Goal: Task Accomplishment & Management: Use online tool/utility

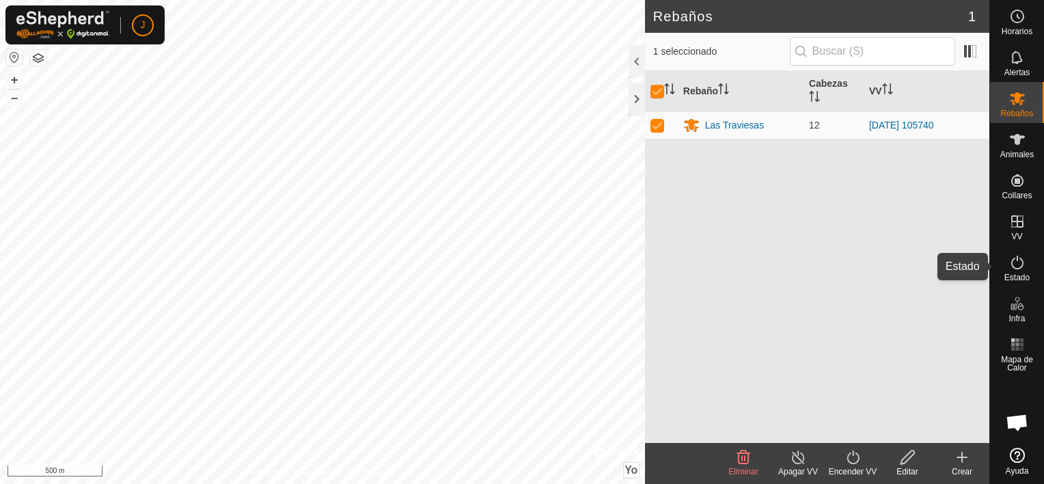
scroll to position [3644, 0]
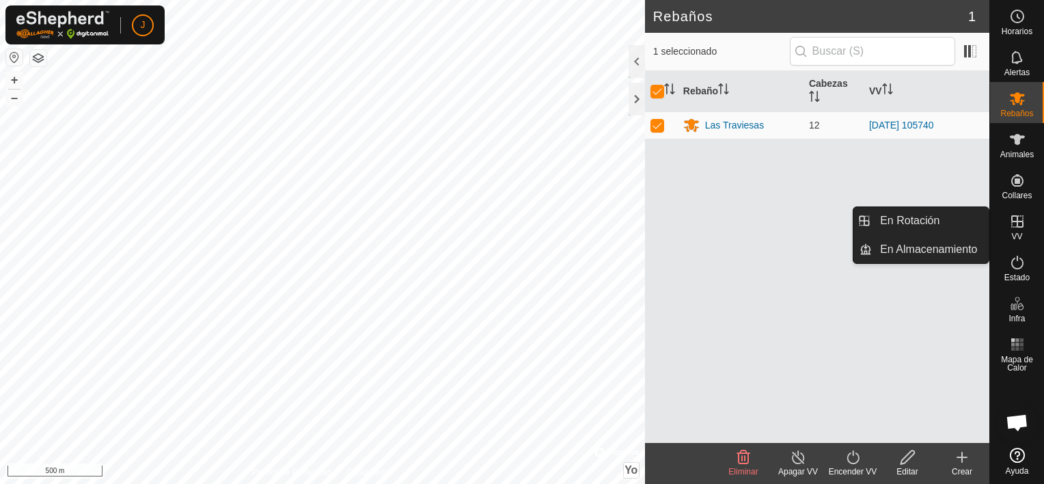
click at [1015, 227] on icon at bounding box center [1017, 221] width 12 height 12
click at [972, 213] on link "En Rotación" at bounding box center [930, 220] width 117 height 27
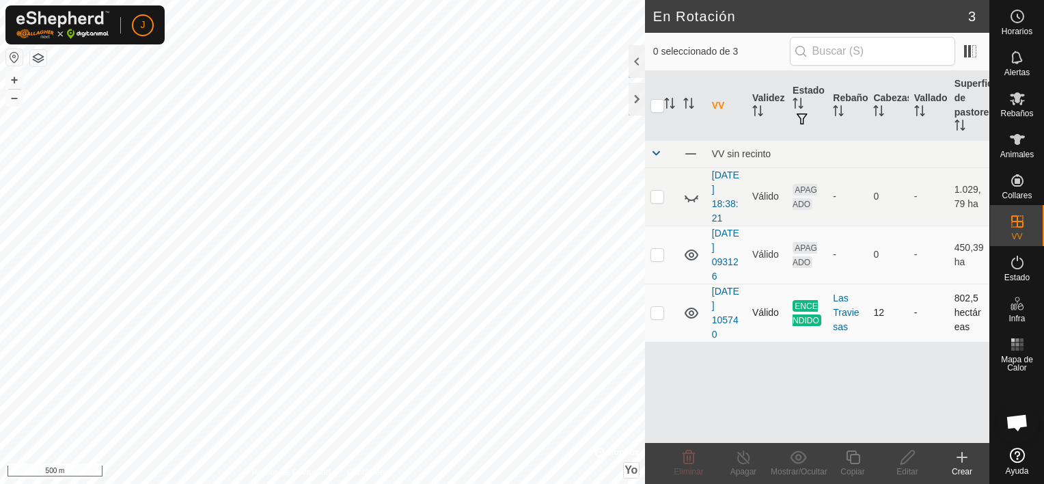
click at [658, 307] on p-checkbox at bounding box center [657, 312] width 14 height 11
checkbox input "true"
click at [739, 460] on icon at bounding box center [743, 457] width 17 height 16
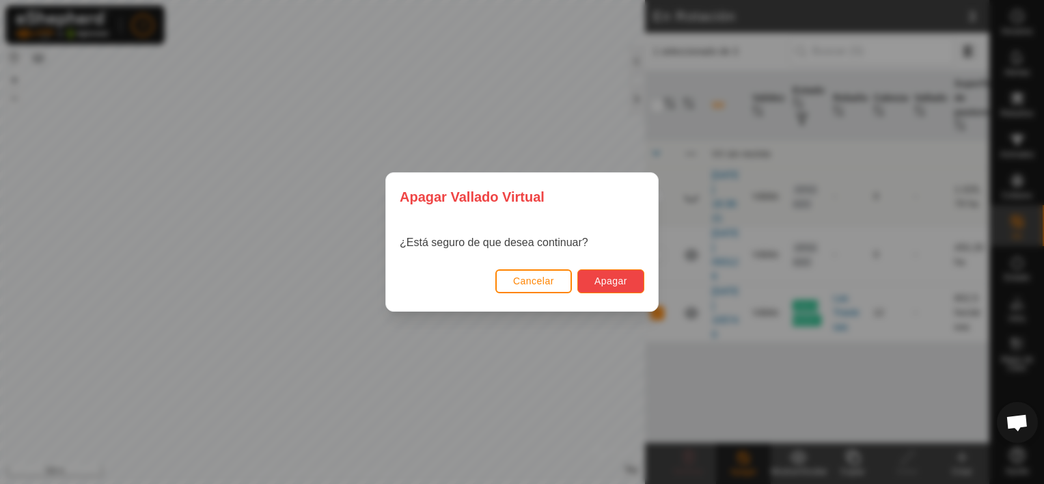
click at [616, 281] on span "Apagar" at bounding box center [610, 280] width 33 height 11
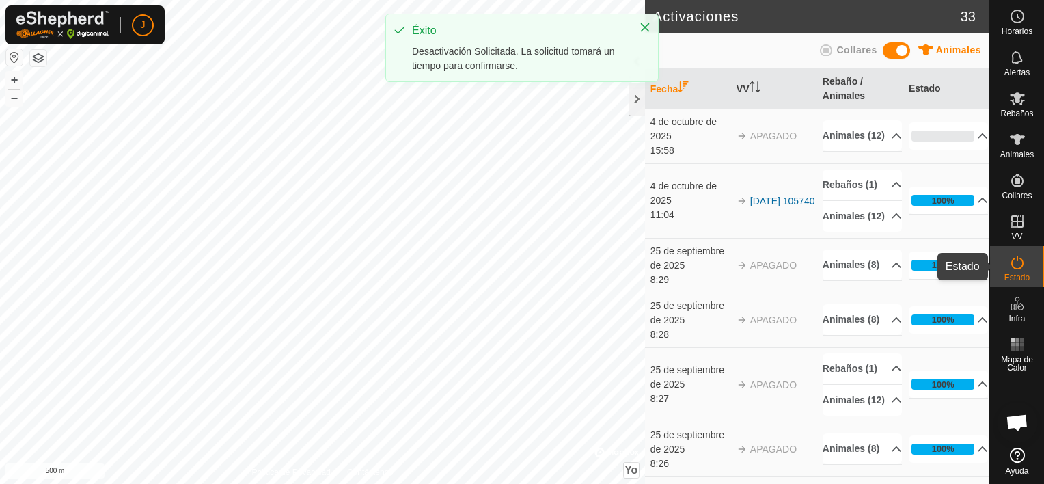
click at [1026, 264] on es-activation-svg-icon at bounding box center [1017, 262] width 25 height 22
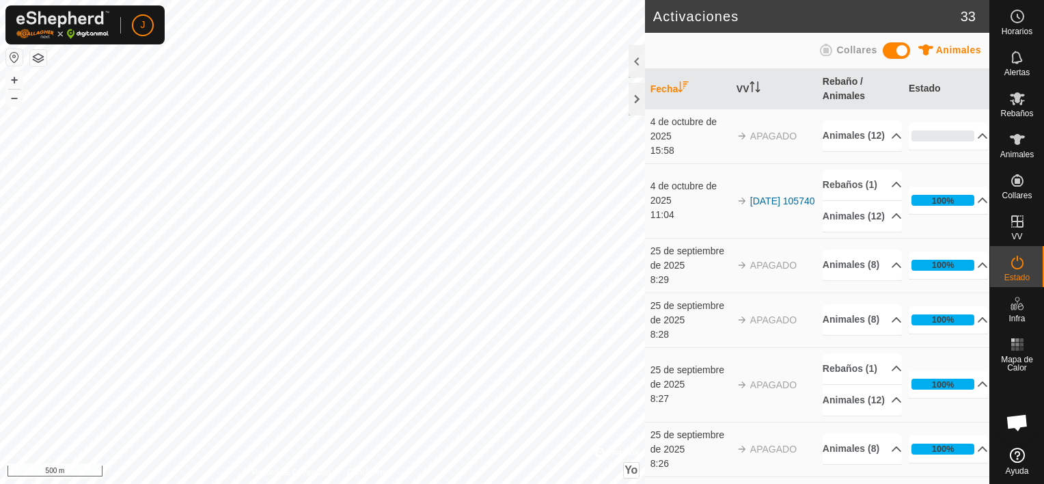
click at [1022, 262] on icon at bounding box center [1017, 262] width 12 height 14
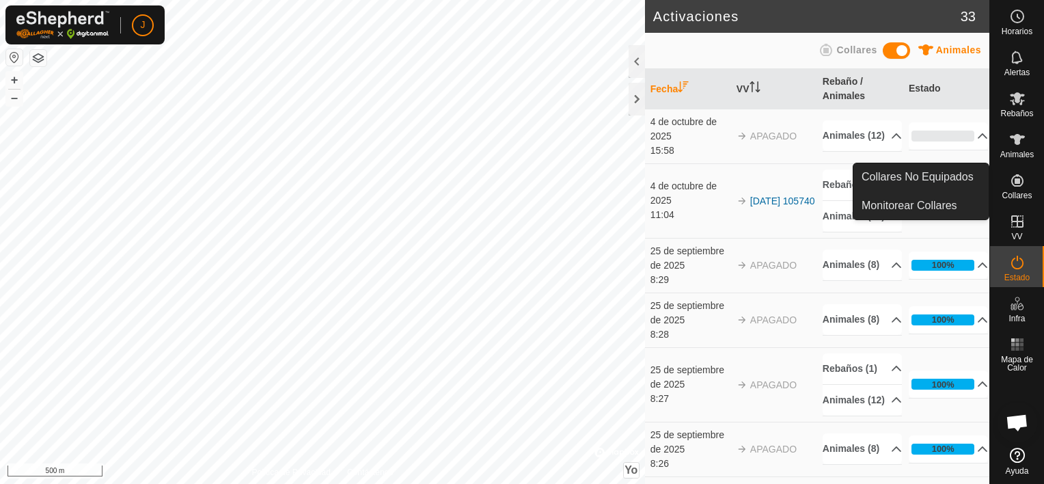
click at [1016, 180] on icon at bounding box center [1017, 180] width 12 height 12
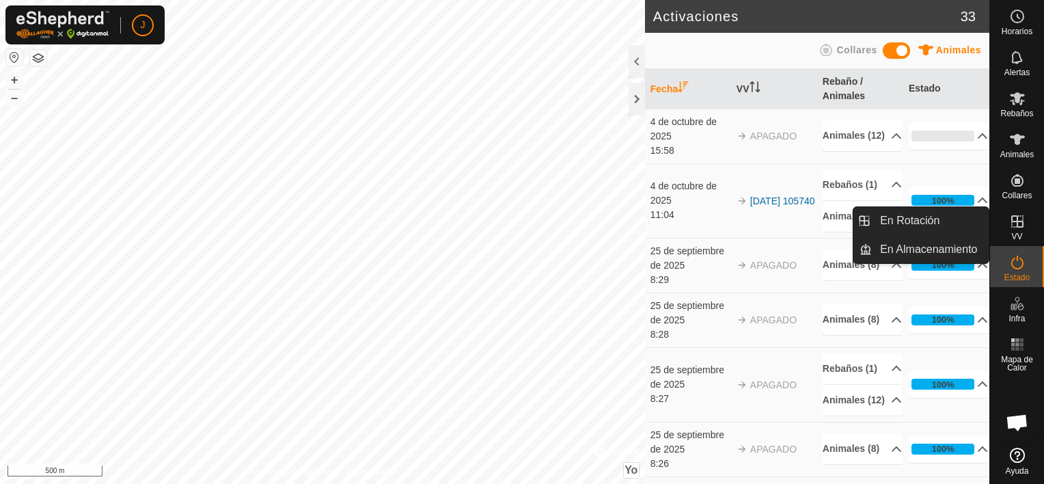
click at [1022, 223] on icon at bounding box center [1017, 221] width 16 height 16
click at [1014, 219] on icon at bounding box center [1017, 221] width 16 height 16
click at [953, 212] on link "En Rotación" at bounding box center [930, 220] width 117 height 27
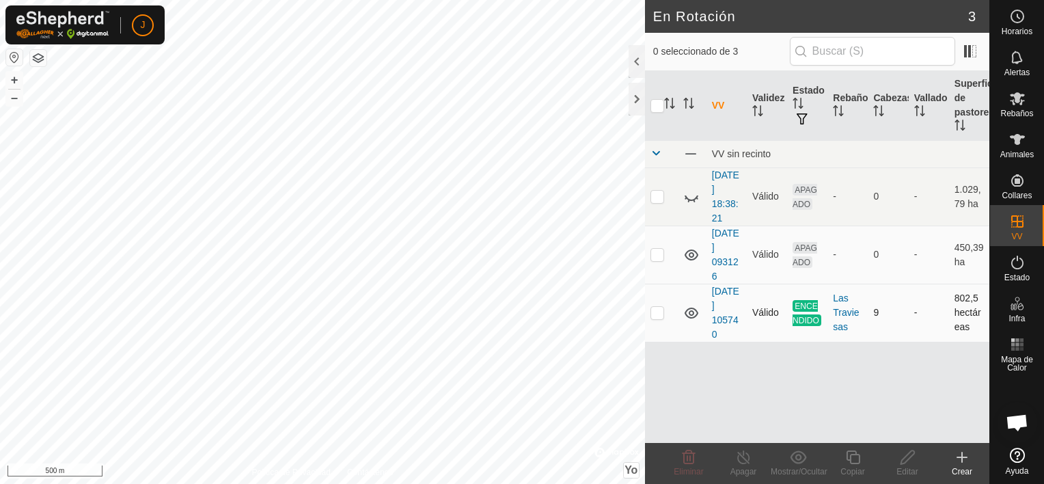
click at [658, 307] on p-checkbox at bounding box center [657, 312] width 14 height 11
checkbox input "true"
click at [738, 458] on icon at bounding box center [743, 457] width 17 height 16
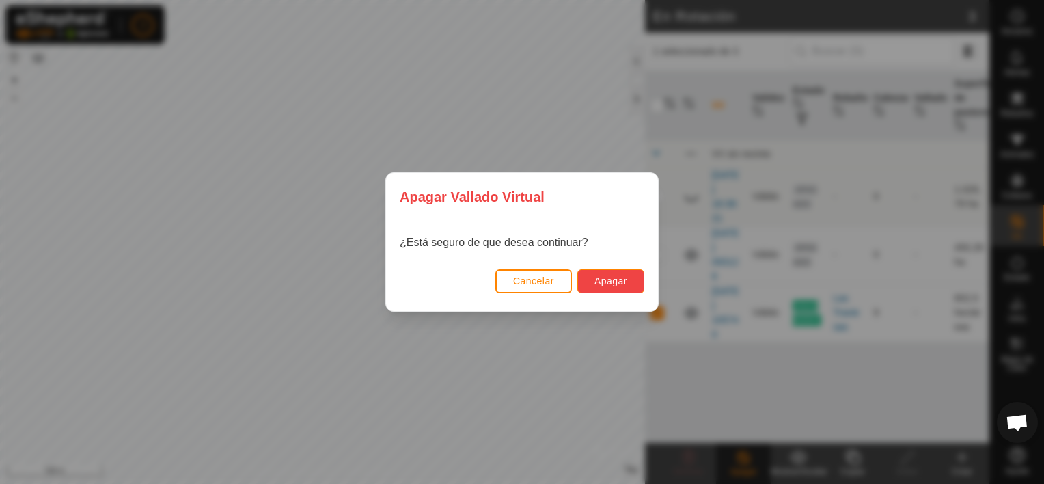
click at [634, 283] on button "Apagar" at bounding box center [610, 281] width 67 height 24
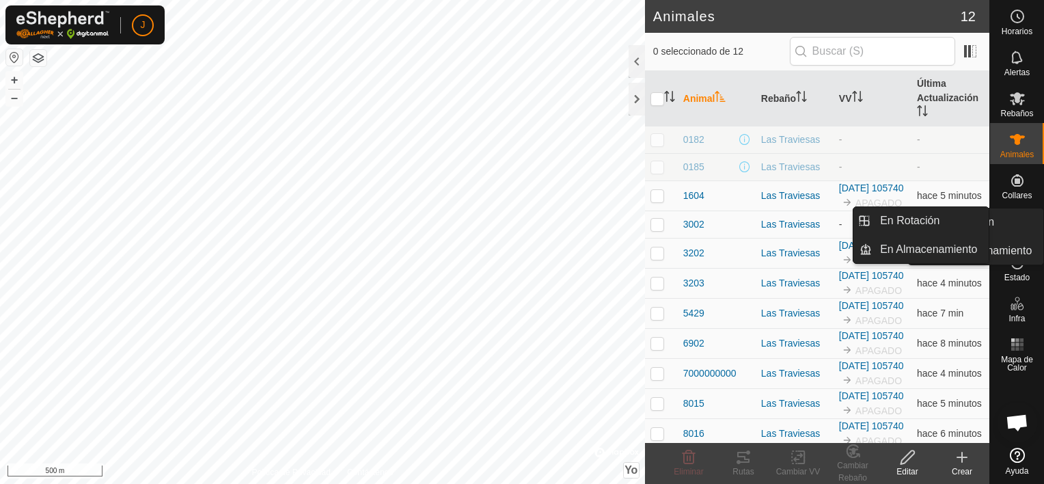
scroll to position [3530, 0]
click at [1024, 222] on icon at bounding box center [1017, 221] width 16 height 16
click at [1016, 217] on icon at bounding box center [1017, 221] width 12 height 12
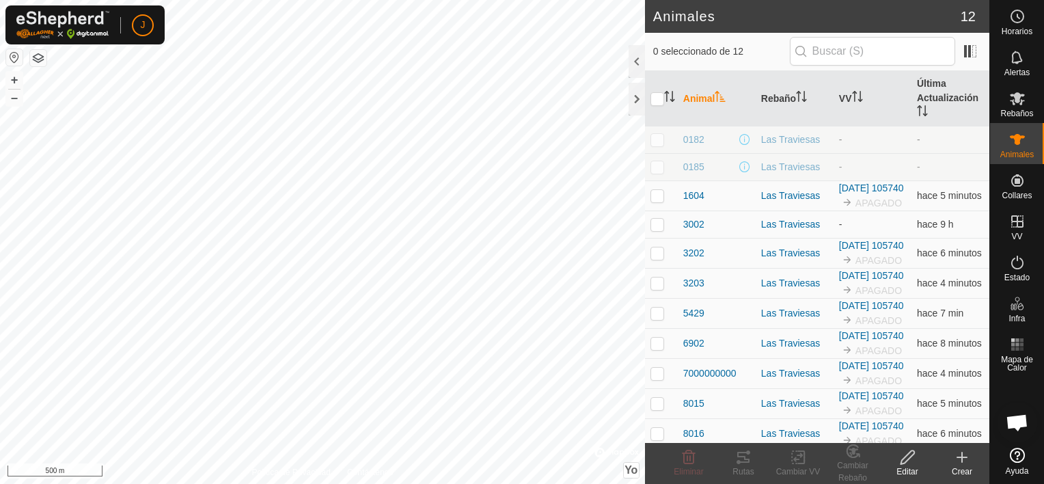
scroll to position [3644, 0]
click at [216, 483] on html "J Horarios Alertas Rebaños Animales Collares VV Estado Infra Mapa de Calor Ayud…" at bounding box center [522, 242] width 1044 height 484
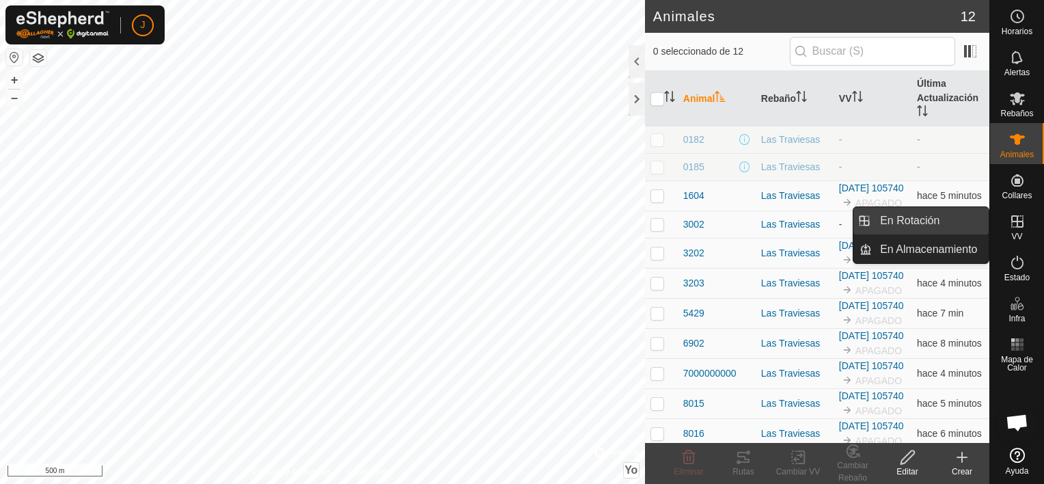
click at [969, 219] on link "En Rotación" at bounding box center [930, 220] width 117 height 27
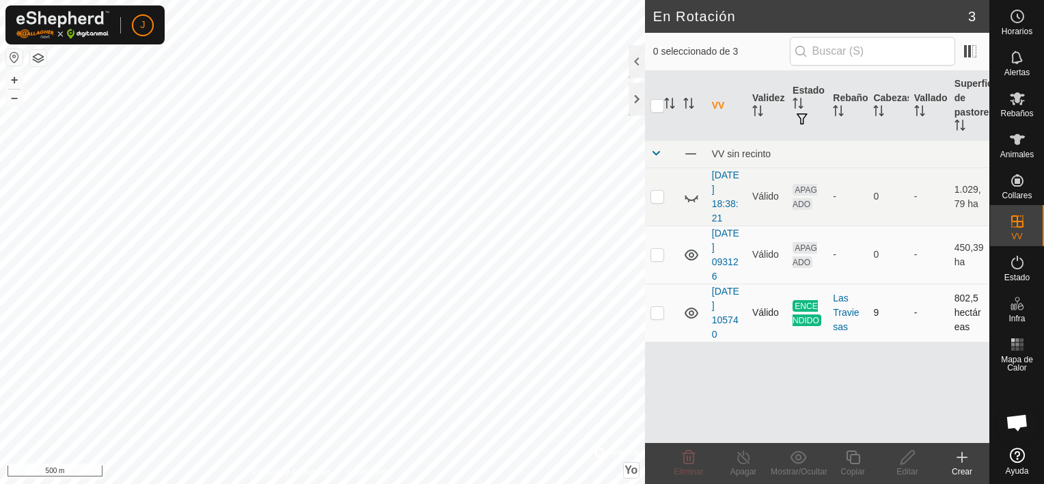
click at [667, 309] on td at bounding box center [661, 312] width 33 height 58
checkbox input "true"
click at [739, 458] on icon at bounding box center [743, 457] width 17 height 16
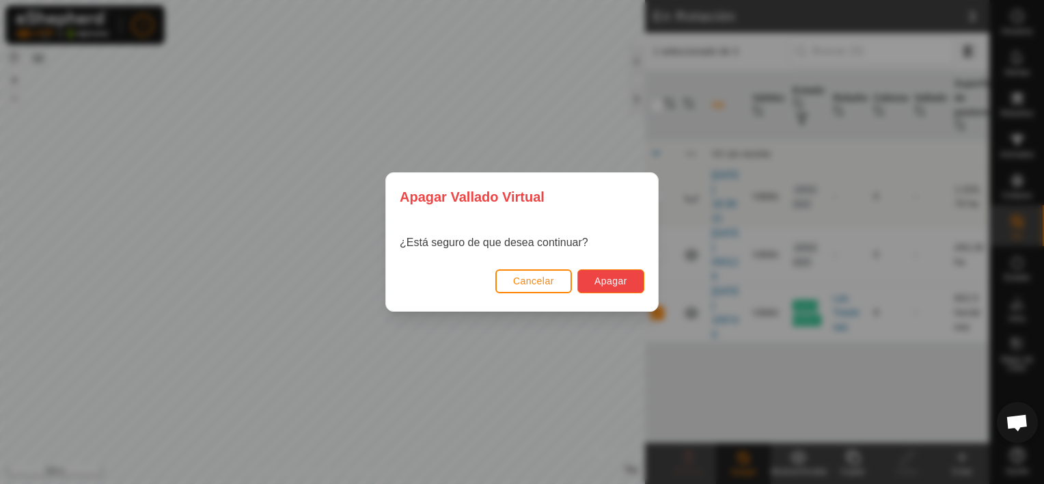
click at [632, 270] on button "Apagar" at bounding box center [610, 281] width 67 height 24
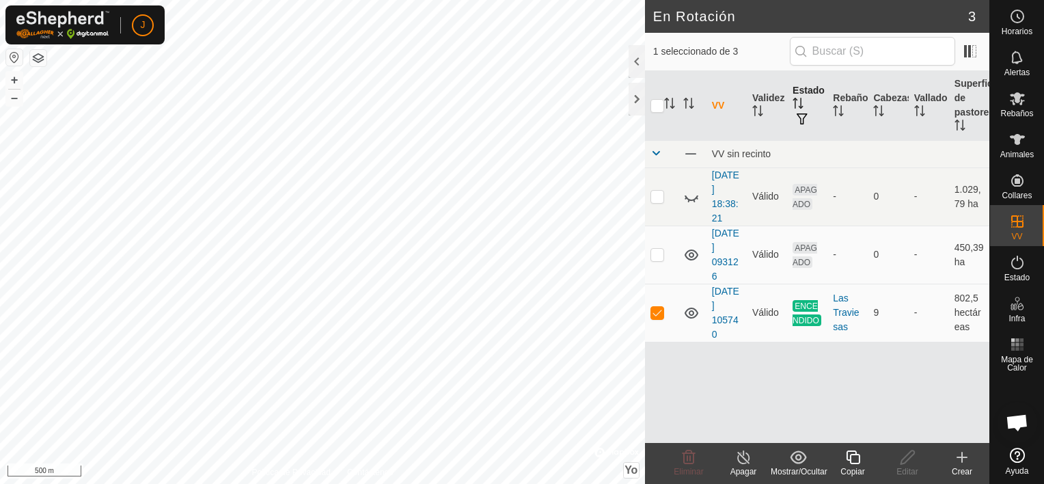
click at [800, 113] on button "button" at bounding box center [801, 120] width 19 height 14
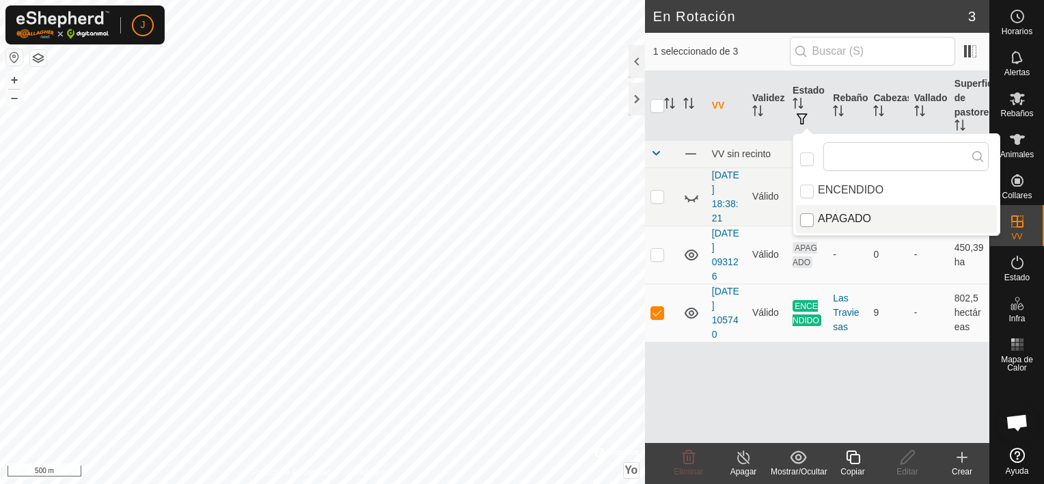
click at [811, 217] on input "APAGADO" at bounding box center [807, 220] width 14 height 14
checkbox input "true"
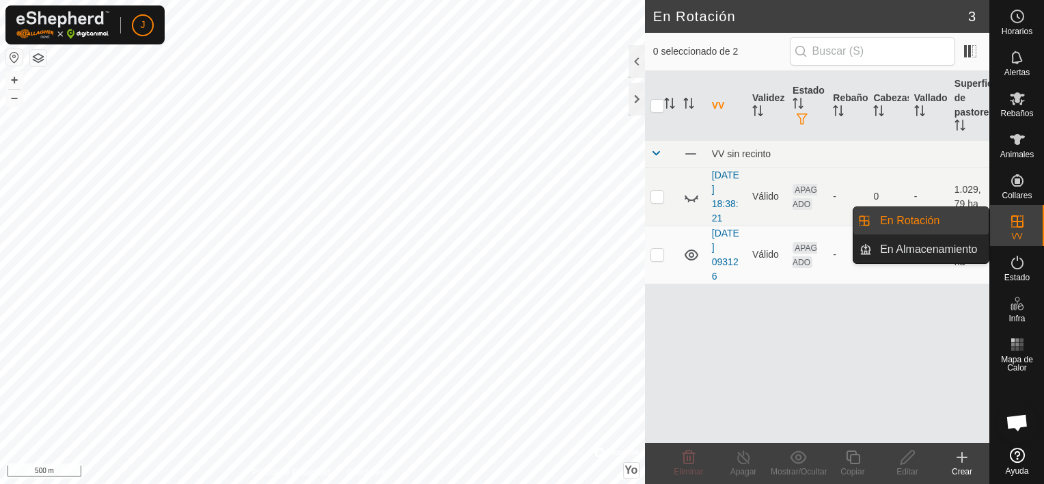
click at [939, 225] on link "En Rotación" at bounding box center [930, 220] width 117 height 27
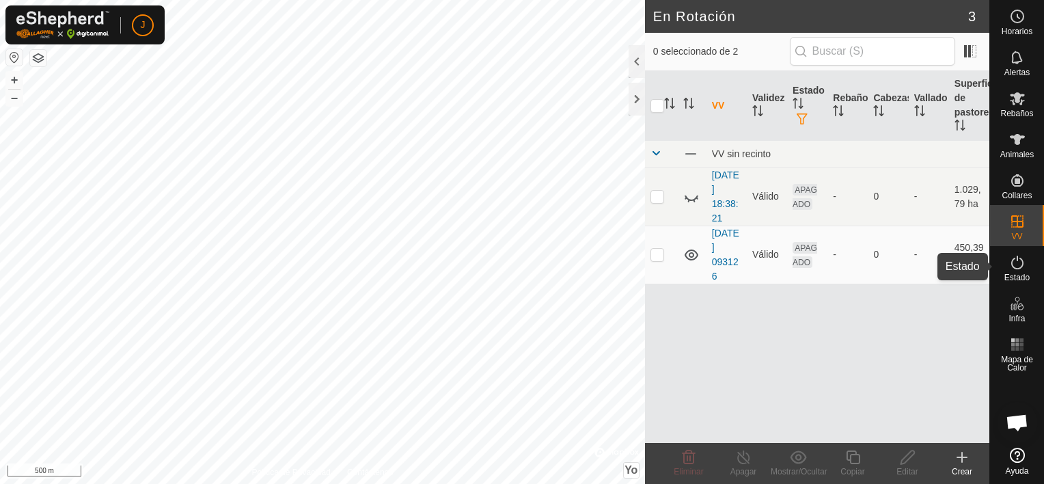
click at [1016, 269] on icon at bounding box center [1017, 262] width 16 height 16
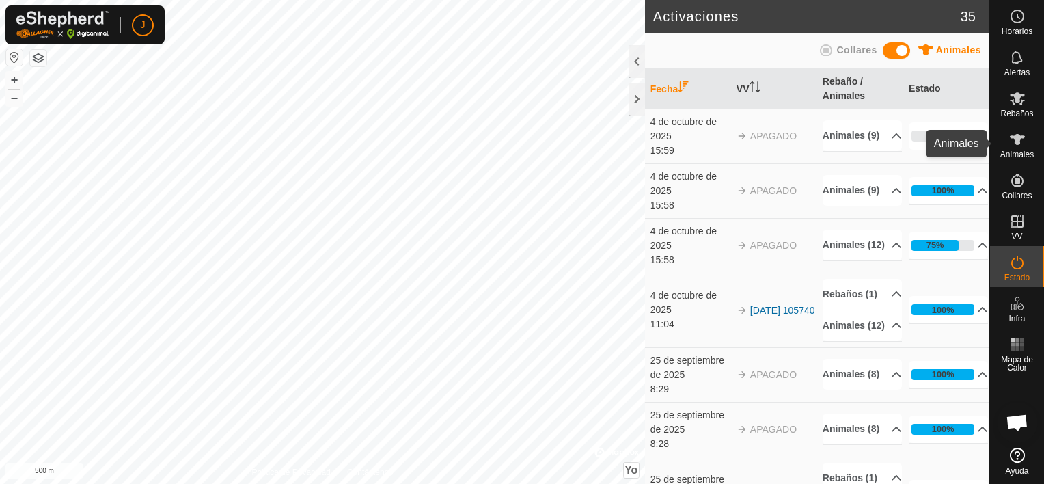
click at [1022, 148] on es-animals-svg-icon at bounding box center [1017, 139] width 25 height 22
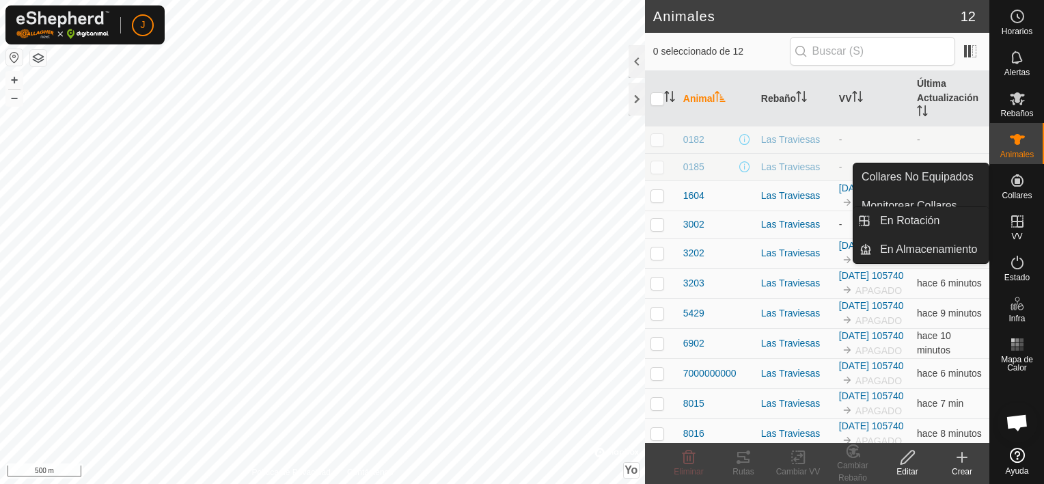
click at [1022, 225] on icon at bounding box center [1017, 221] width 16 height 16
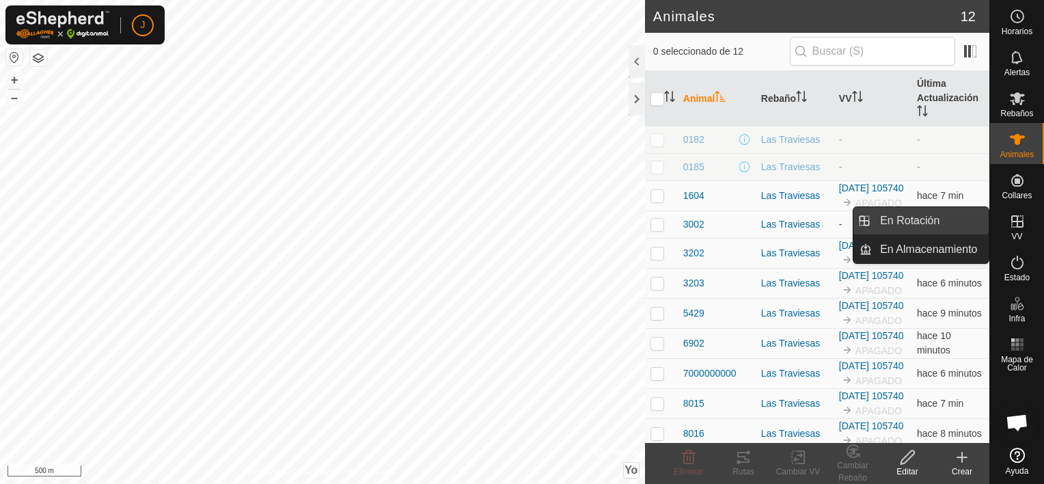
click at [960, 212] on link "En Rotación" at bounding box center [930, 220] width 117 height 27
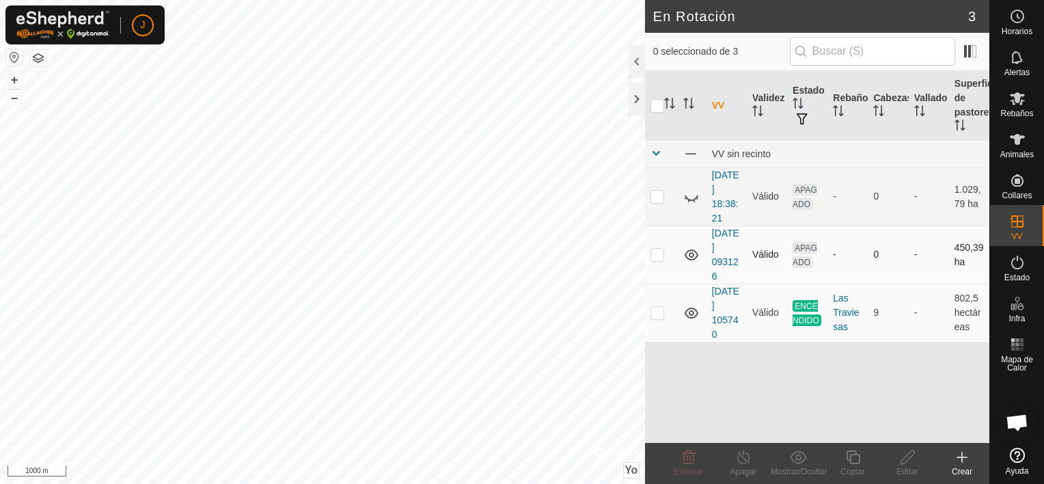
checkbox input "true"
click at [902, 456] on icon at bounding box center [907, 457] width 17 height 16
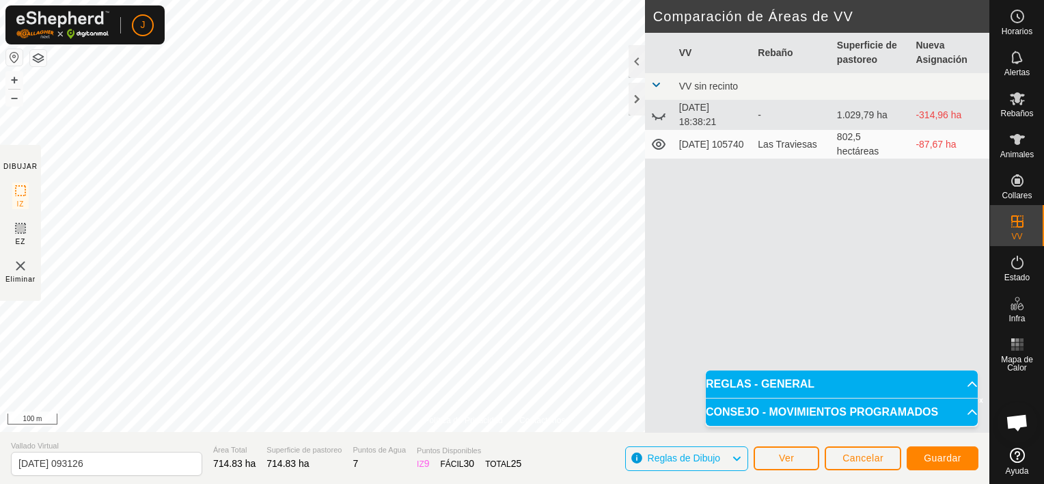
click at [484, 483] on html "J Horarios Alertas Rebaños Animales Collares VV Estado Infra Mapa de Calor Ayud…" at bounding box center [522, 242] width 1044 height 484
click at [930, 454] on span "Guardar" at bounding box center [942, 457] width 38 height 11
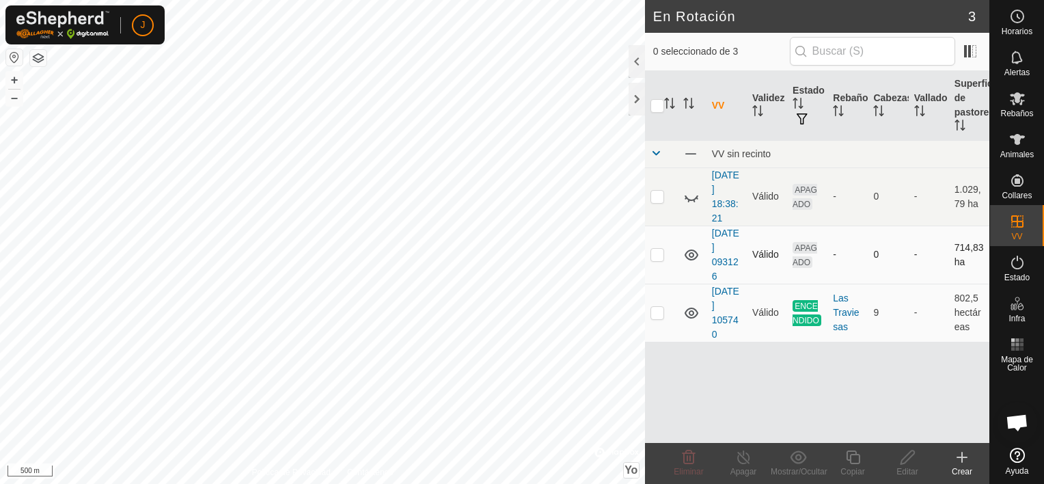
checkbox input "true"
click at [659, 253] on p-checkbox at bounding box center [657, 254] width 14 height 11
checkbox input "true"
click at [1027, 109] on span "Rebaños" at bounding box center [1016, 113] width 33 height 8
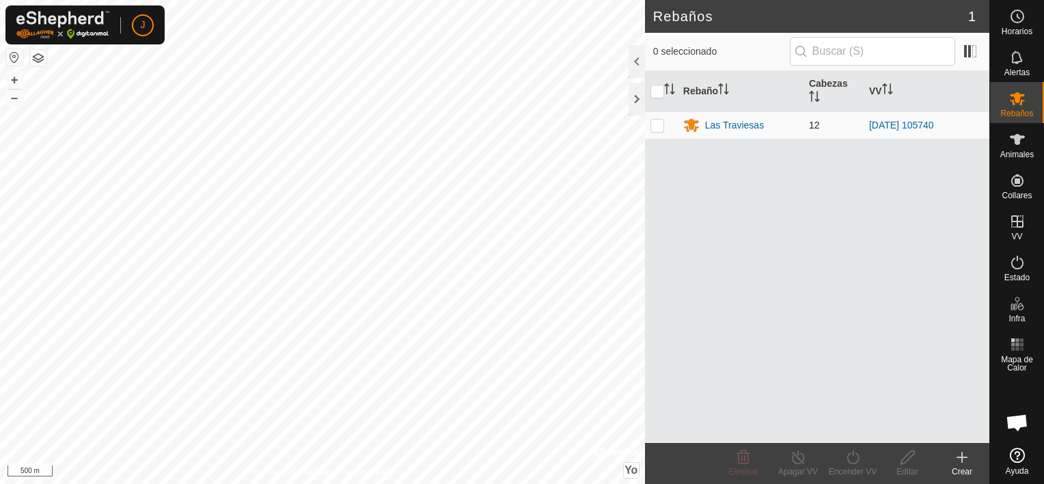
click at [662, 122] on p-checkbox at bounding box center [657, 125] width 14 height 11
checkbox input "true"
click at [849, 455] on icon at bounding box center [852, 457] width 17 height 16
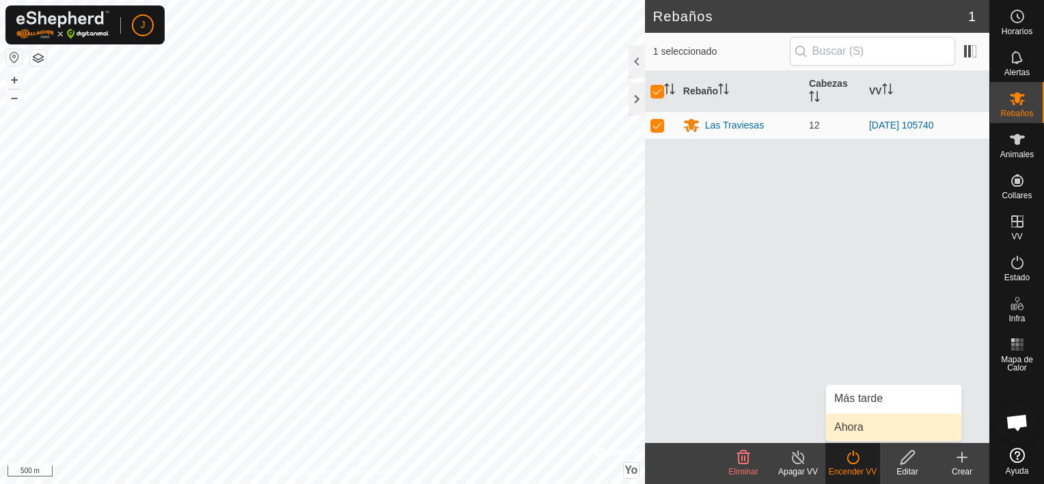
click at [862, 421] on link "Ahora" at bounding box center [893, 426] width 135 height 27
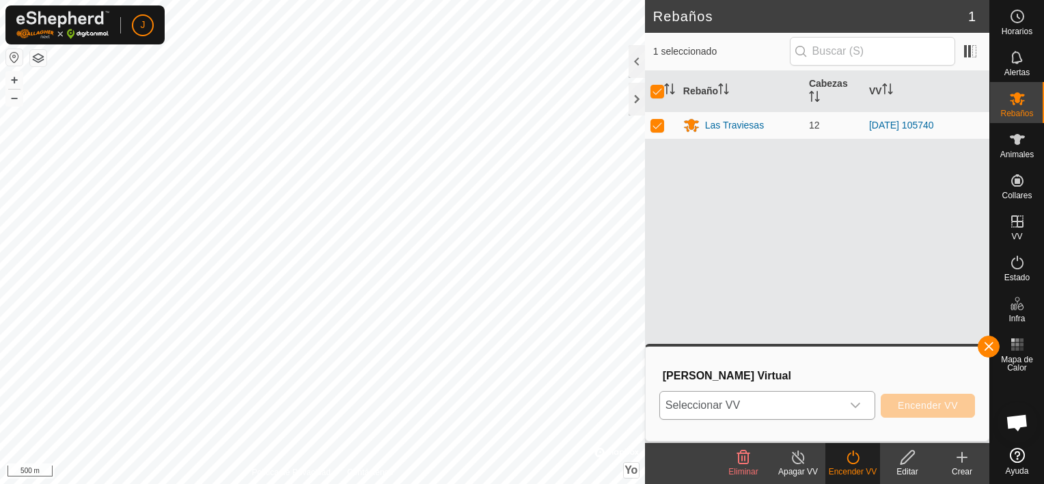
click at [858, 404] on icon "Disparador desplegable" at bounding box center [855, 405] width 11 height 11
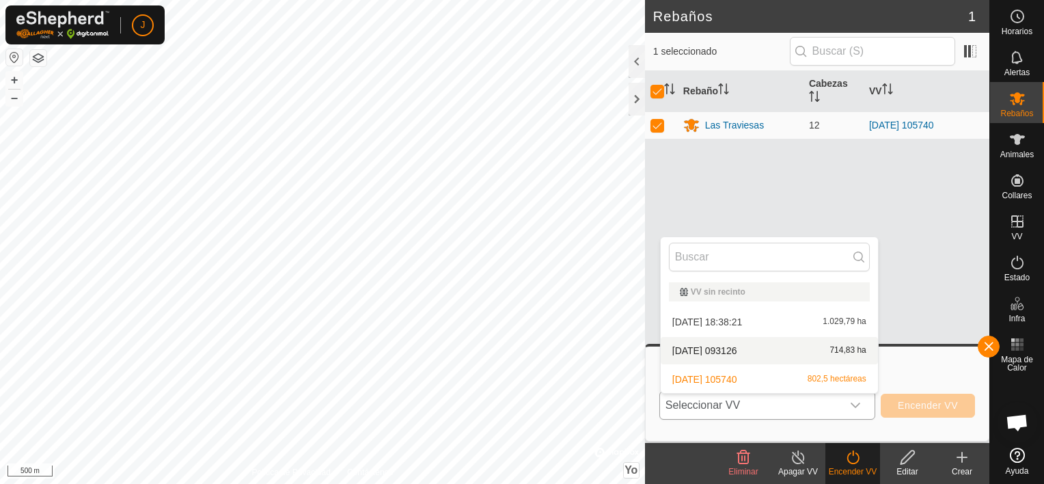
click at [815, 349] on li "[DATE] 093126 714,83 ha" at bounding box center [768, 350] width 217 height 27
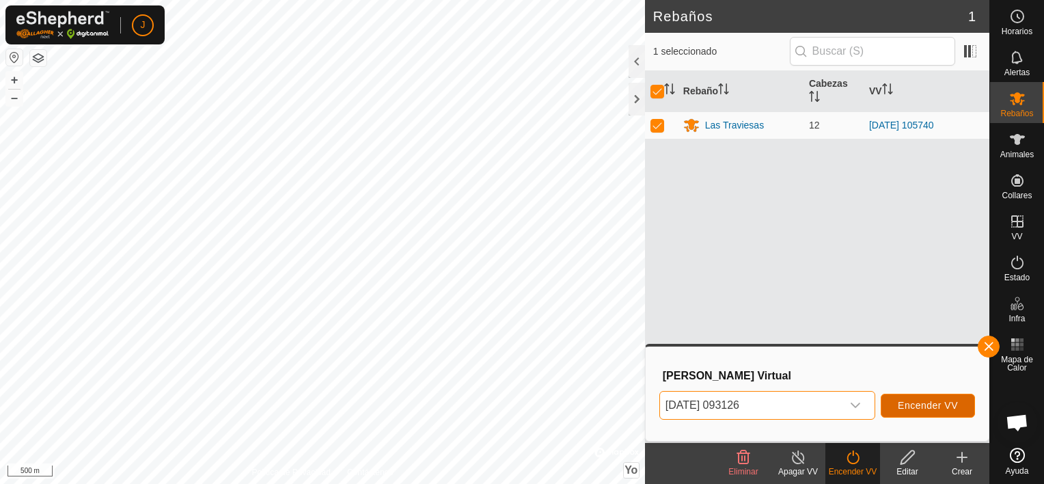
click at [929, 404] on span "Encender VV" at bounding box center [927, 405] width 60 height 11
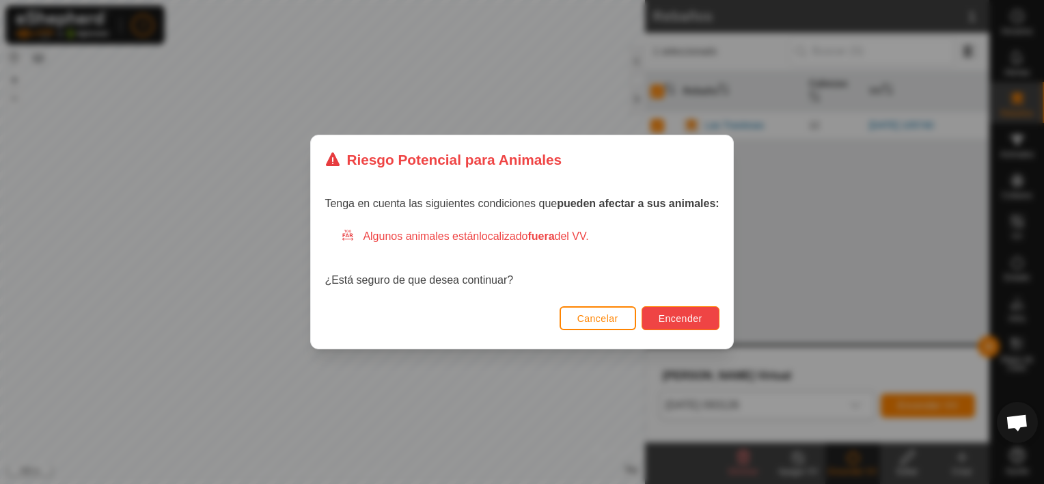
click at [667, 313] on span "Encender" at bounding box center [680, 318] width 44 height 11
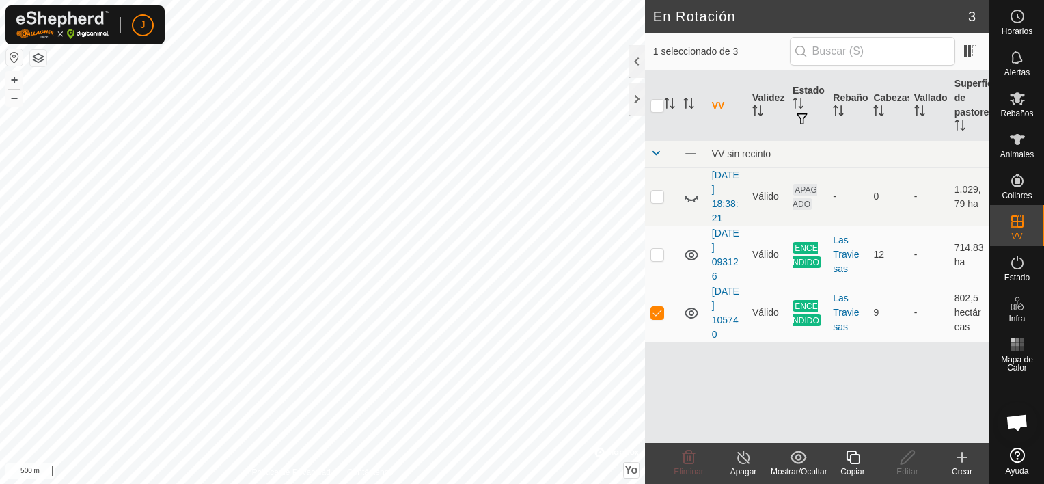
checkbox input "true"
checkbox input "false"
checkbox input "true"
click at [661, 262] on td at bounding box center [661, 254] width 33 height 58
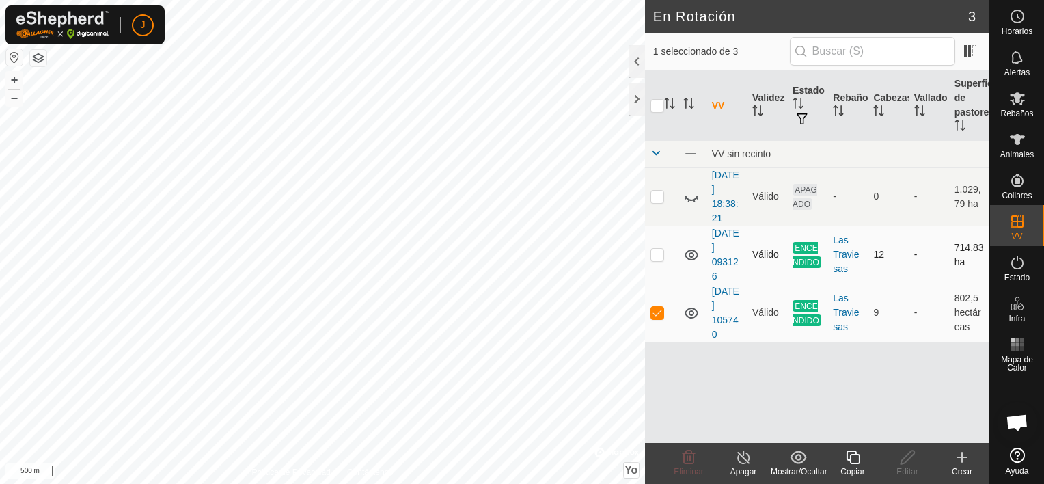
checkbox input "true"
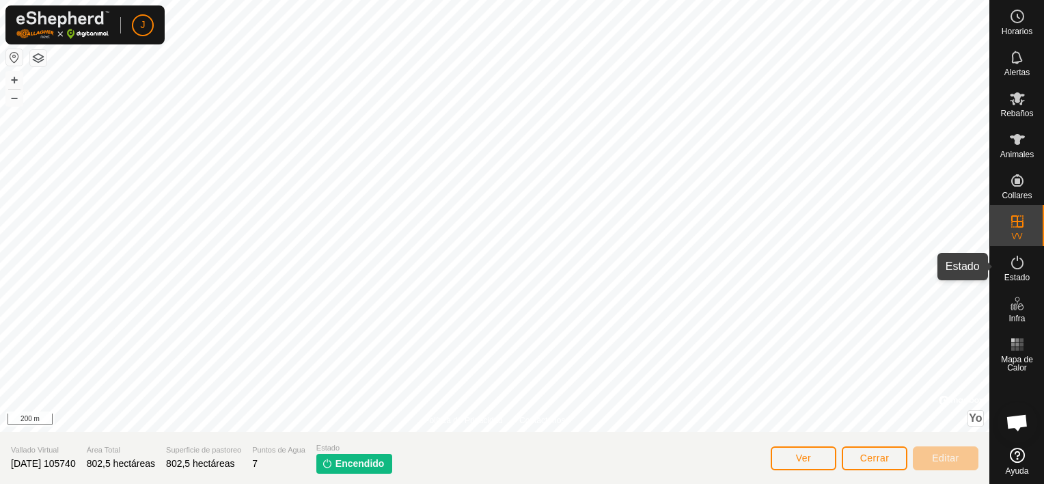
click at [1019, 269] on icon at bounding box center [1017, 262] width 16 height 16
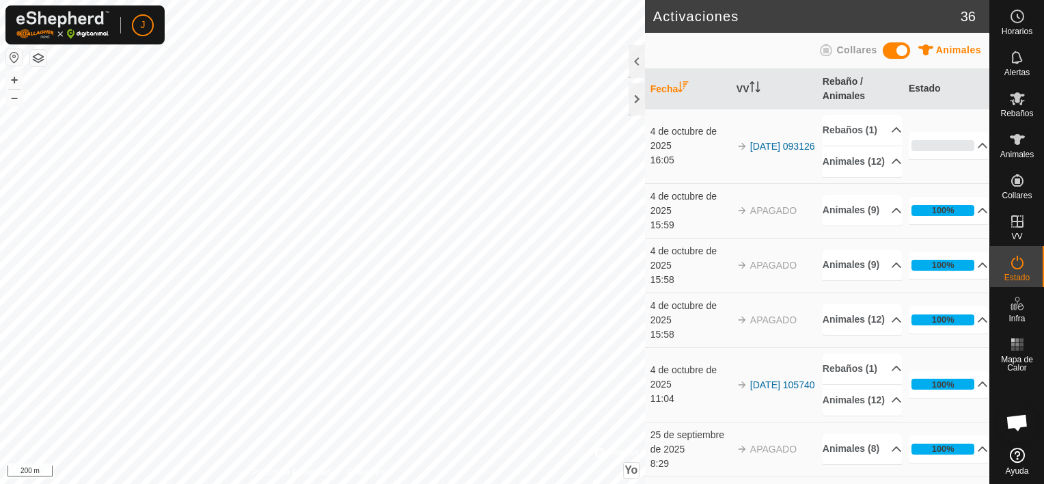
click at [1019, 258] on icon at bounding box center [1017, 262] width 12 height 14
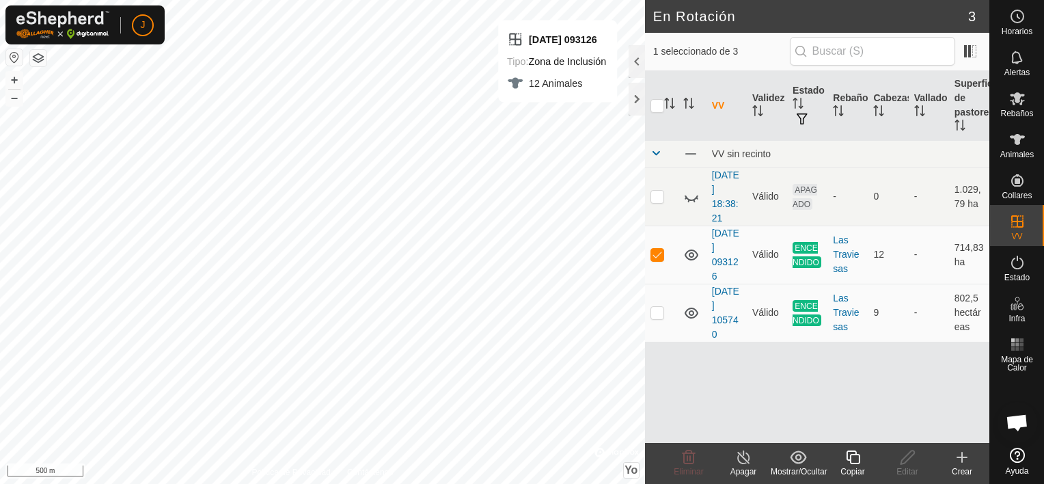
checkbox input "false"
checkbox input "true"
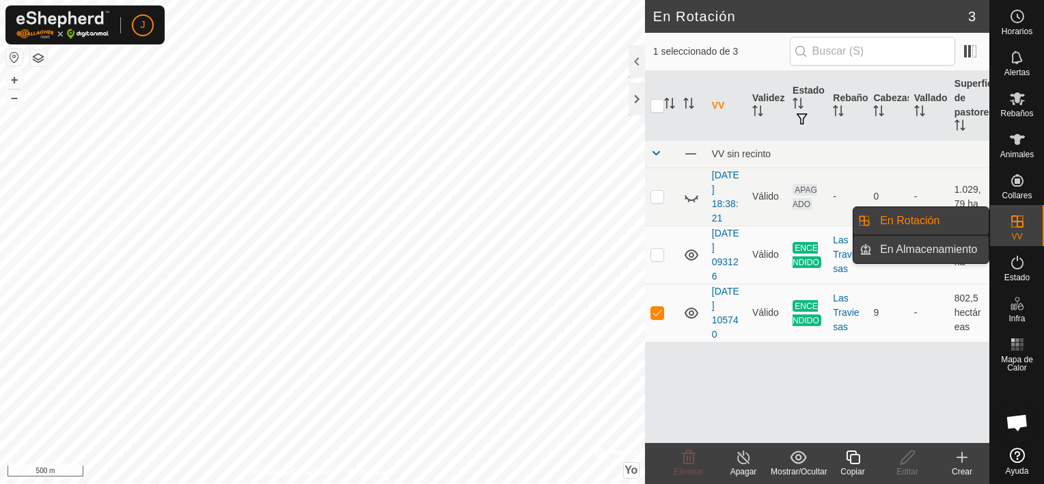
click at [956, 257] on link "En Almacenamiento" at bounding box center [930, 249] width 117 height 27
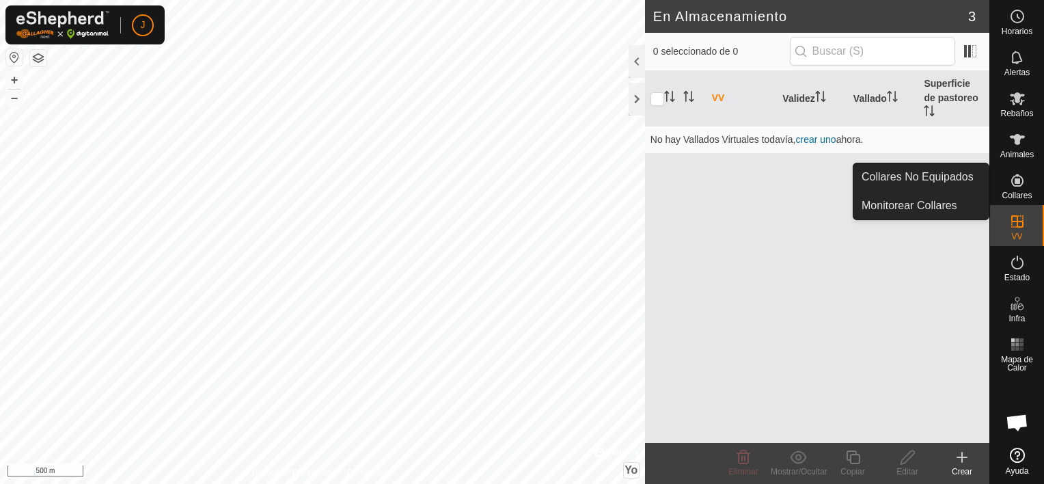
click at [1016, 186] on icon at bounding box center [1017, 180] width 12 height 12
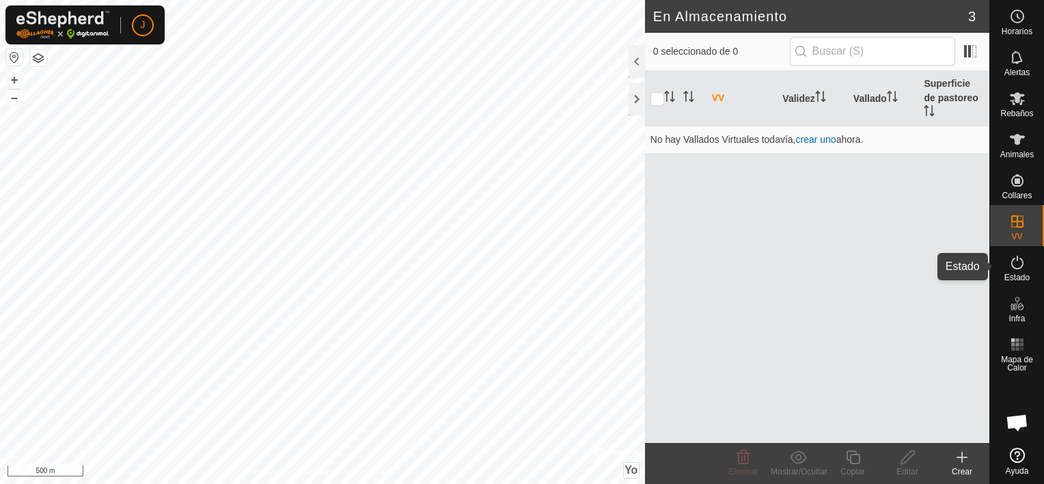
click at [1016, 258] on icon at bounding box center [1017, 262] width 12 height 14
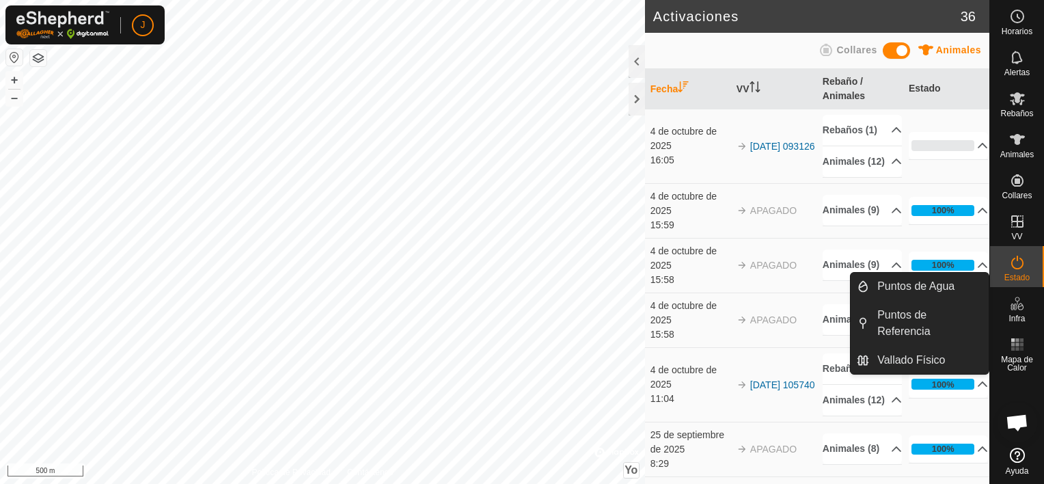
click at [1016, 298] on icon at bounding box center [1017, 303] width 16 height 16
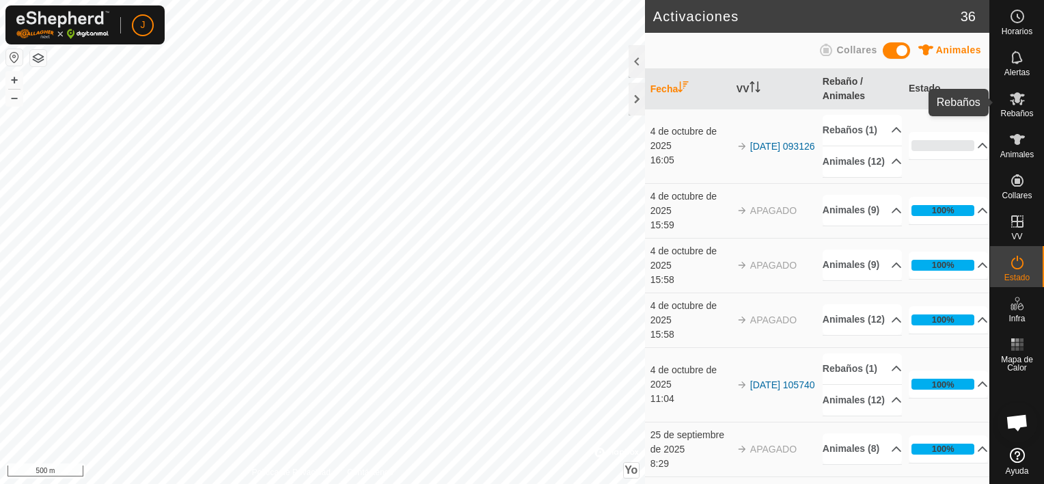
click at [1009, 100] on icon at bounding box center [1016, 98] width 15 height 13
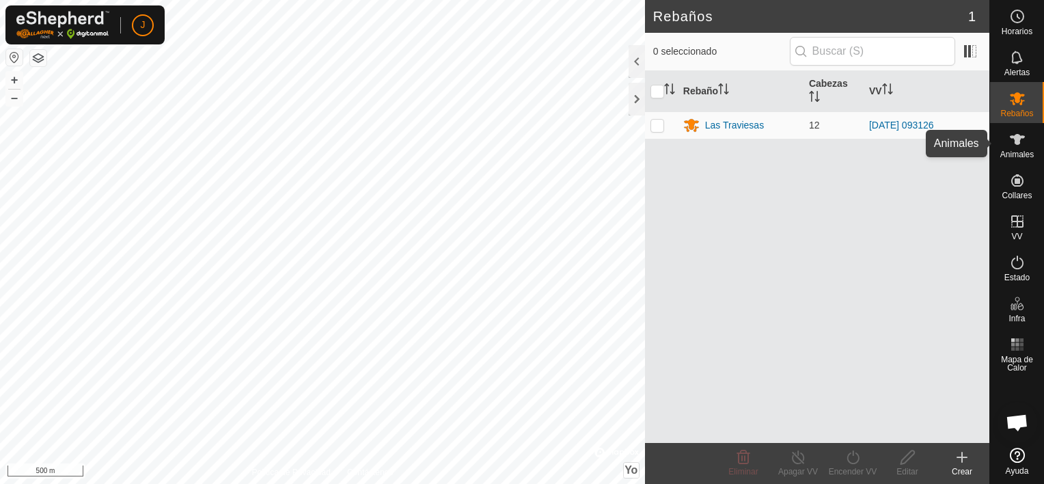
click at [1020, 146] on icon at bounding box center [1017, 139] width 16 height 16
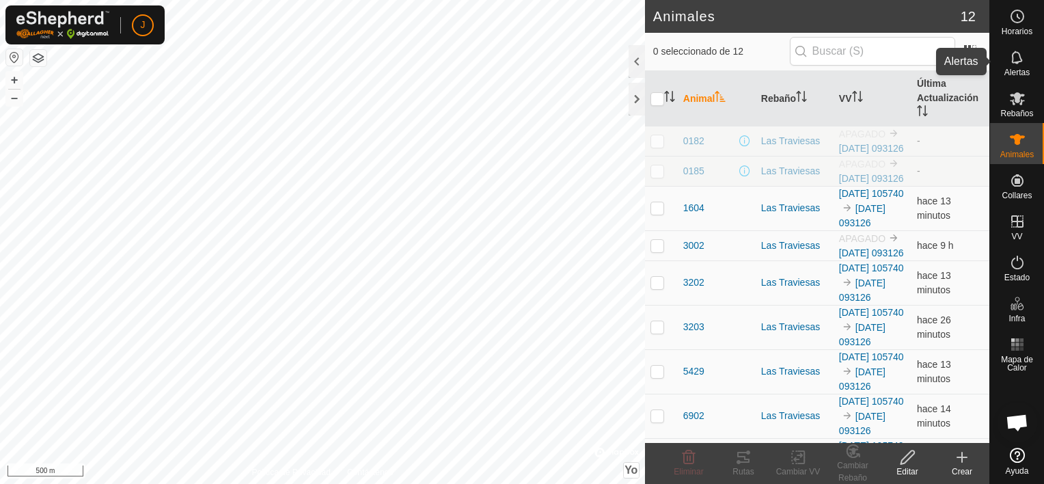
click at [1018, 60] on icon at bounding box center [1017, 57] width 16 height 16
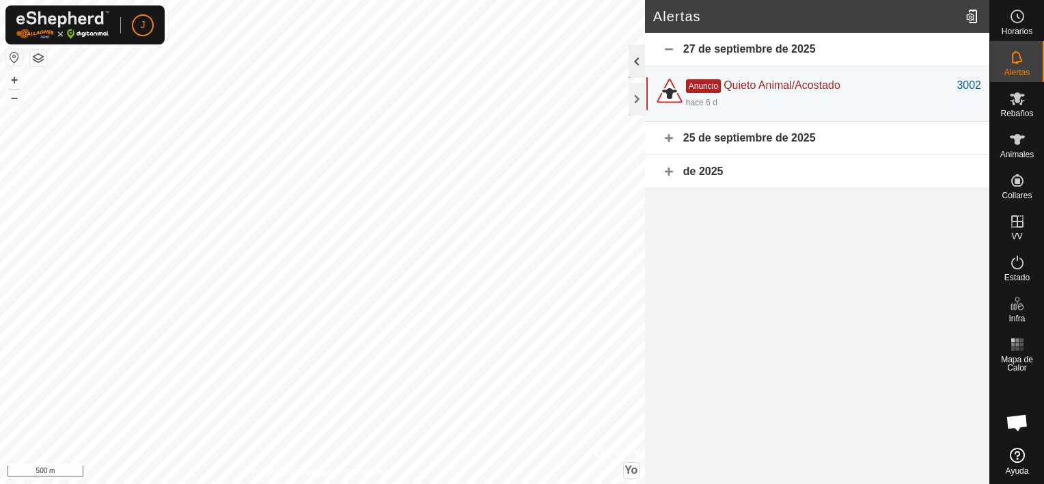
click at [635, 51] on div at bounding box center [636, 61] width 16 height 33
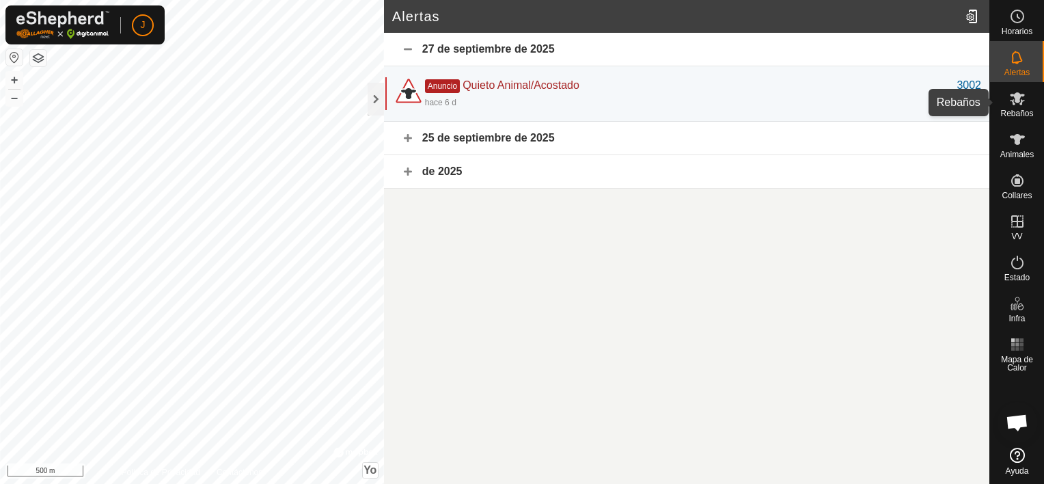
click at [999, 106] on div "Rebaños" at bounding box center [1017, 102] width 54 height 41
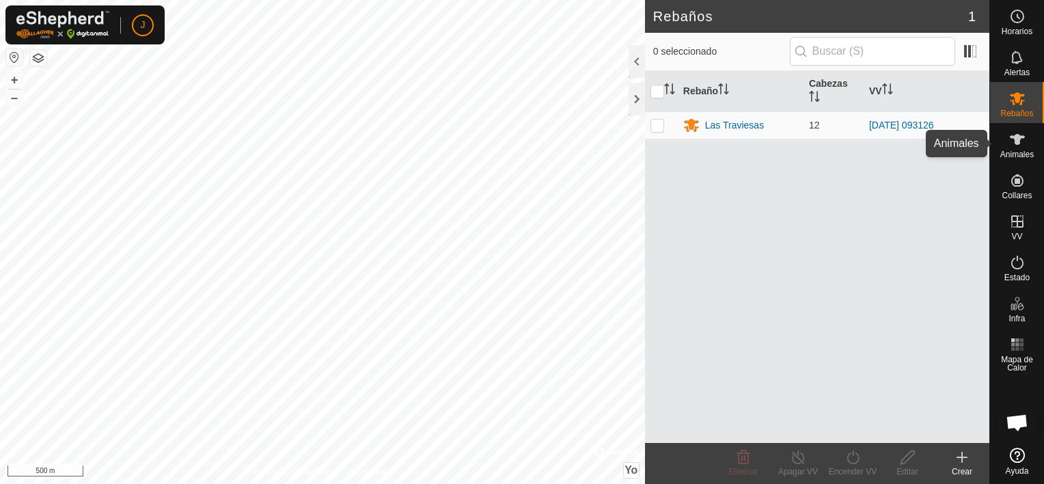
click at [1024, 147] on icon at bounding box center [1017, 139] width 16 height 16
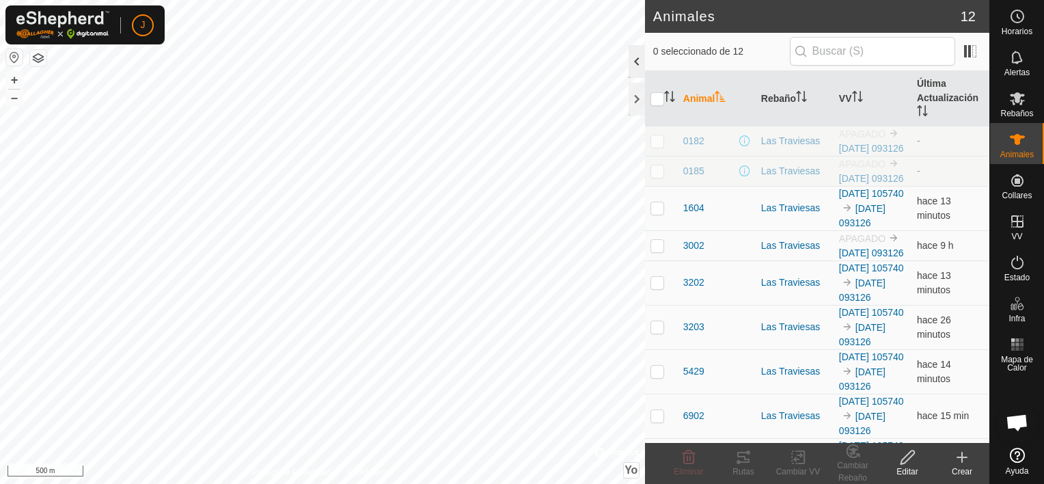
click at [641, 52] on div at bounding box center [636, 61] width 16 height 33
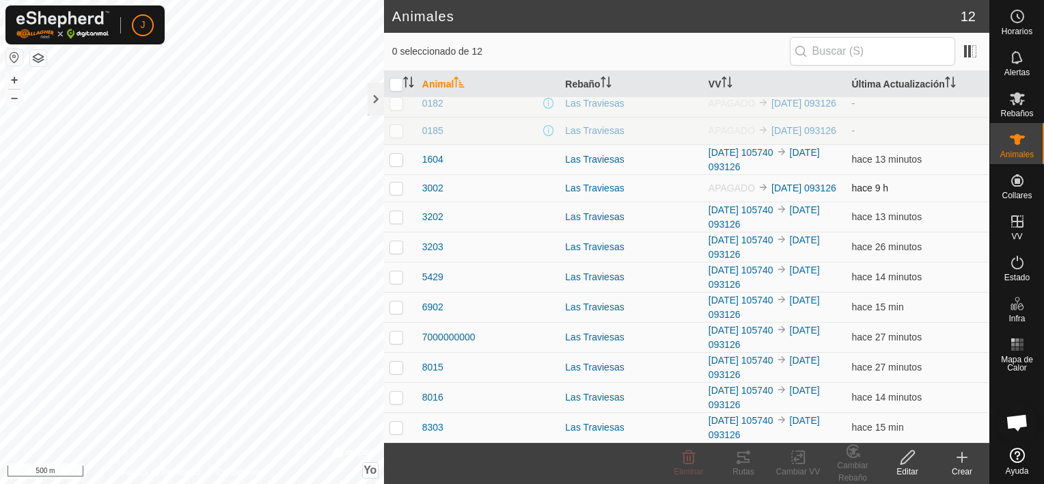
scroll to position [11, 0]
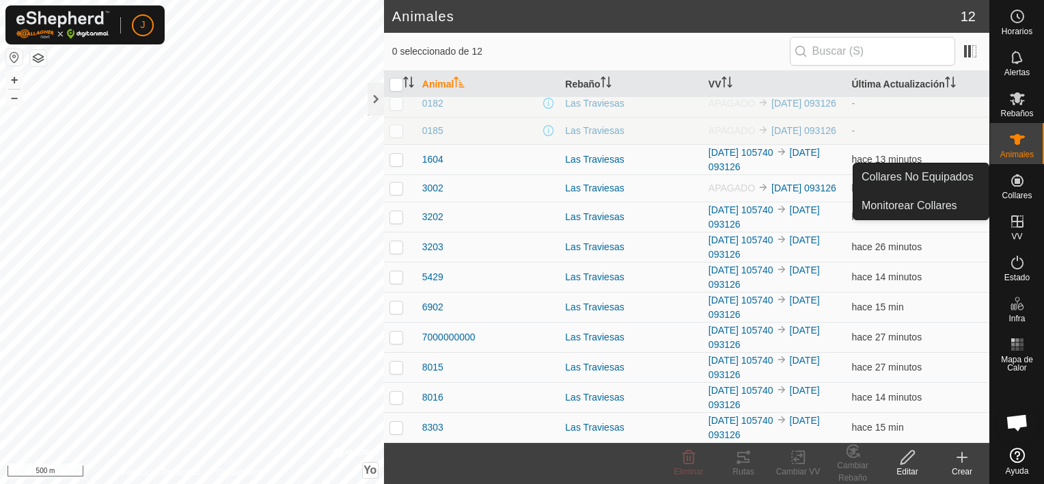
click at [1019, 181] on icon at bounding box center [1017, 180] width 12 height 12
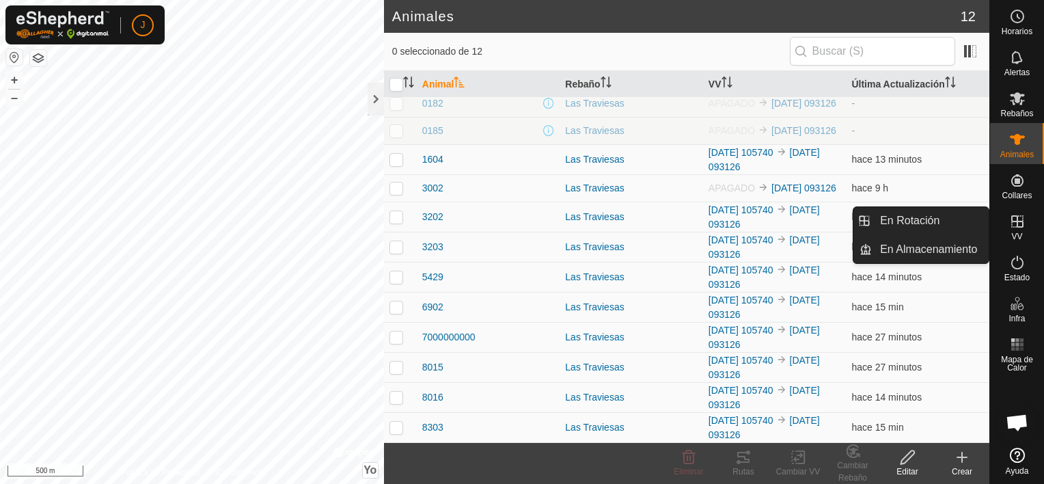
click at [1016, 223] on icon at bounding box center [1017, 221] width 12 height 12
click at [904, 223] on link "En Rotación" at bounding box center [930, 220] width 117 height 27
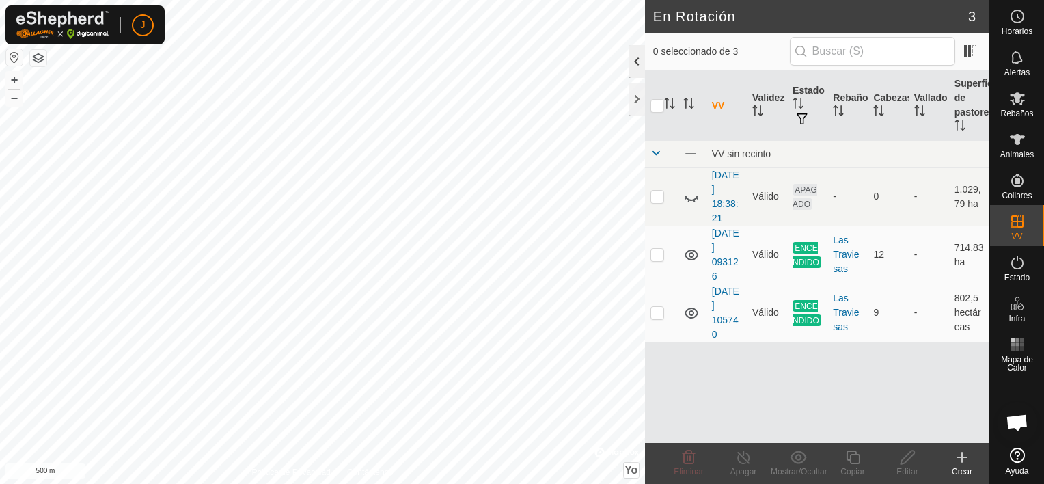
click at [635, 66] on div at bounding box center [636, 61] width 16 height 33
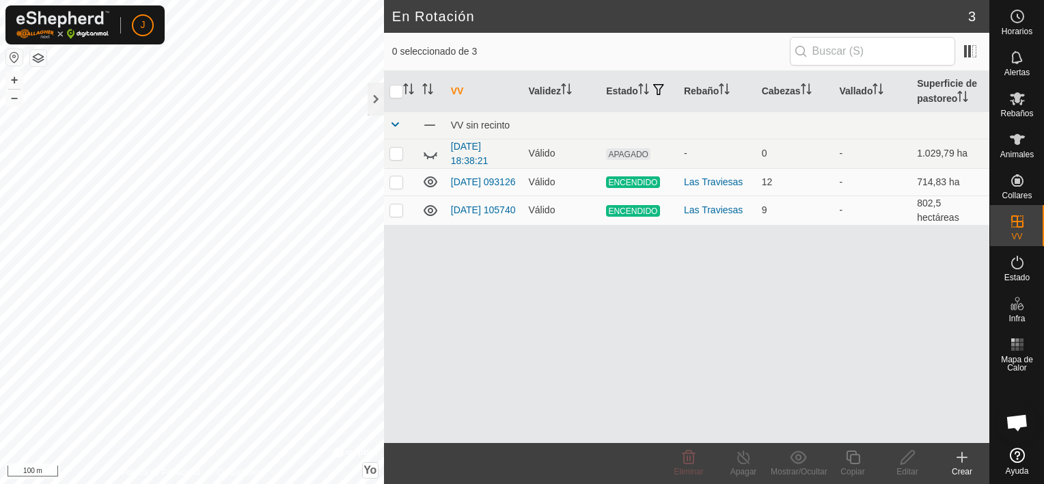
click at [115, 11] on div "J Horarios Alertas Rebaños Animales Collares VV Estado Infra Mapa de Calor Ayud…" at bounding box center [522, 242] width 1044 height 484
checkbox input "true"
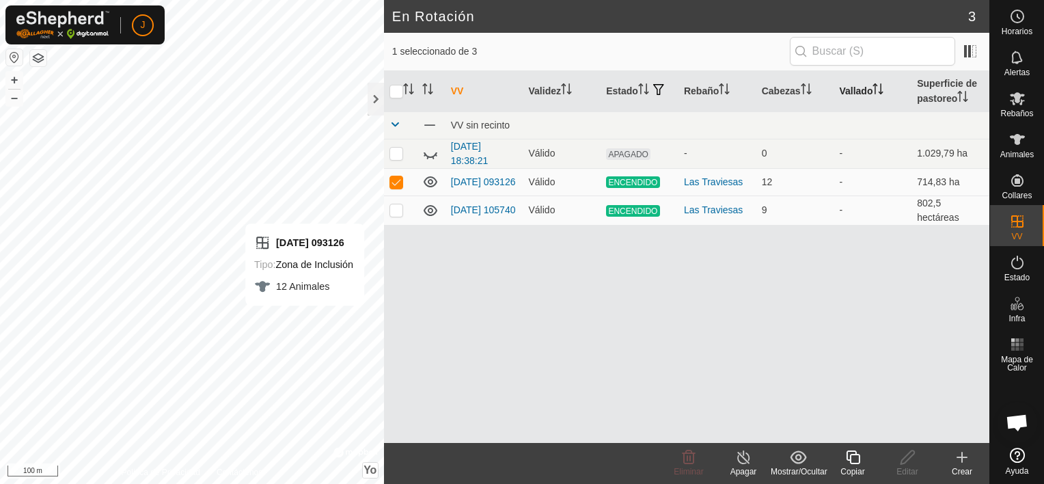
click at [847, 87] on font "Vallado" at bounding box center [855, 90] width 33 height 11
click at [959, 457] on icon at bounding box center [962, 457] width 10 height 0
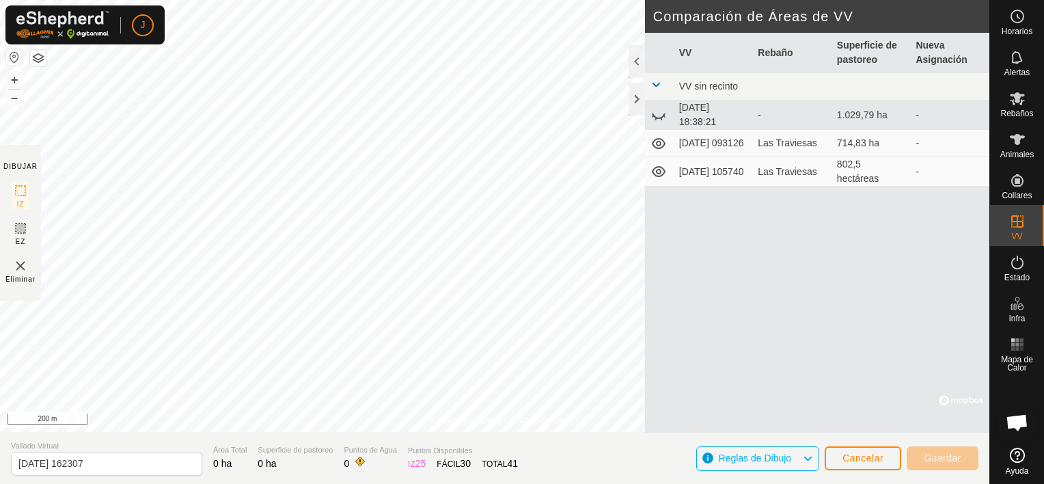
click at [18, 259] on img at bounding box center [20, 265] width 16 height 16
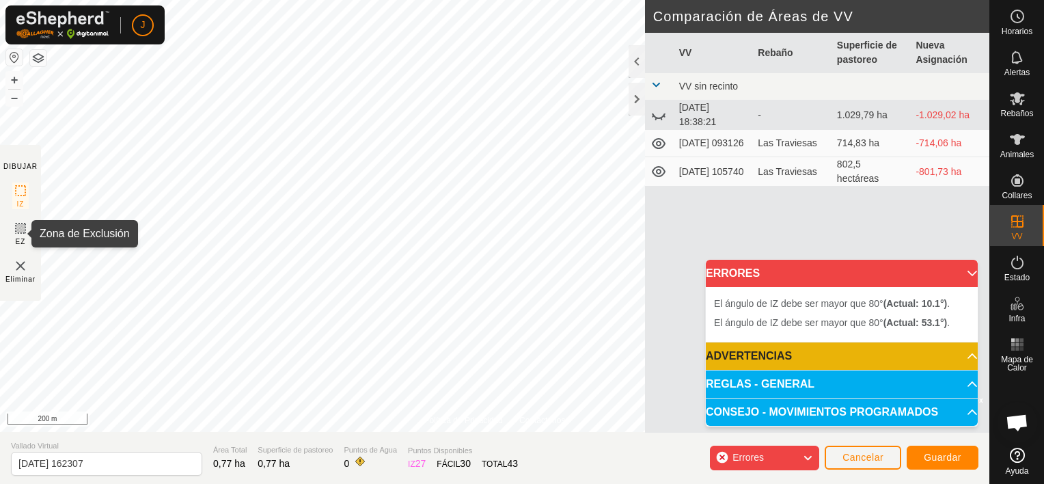
click at [20, 226] on icon at bounding box center [20, 228] width 8 height 8
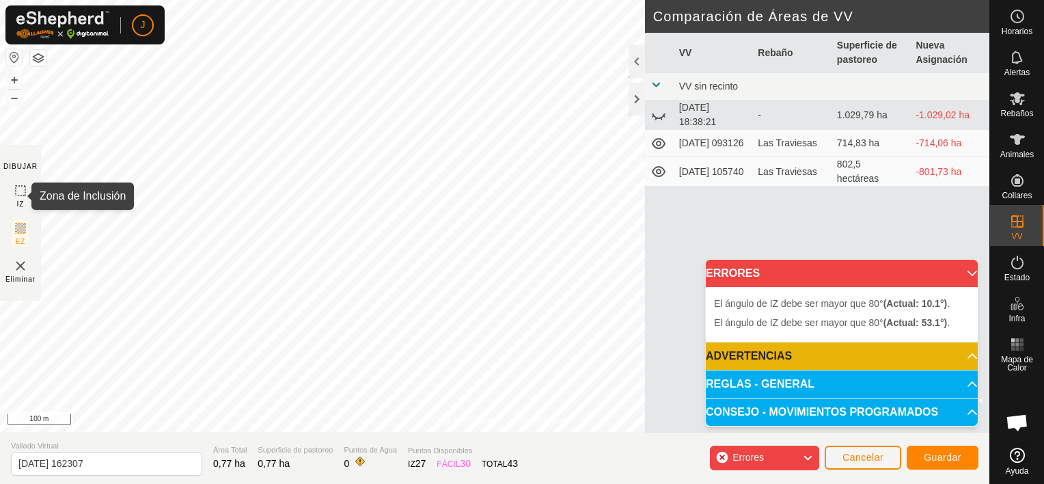
click at [14, 186] on icon at bounding box center [20, 190] width 16 height 16
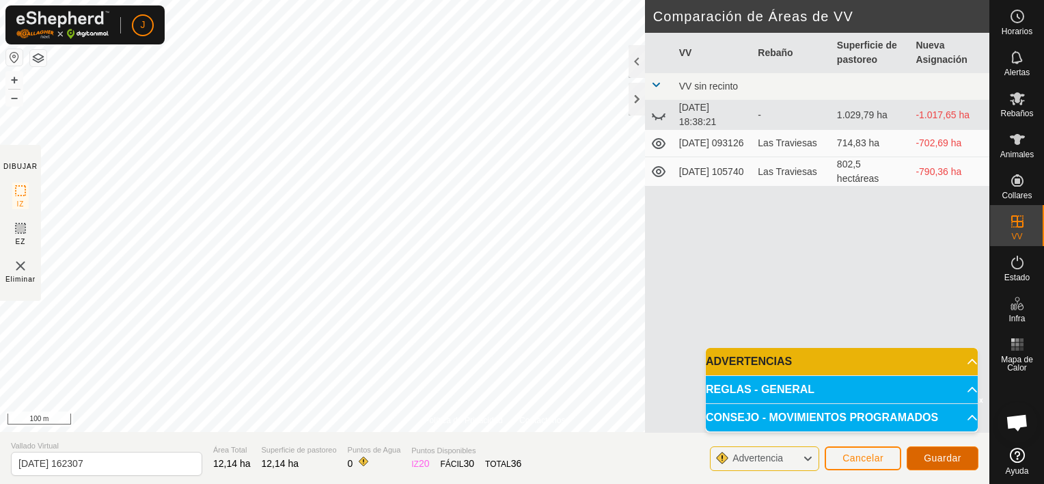
click at [955, 460] on span "Guardar" at bounding box center [942, 457] width 38 height 11
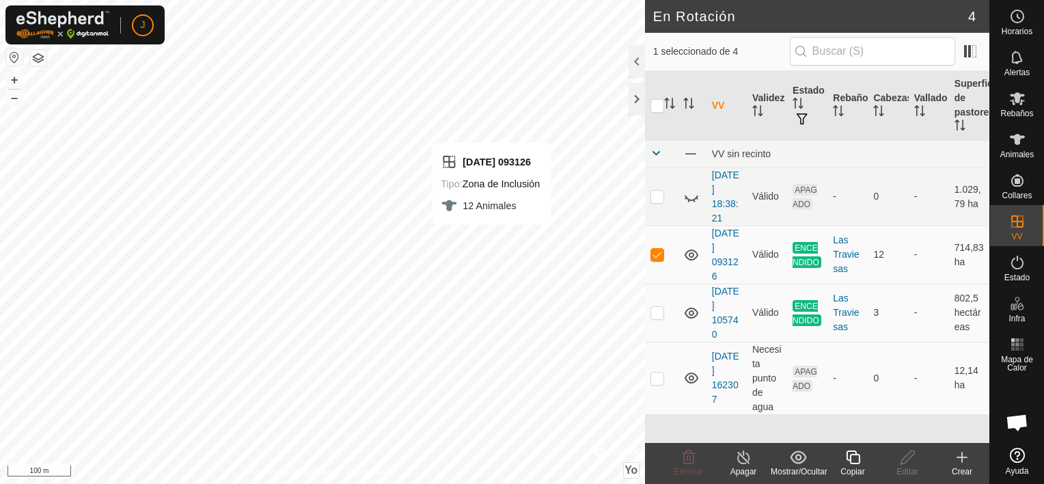
checkbox input "false"
checkbox input "true"
checkbox input "false"
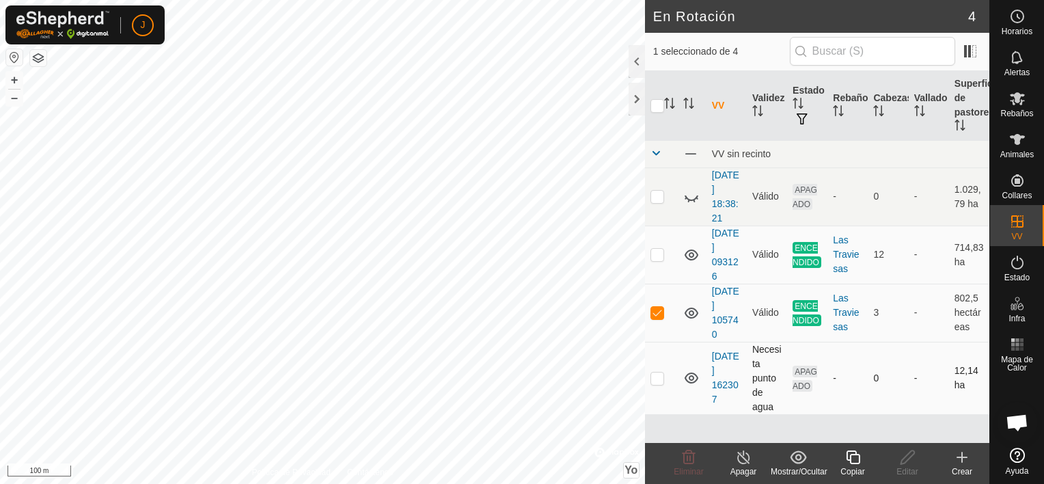
checkbox input "false"
checkbox input "true"
click at [906, 462] on icon at bounding box center [907, 457] width 17 height 16
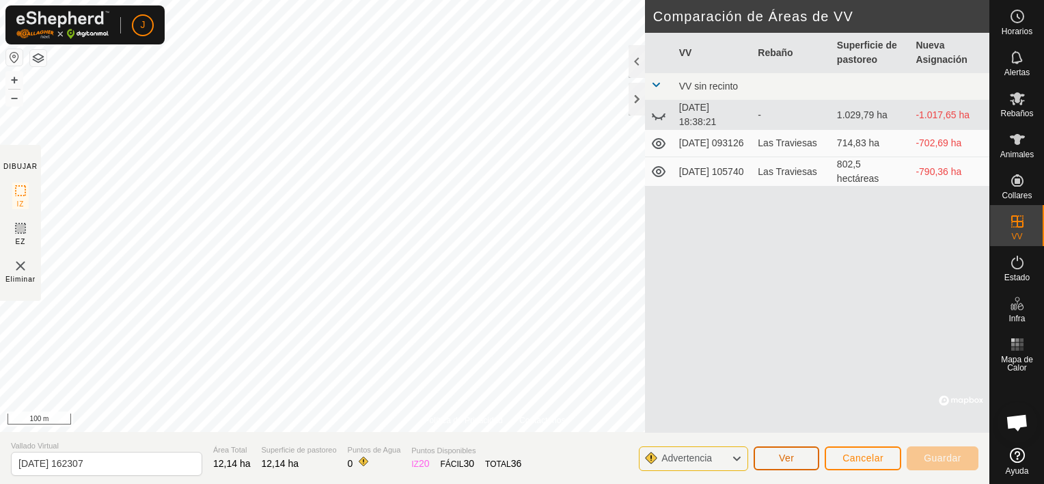
click at [792, 462] on span "Ver" at bounding box center [787, 457] width 16 height 11
click at [736, 462] on icon at bounding box center [736, 458] width 11 height 18
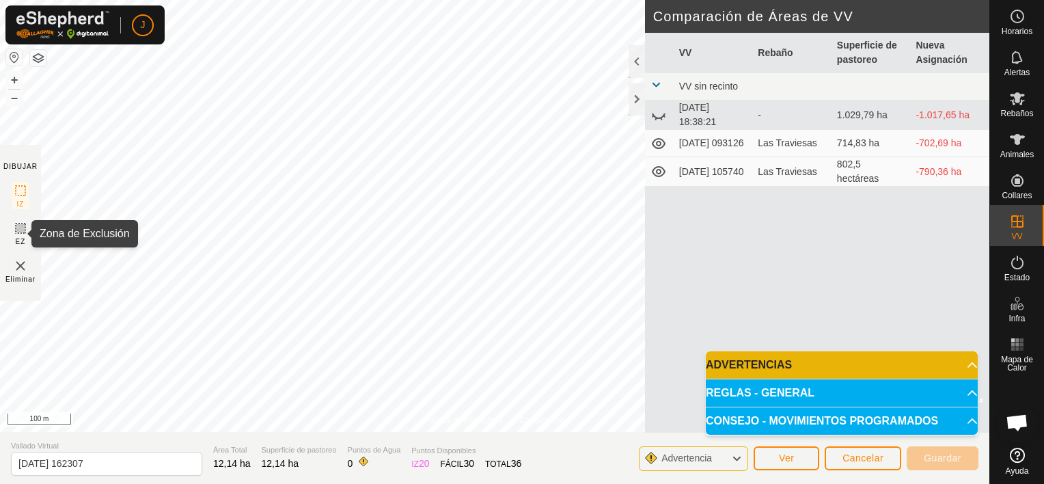
click at [22, 227] on icon at bounding box center [20, 228] width 16 height 16
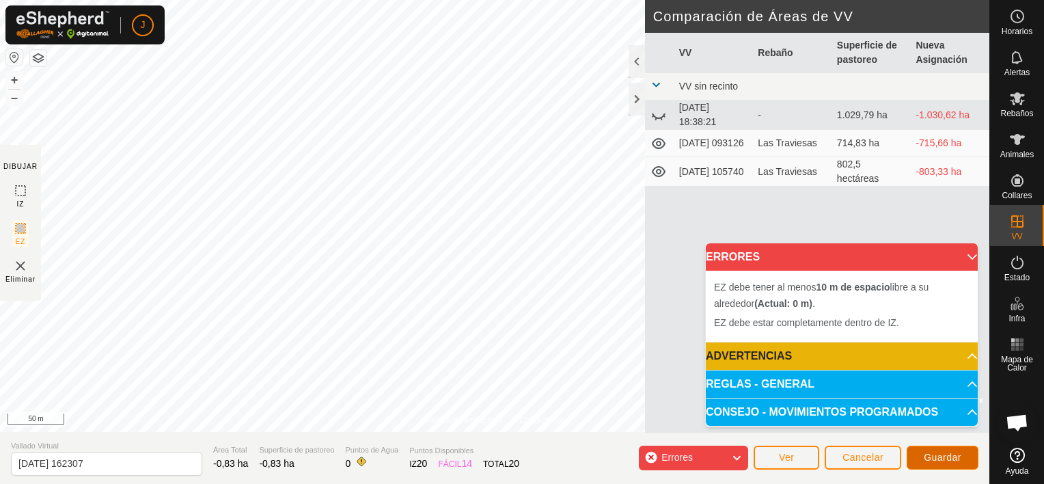
click at [958, 456] on span "Guardar" at bounding box center [942, 456] width 38 height 11
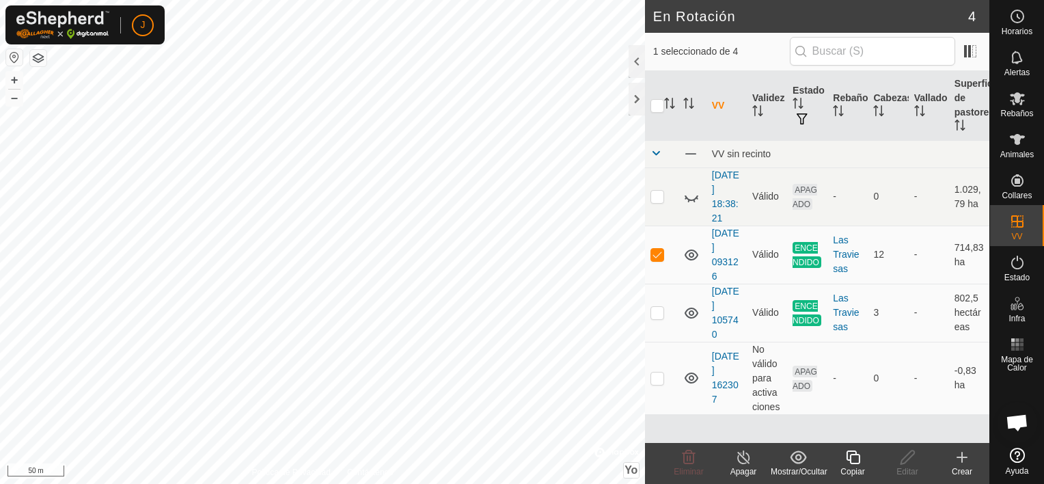
checkbox input "false"
checkbox input "true"
click at [901, 456] on icon at bounding box center [907, 457] width 17 height 16
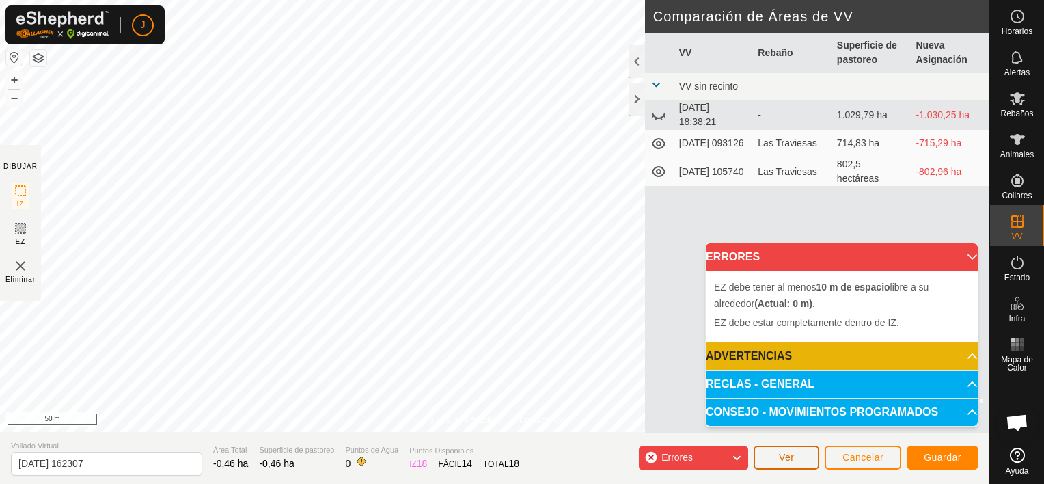
click at [790, 458] on span "Ver" at bounding box center [787, 456] width 16 height 11
click at [628, 59] on div at bounding box center [636, 61] width 16 height 33
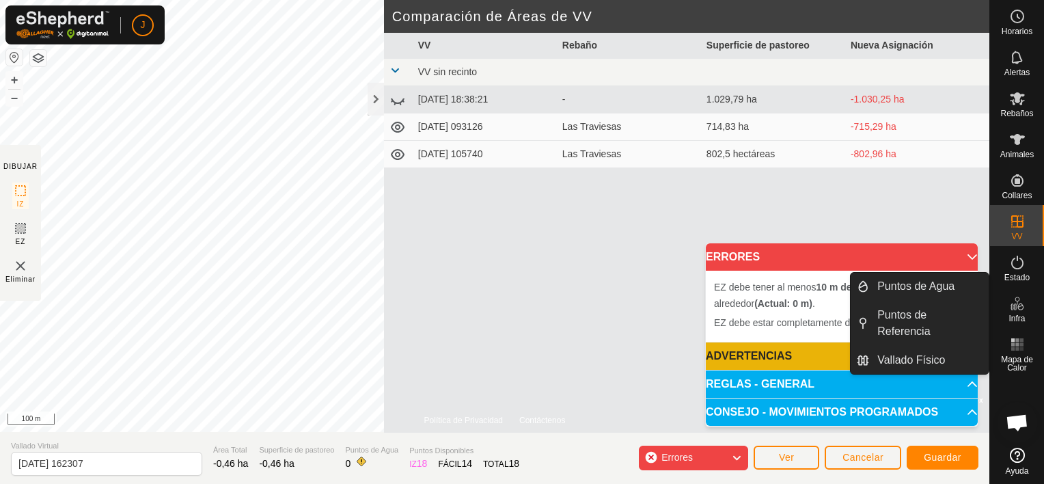
click at [964, 250] on p-accordion-header "ERRORES" at bounding box center [842, 256] width 272 height 27
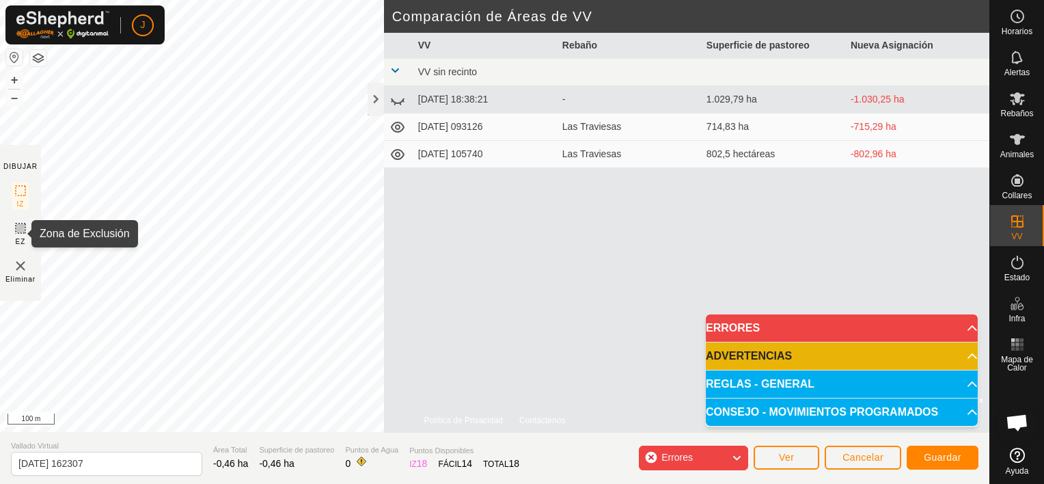
click at [15, 225] on icon at bounding box center [20, 228] width 16 height 16
click at [18, 225] on icon at bounding box center [20, 228] width 16 height 16
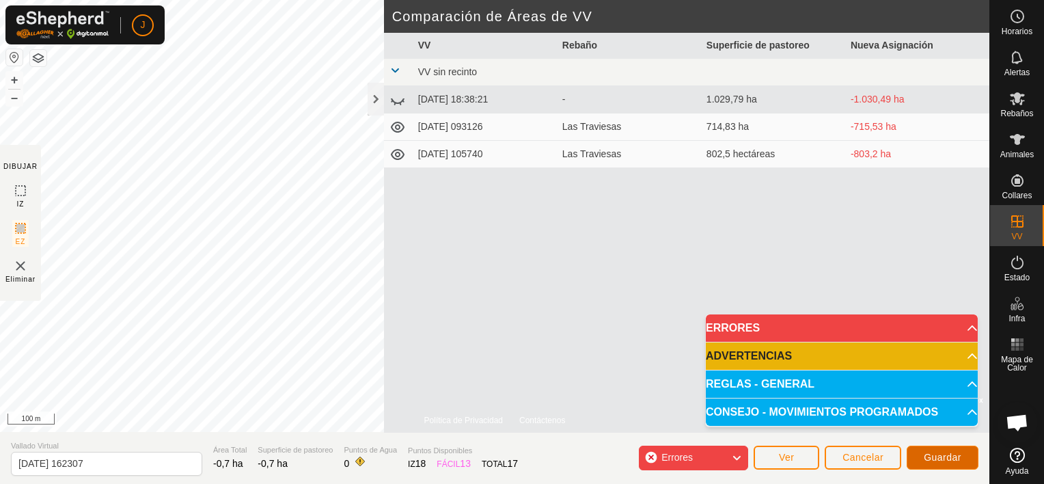
click at [949, 459] on span "Guardar" at bounding box center [942, 456] width 38 height 11
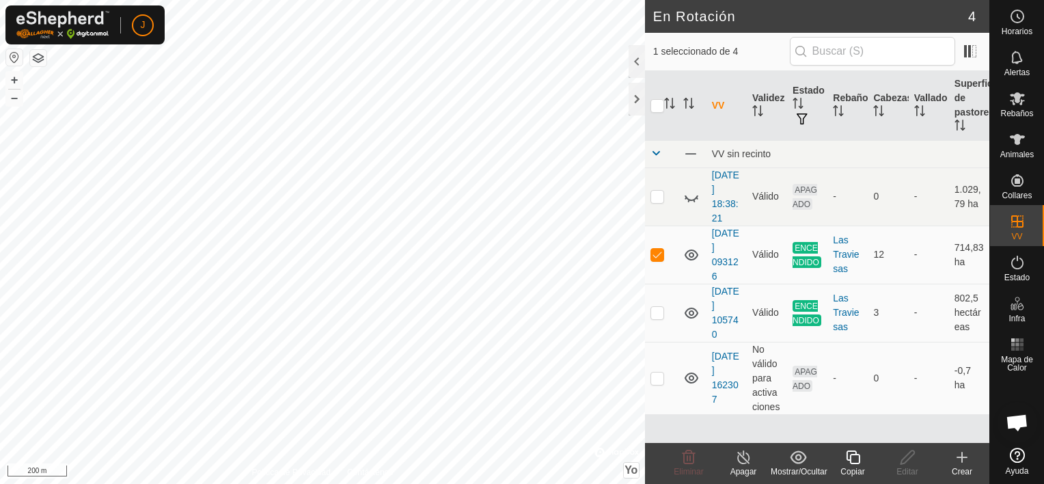
checkbox input "false"
checkbox input "true"
click at [1008, 424] on span "Chat abierto" at bounding box center [1016, 423] width 23 height 19
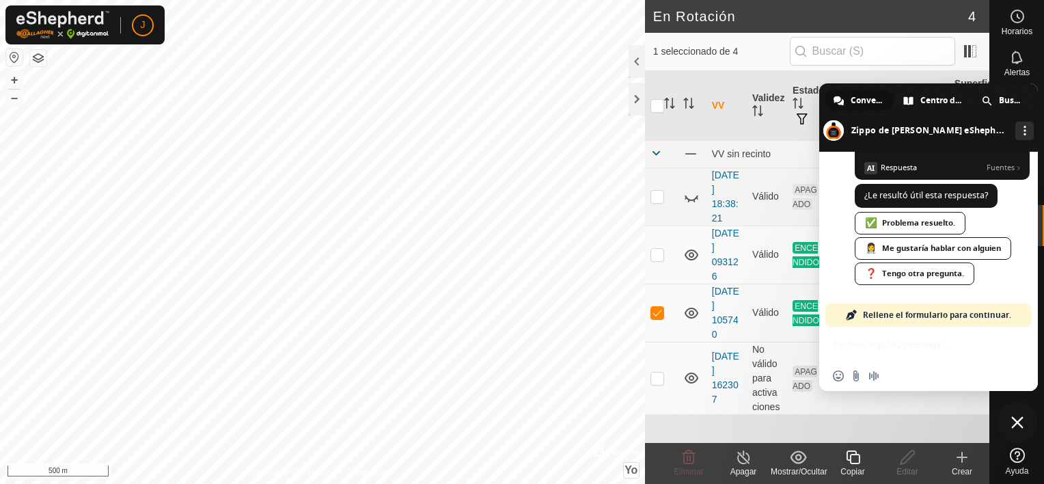
scroll to position [3644, 0]
click at [905, 246] on div "👩‍⚕️ Me gustaría hablar con alguien" at bounding box center [932, 248] width 156 height 23
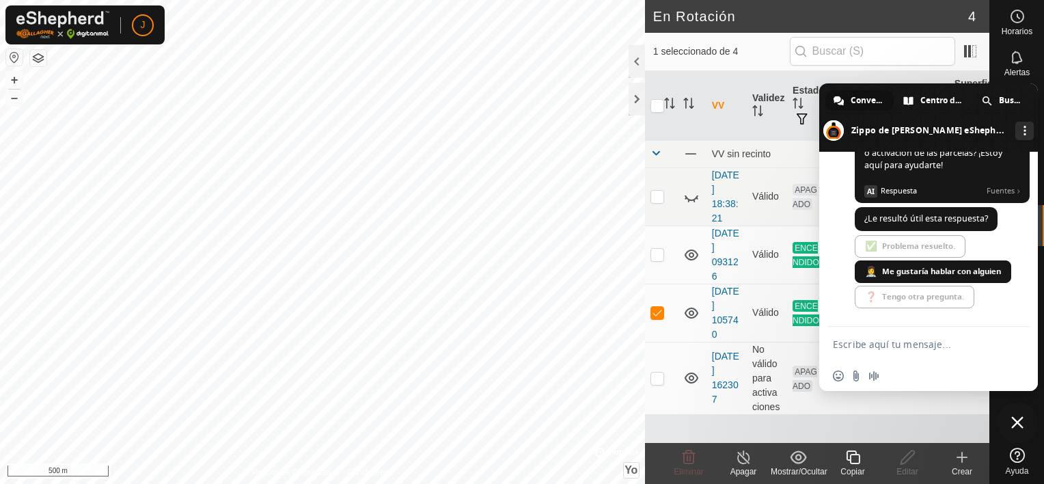
scroll to position [3621, 0]
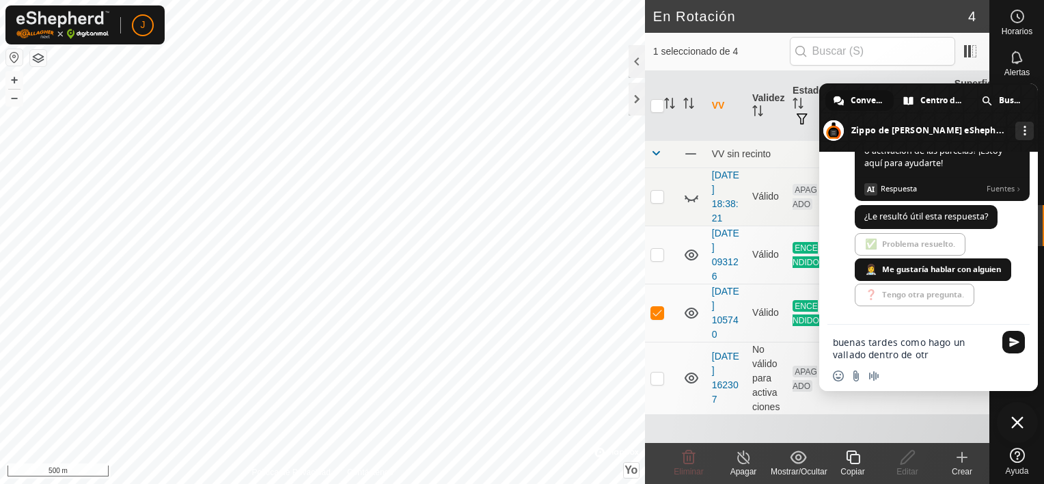
type textarea "buenas tardes como hago un vallado dentro de otro"
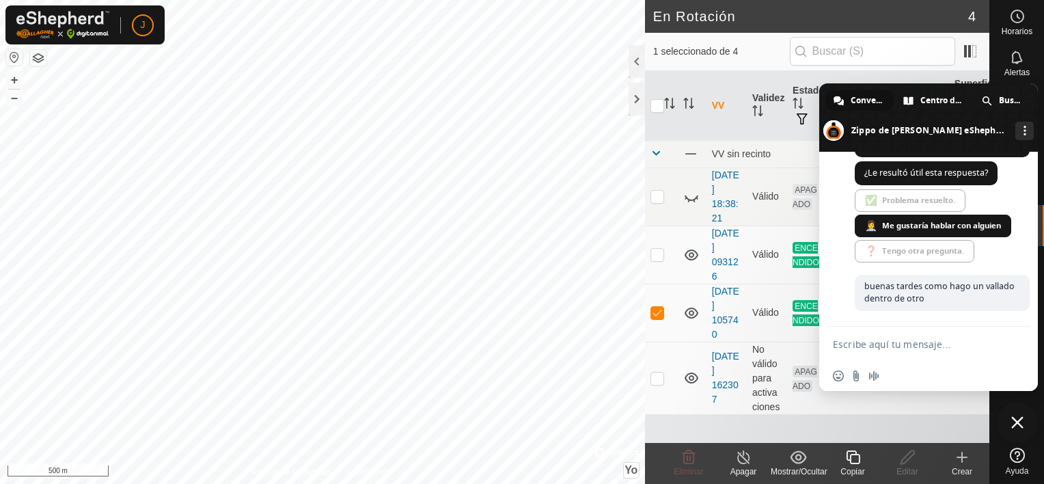
scroll to position [3668, 0]
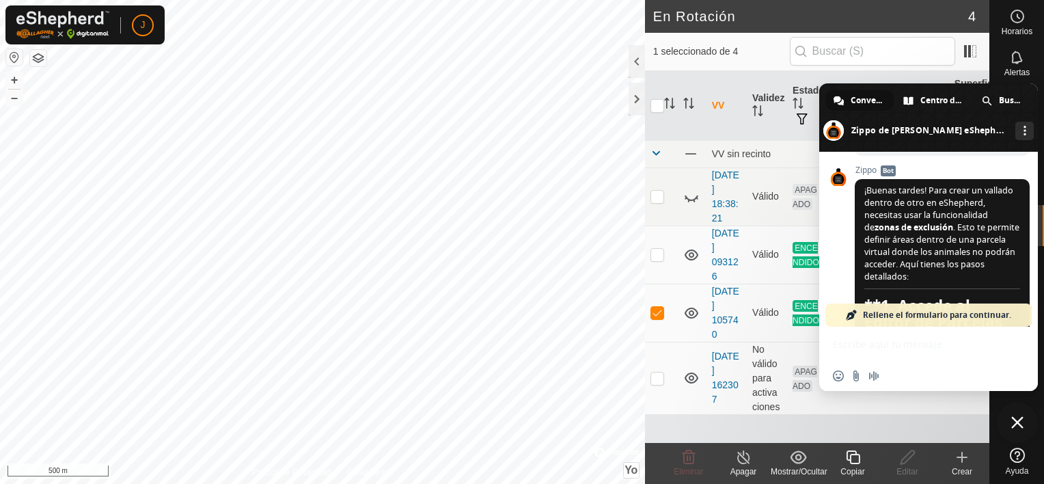
click at [944, 149] on span "buenas tardes como hago un vallado dentro de otro" at bounding box center [939, 137] width 150 height 24
click at [963, 156] on span "buenas tardes como hago un vallado dentro de otro" at bounding box center [941, 138] width 175 height 36
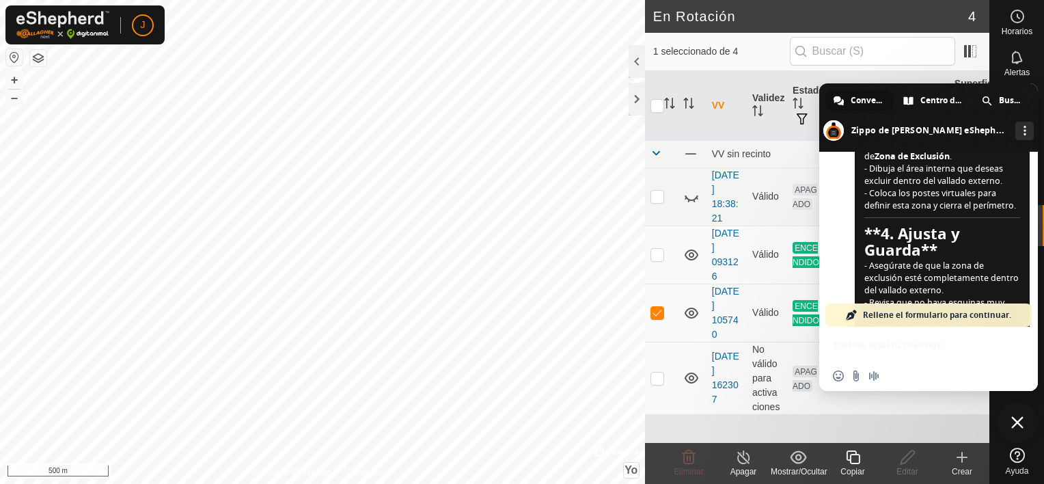
scroll to position [4323, 0]
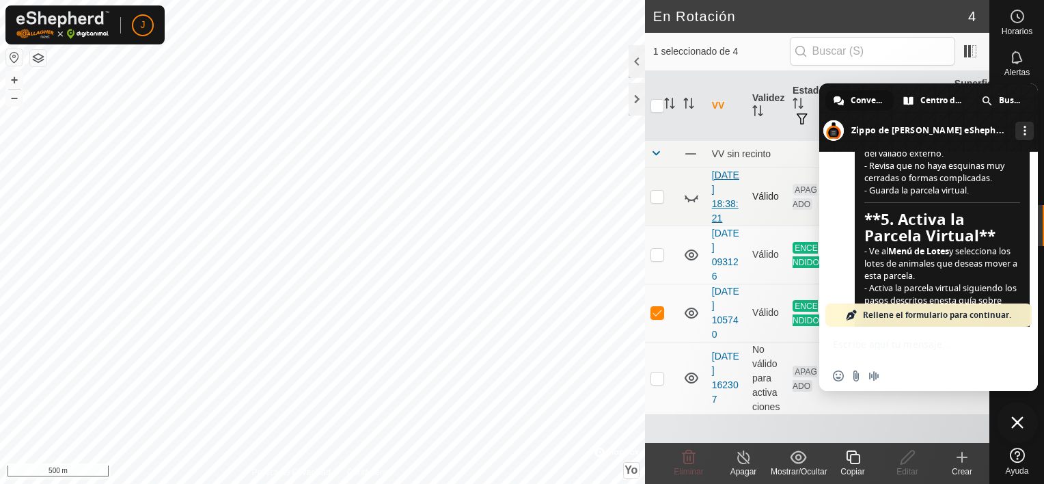
checkbox input "false"
checkbox input "true"
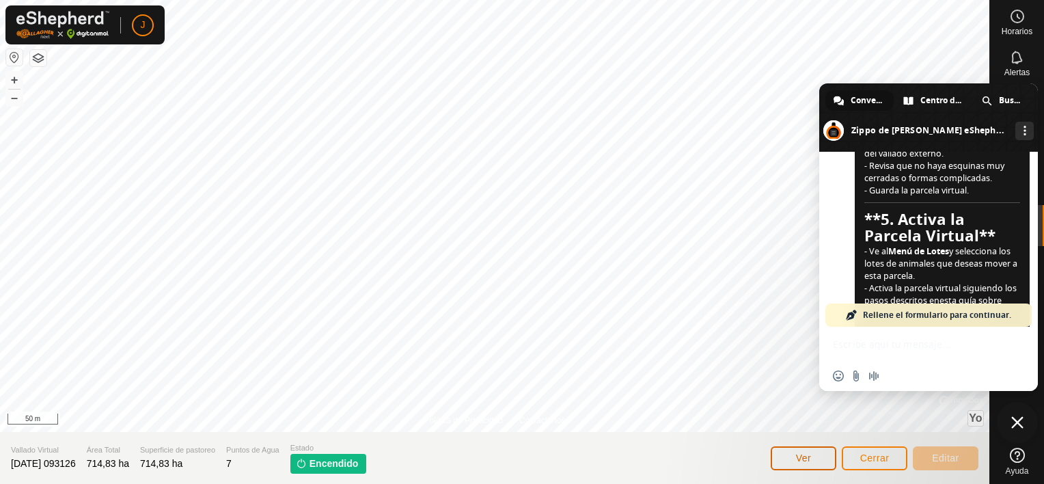
click at [798, 454] on span "Ver" at bounding box center [804, 457] width 16 height 11
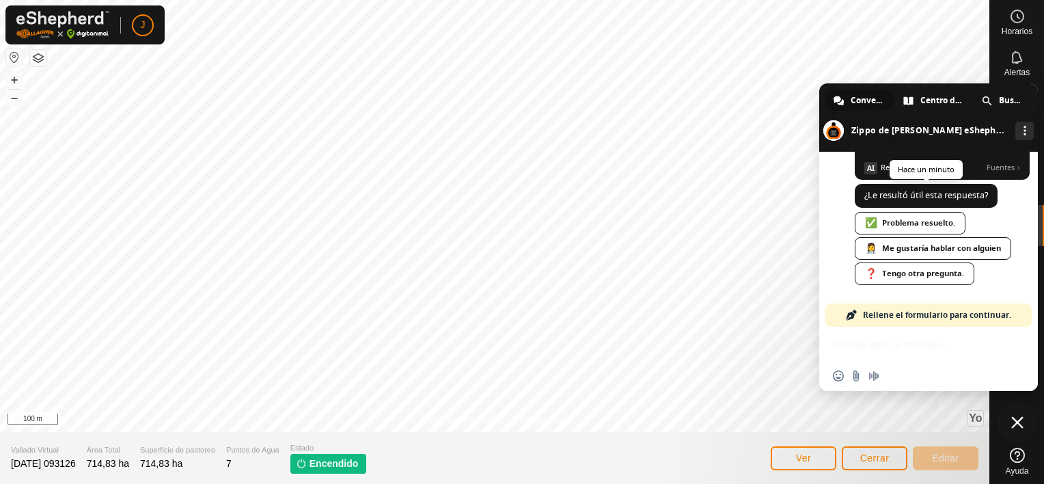
scroll to position [4870, 0]
click at [892, 339] on div "Insertar un emoji Enviar un archivo Grabar mensaje de audio" at bounding box center [928, 358] width 219 height 64
click at [956, 341] on div "Insertar un emoji Enviar un archivo Grabar mensaje de audio" at bounding box center [928, 358] width 219 height 64
click at [1016, 418] on span "Cerrar el chat" at bounding box center [1017, 422] width 12 height 12
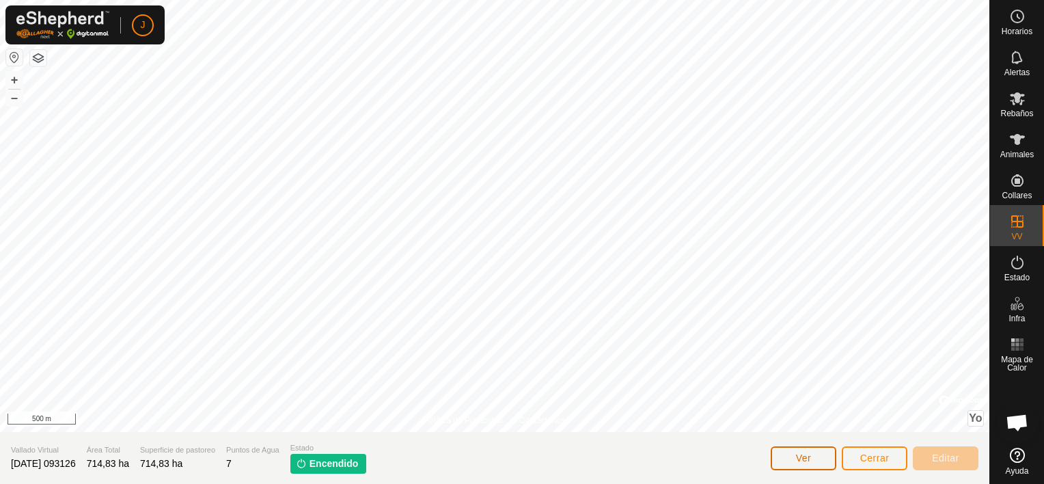
click at [817, 458] on button "Ver" at bounding box center [803, 458] width 66 height 24
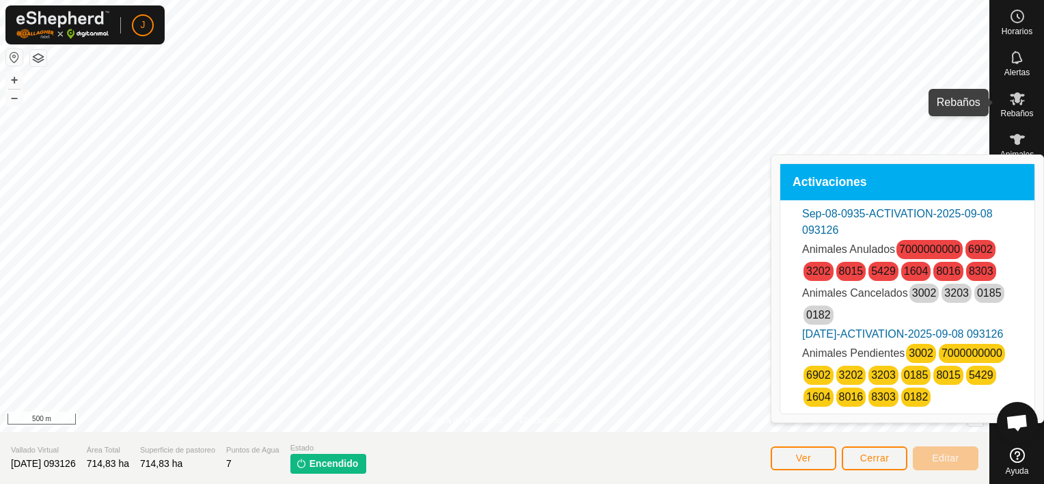
click at [1024, 105] on icon at bounding box center [1017, 98] width 16 height 16
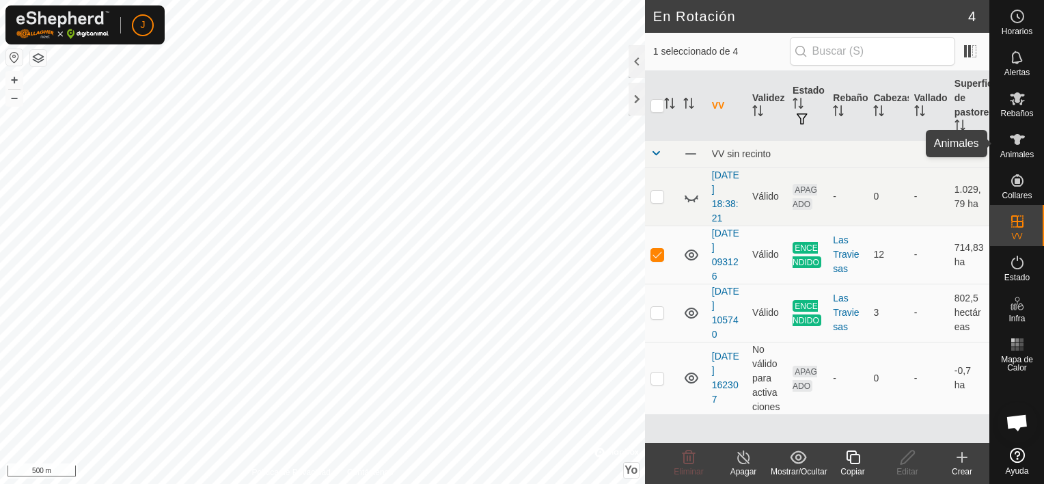
click at [1015, 142] on icon at bounding box center [1016, 139] width 15 height 11
checkbox input "false"
checkbox input "true"
click at [903, 460] on icon at bounding box center [907, 457] width 17 height 16
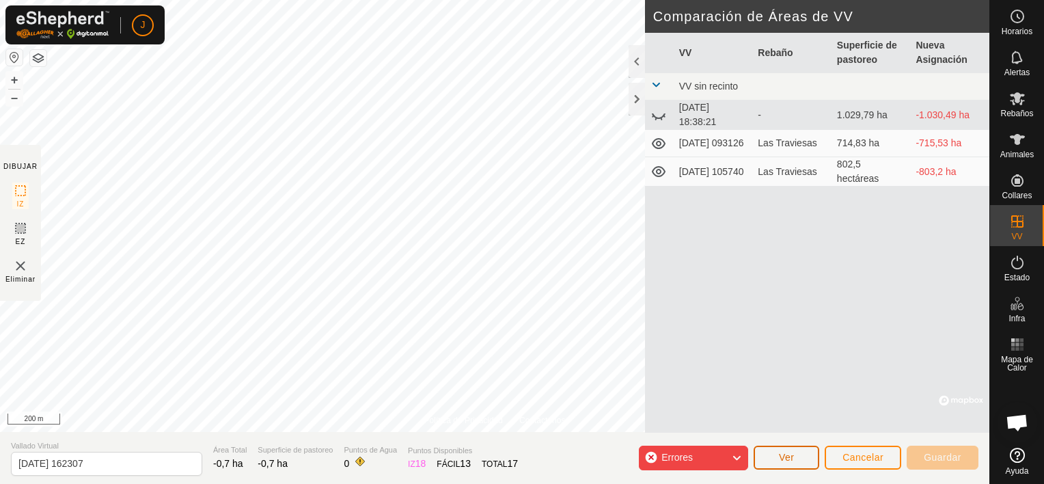
click at [798, 456] on button "Ver" at bounding box center [786, 457] width 66 height 24
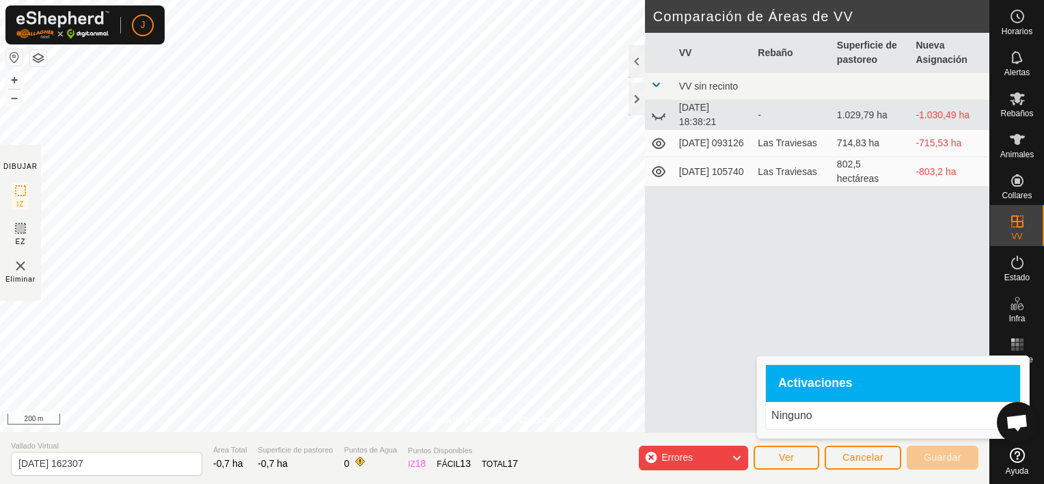
click at [826, 391] on div "Activaciones" at bounding box center [893, 383] width 254 height 37
click at [738, 457] on icon at bounding box center [736, 458] width 11 height 18
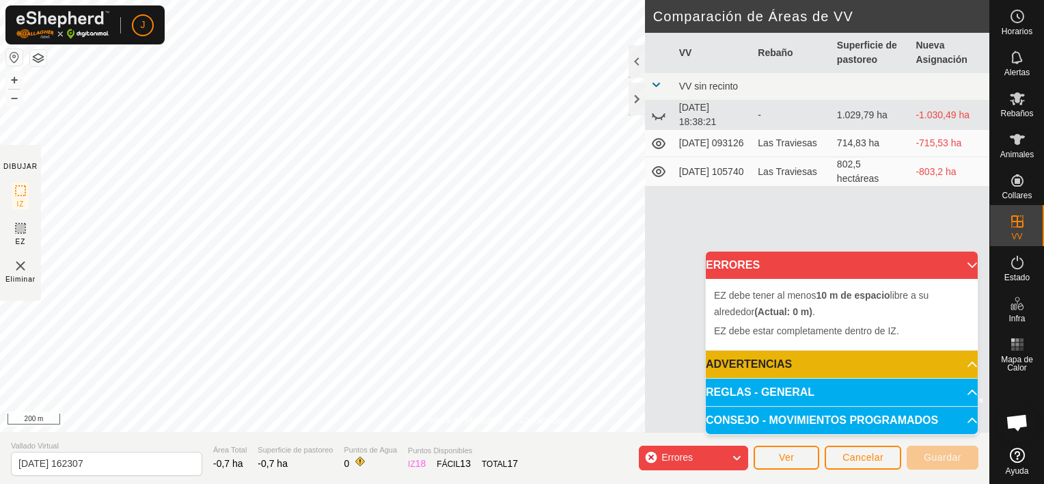
click at [673, 382] on div "VV Rebaño Superficie de pastoreo Nueva Asignación VV sin recinto [DATE] 18:38:2…" at bounding box center [817, 233] width 344 height 400
click at [863, 460] on span "Cancelar" at bounding box center [862, 456] width 41 height 11
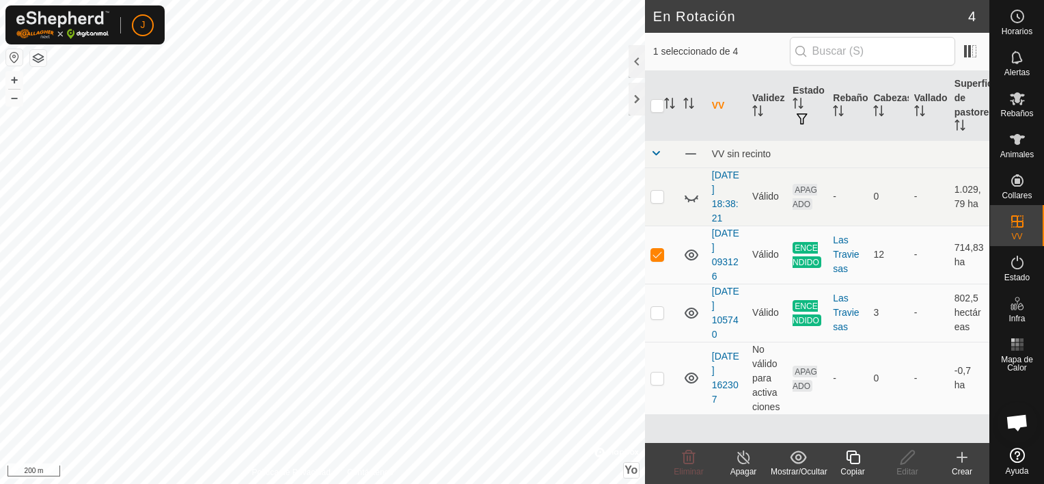
checkbox input "false"
checkbox input "true"
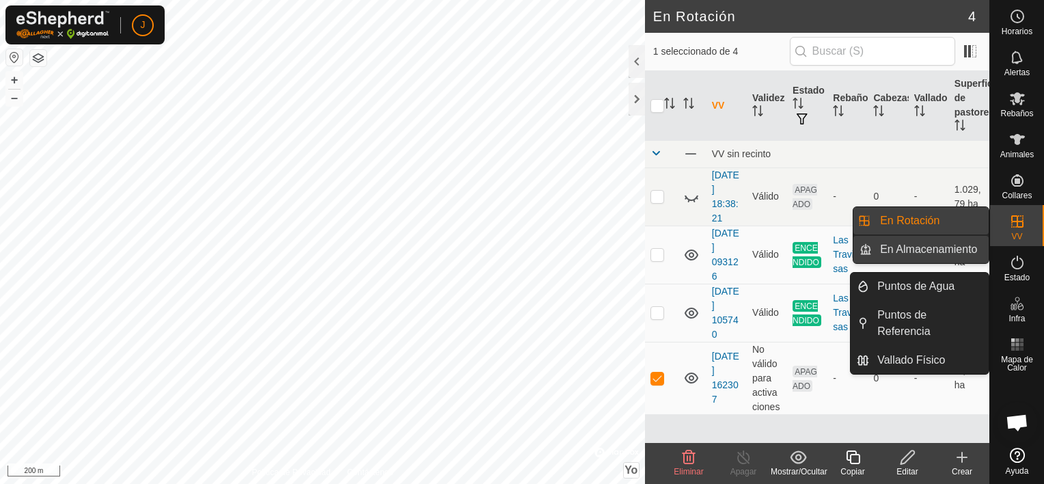
click at [953, 249] on link "En Almacenamiento" at bounding box center [930, 249] width 117 height 27
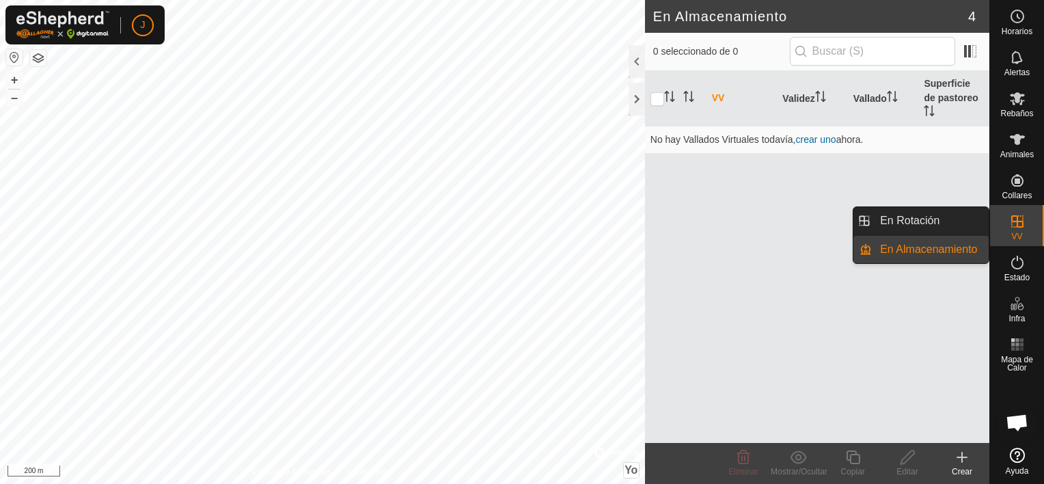
click at [953, 249] on link "En Almacenamiento" at bounding box center [930, 249] width 117 height 27
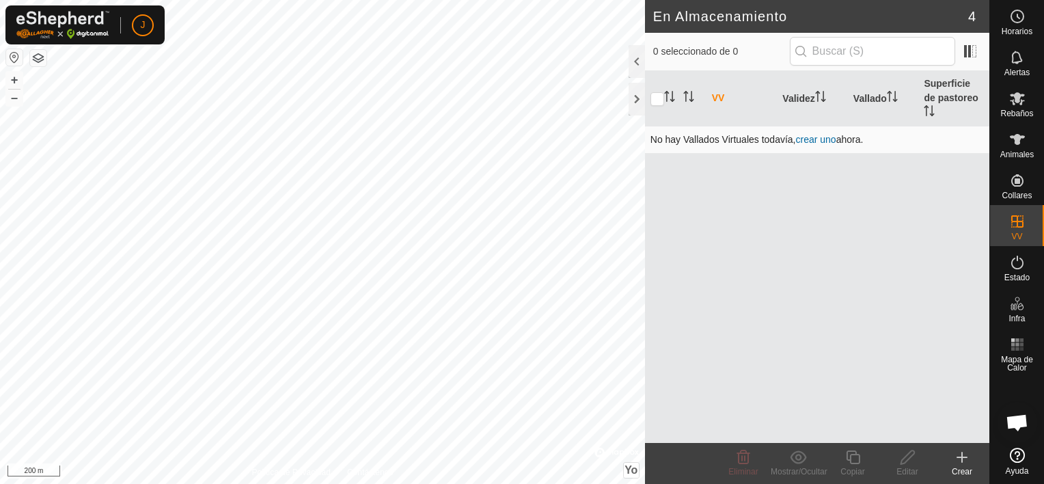
click at [807, 134] on link "crear uno" at bounding box center [816, 139] width 40 height 11
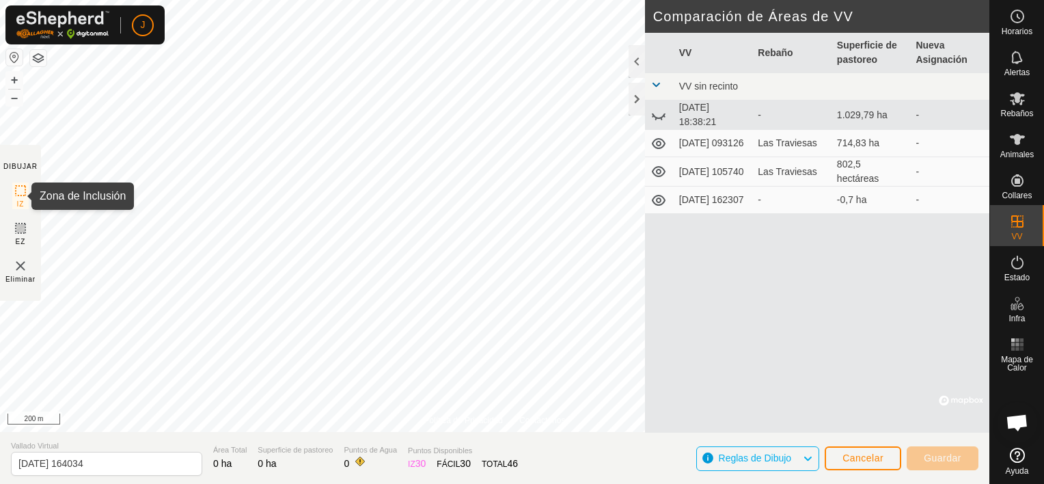
click at [27, 189] on icon at bounding box center [20, 190] width 16 height 16
click at [661, 199] on icon at bounding box center [659, 200] width 14 height 11
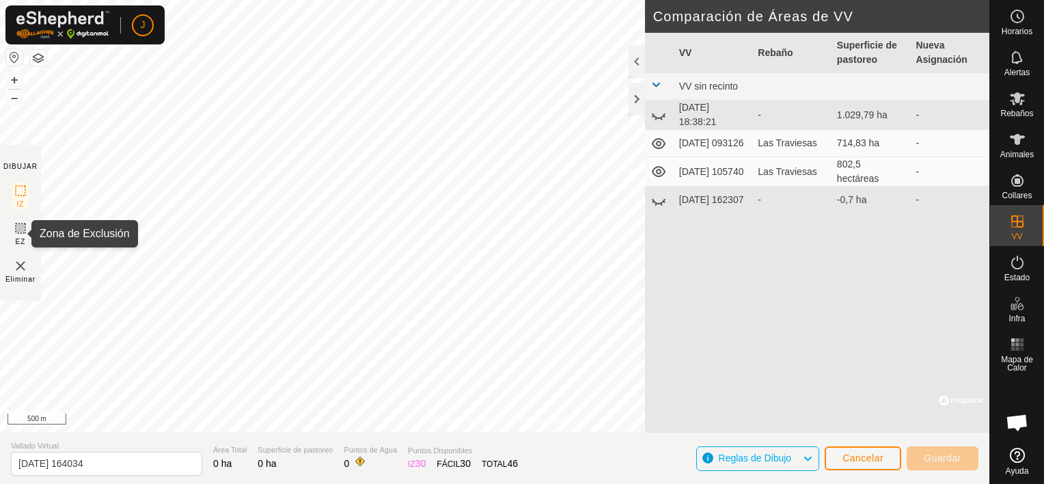
click at [16, 229] on icon at bounding box center [20, 228] width 16 height 16
click at [23, 231] on icon at bounding box center [20, 228] width 16 height 16
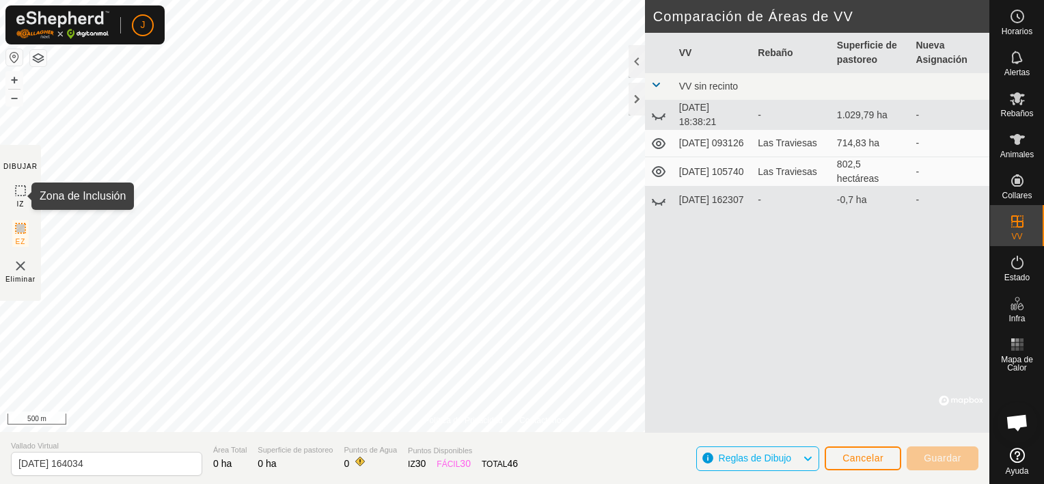
click at [18, 189] on icon at bounding box center [20, 190] width 16 height 16
click at [630, 61] on div at bounding box center [636, 61] width 16 height 33
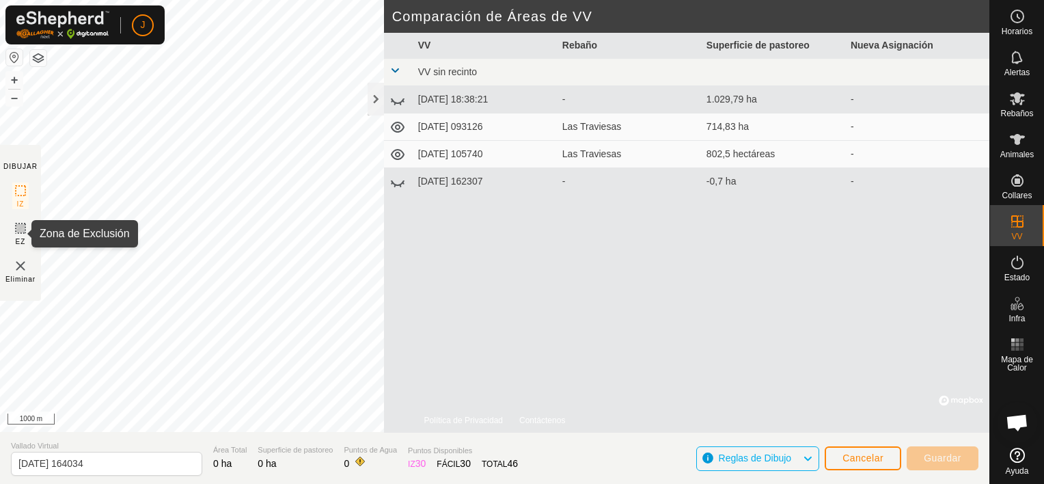
click at [16, 226] on rect at bounding box center [20, 228] width 11 height 11
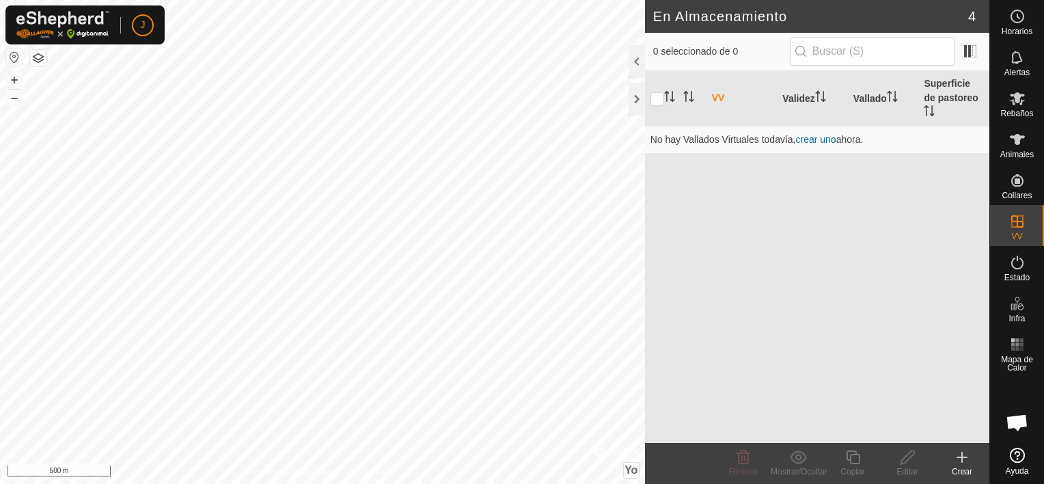
click at [360, 483] on html "J Horarios Alertas Rebaños Animales Collares VV Estado Infra Mapa de Calor Ayud…" at bounding box center [522, 242] width 1044 height 484
click at [354, 476] on div "Política de Privacidad Contáctenos 1604 3802085038 Las Traviesas [DATE] 105740 …" at bounding box center [322, 242] width 645 height 484
click at [968, 456] on icon at bounding box center [961, 457] width 16 height 16
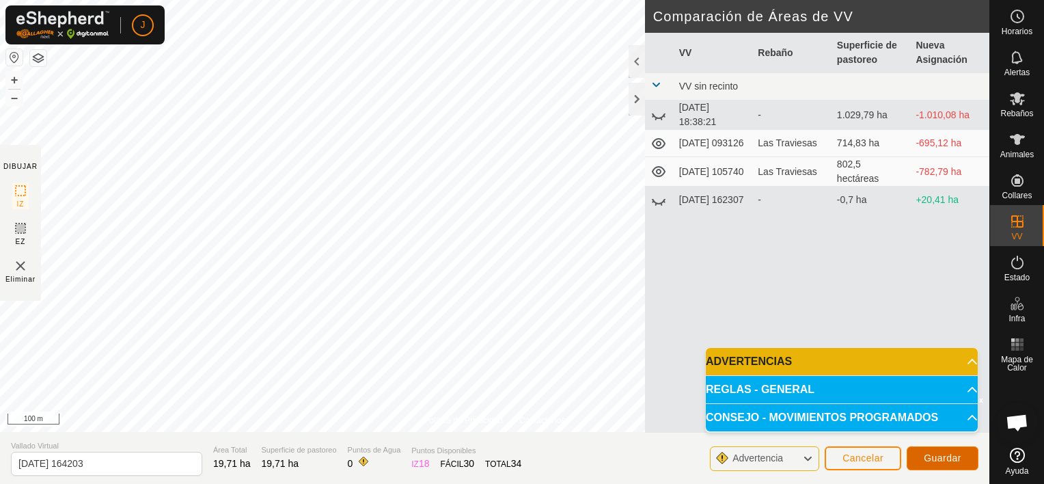
click at [939, 456] on span "Guardar" at bounding box center [942, 457] width 38 height 11
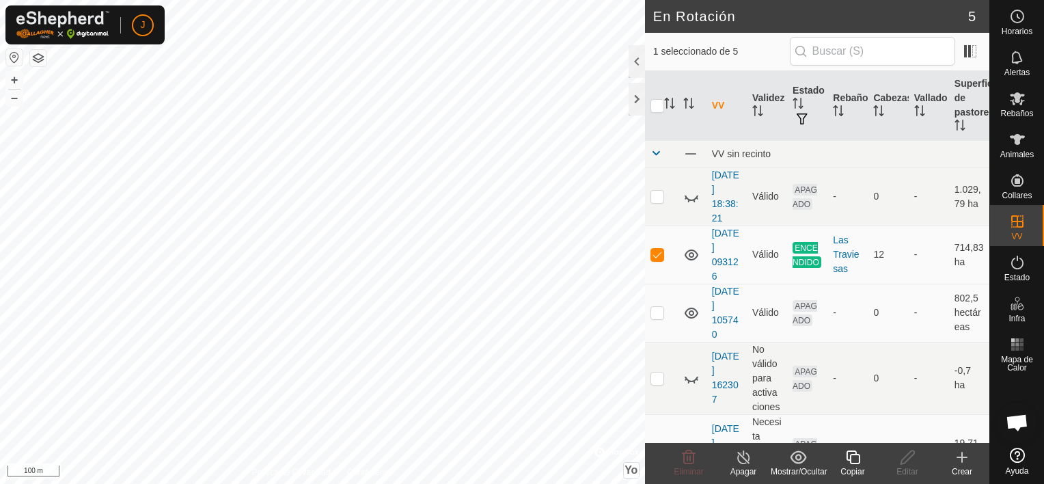
checkbox input "false"
checkbox input "true"
checkbox input "false"
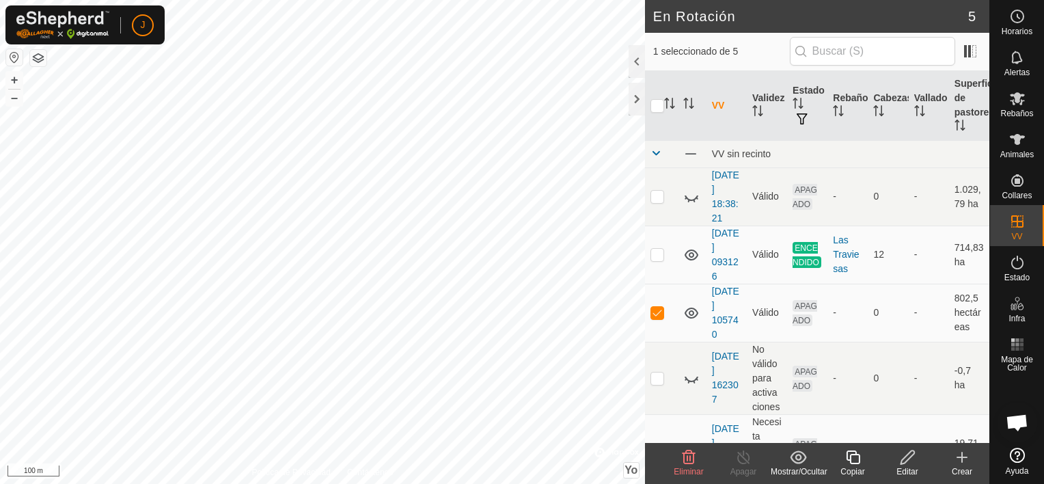
checkbox input "false"
checkbox input "true"
checkbox input "false"
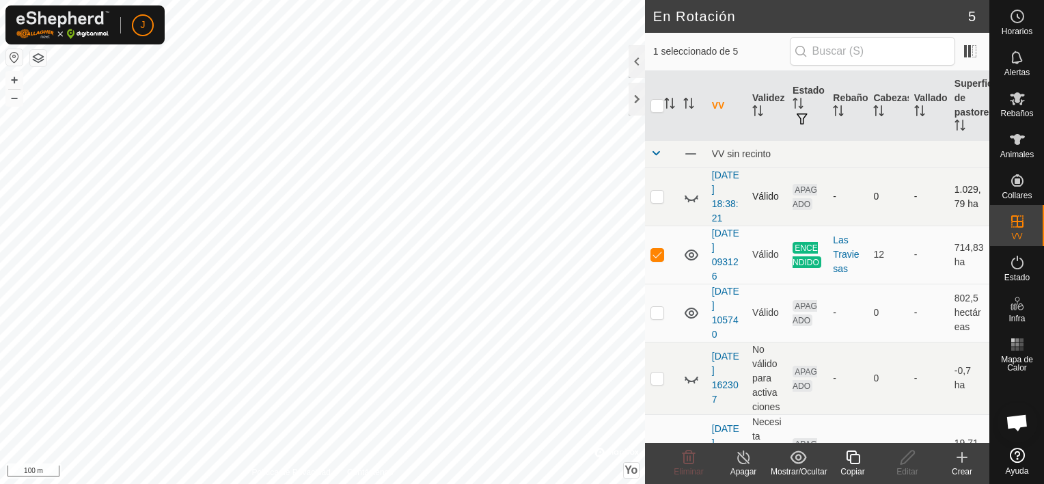
checkbox input "true"
click at [962, 451] on icon at bounding box center [961, 457] width 16 height 16
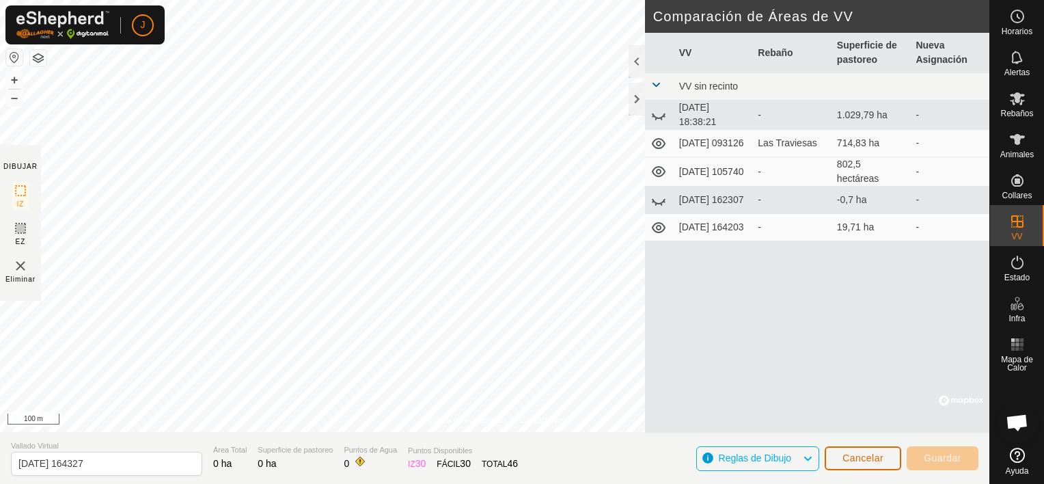
click at [870, 460] on span "Cancelar" at bounding box center [862, 457] width 41 height 11
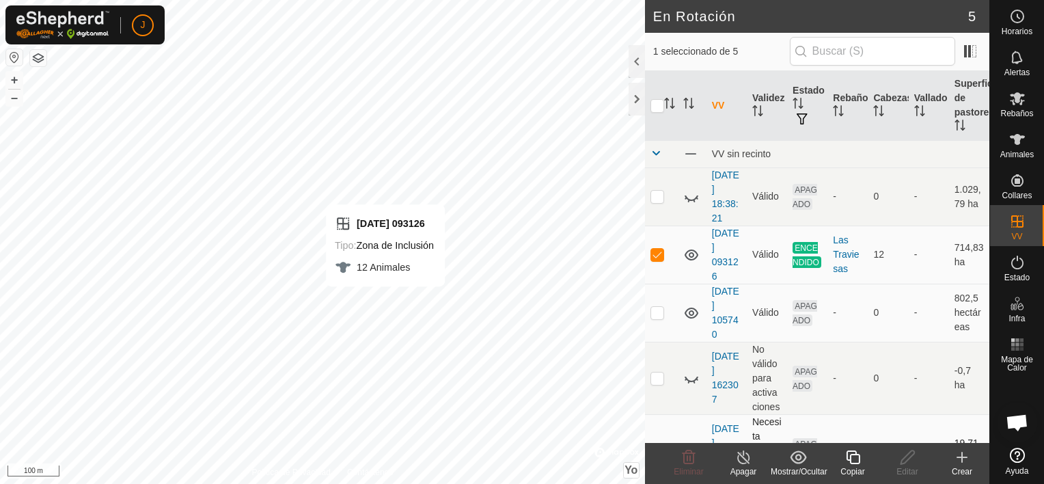
checkbox input "false"
checkbox input "true"
click at [693, 197] on icon at bounding box center [691, 197] width 16 height 16
click at [803, 93] on font "Estado" at bounding box center [808, 90] width 32 height 11
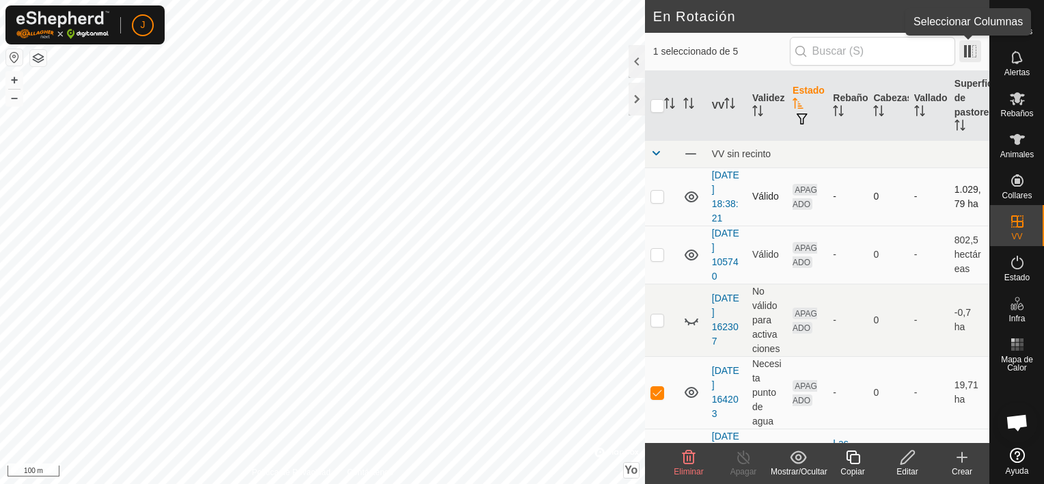
click at [970, 46] on span at bounding box center [970, 51] width 22 height 22
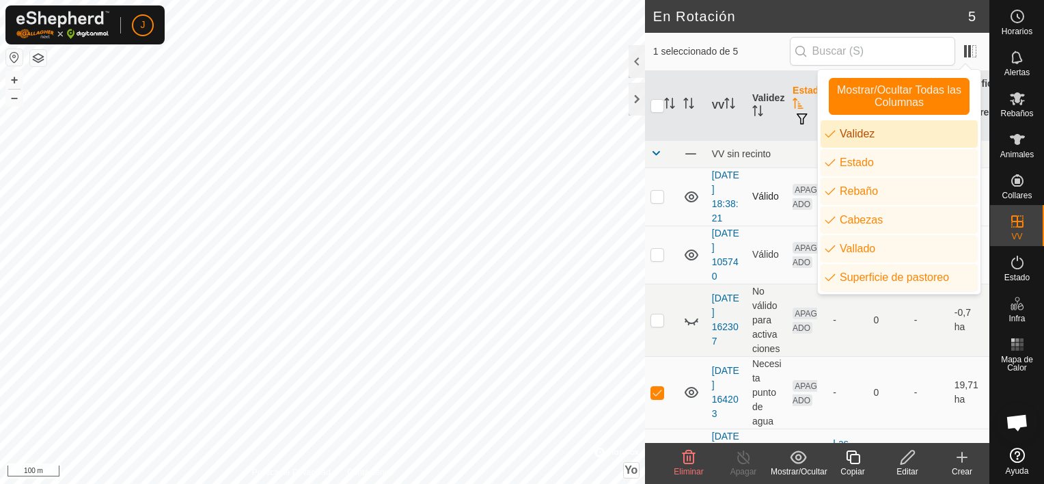
click at [656, 193] on p-checkbox at bounding box center [657, 196] width 14 height 11
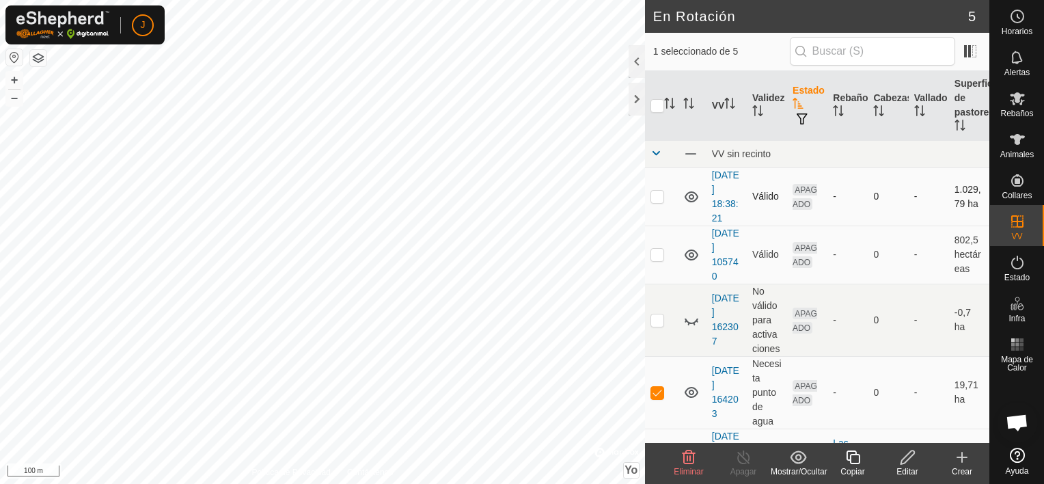
checkbox input "true"
click at [655, 251] on p-checkbox at bounding box center [657, 254] width 14 height 11
checkbox input "true"
click at [658, 324] on p-checkbox at bounding box center [657, 319] width 14 height 11
checkbox input "true"
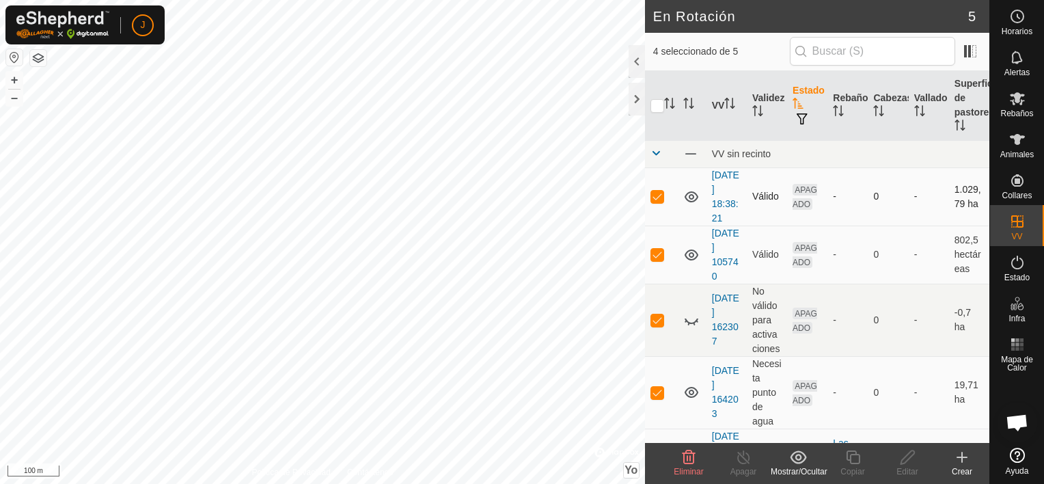
click at [650, 191] on p-tablecheckbox at bounding box center [657, 196] width 14 height 11
checkbox input "false"
click at [656, 254] on p-checkbox at bounding box center [657, 254] width 14 height 11
checkbox input "false"
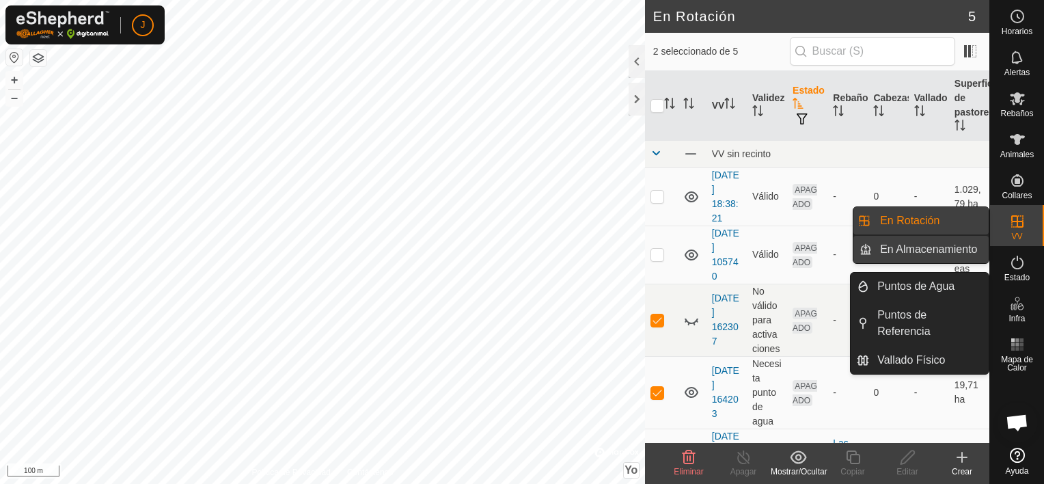
click at [940, 250] on link "En Almacenamiento" at bounding box center [930, 249] width 117 height 27
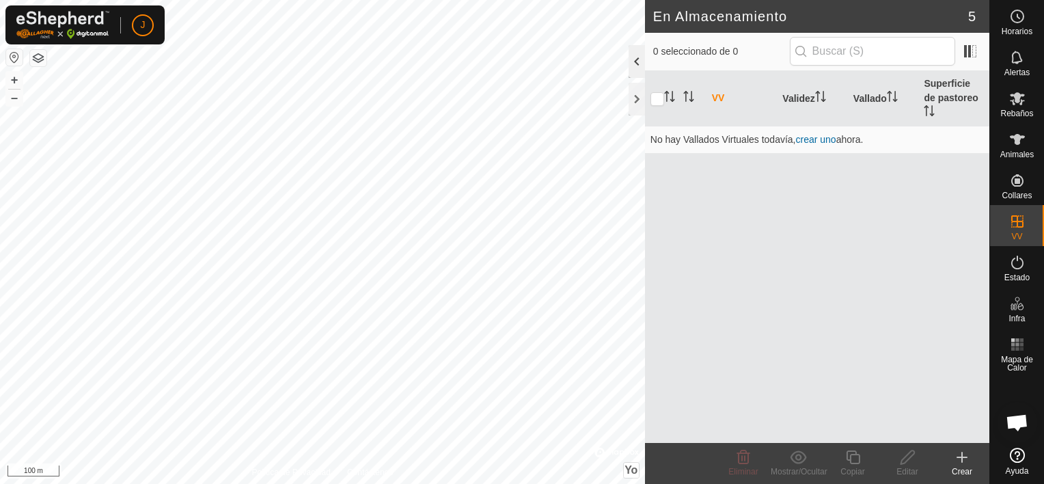
click at [635, 60] on div at bounding box center [636, 61] width 16 height 33
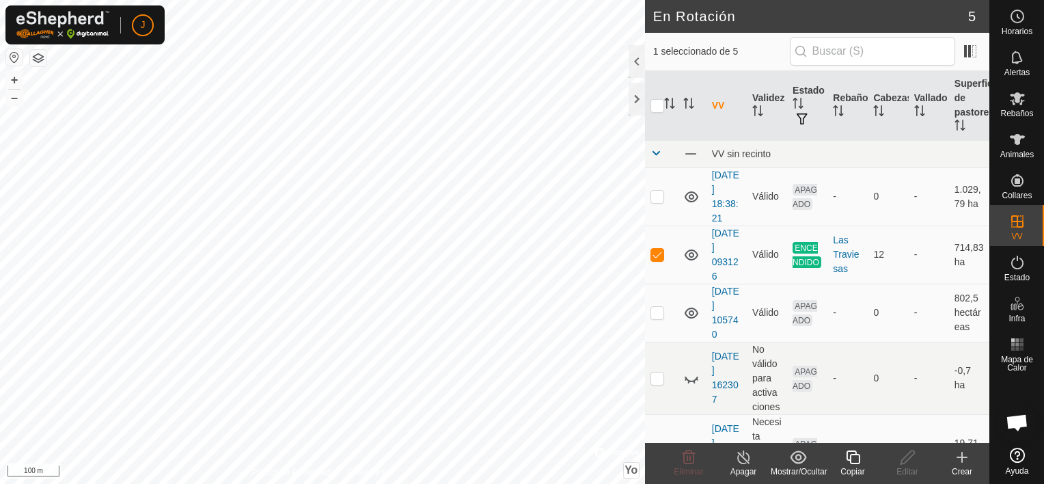
checkbox input "false"
checkbox input "true"
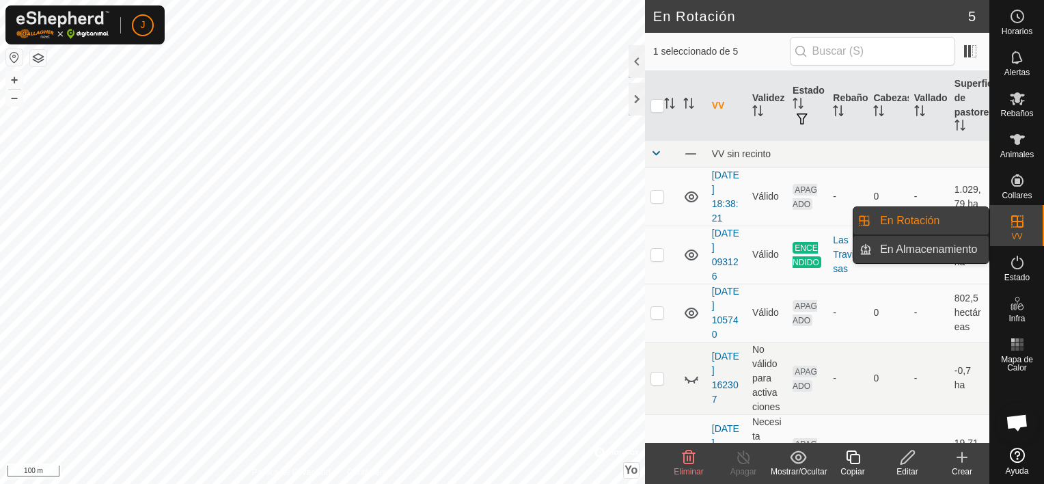
click at [943, 248] on link "En Almacenamiento" at bounding box center [930, 249] width 117 height 27
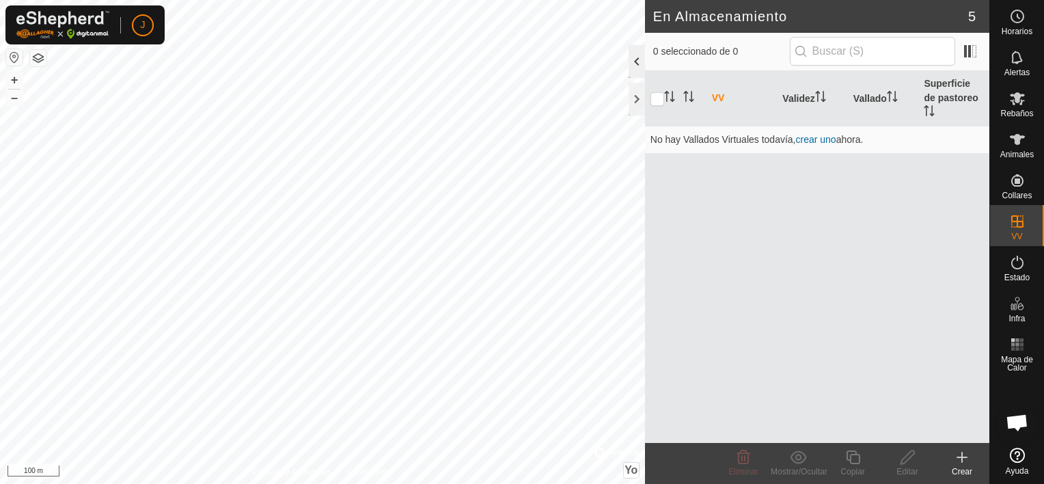
click at [637, 64] on div at bounding box center [636, 61] width 16 height 33
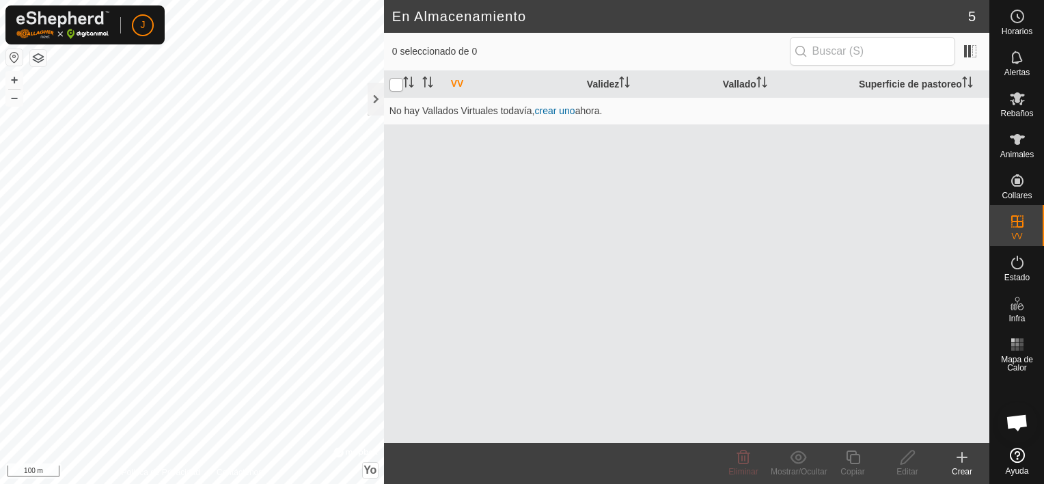
click at [400, 85] on input "checkbox" at bounding box center [396, 85] width 14 height 14
checkbox input "true"
click at [462, 79] on font "VV" at bounding box center [457, 83] width 13 height 11
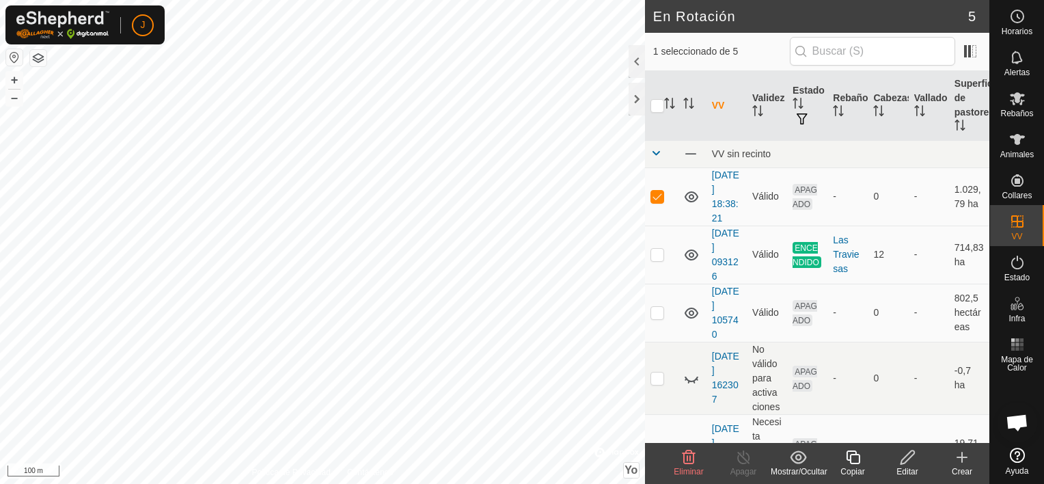
checkbox input "false"
checkbox input "true"
click at [901, 462] on icon at bounding box center [907, 457] width 14 height 14
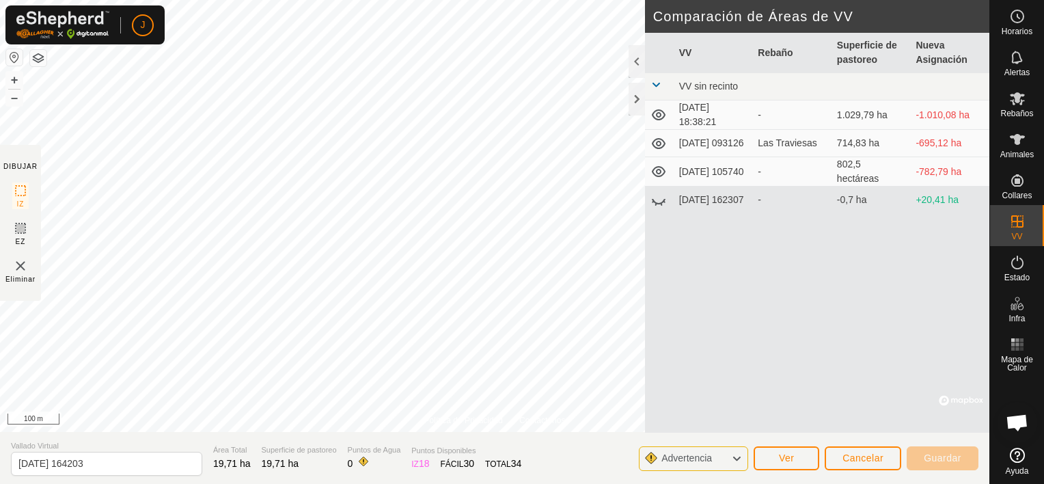
click at [1019, 462] on link "Ayuda" at bounding box center [1017, 461] width 54 height 38
click at [18, 227] on icon at bounding box center [20, 228] width 16 height 16
click at [23, 226] on icon at bounding box center [20, 228] width 16 height 16
click at [857, 456] on span "Cancelar" at bounding box center [862, 457] width 41 height 11
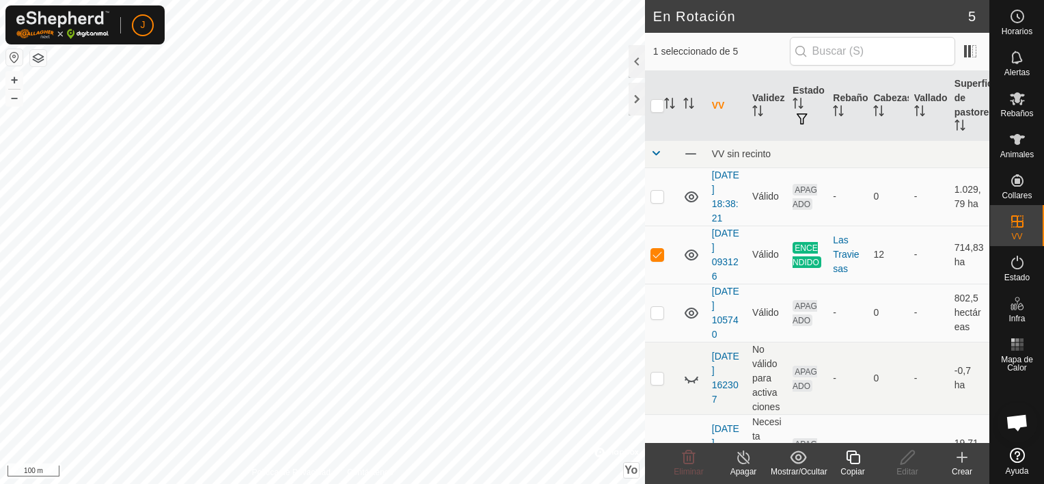
checkbox input "false"
checkbox input "true"
checkbox input "false"
checkbox input "true"
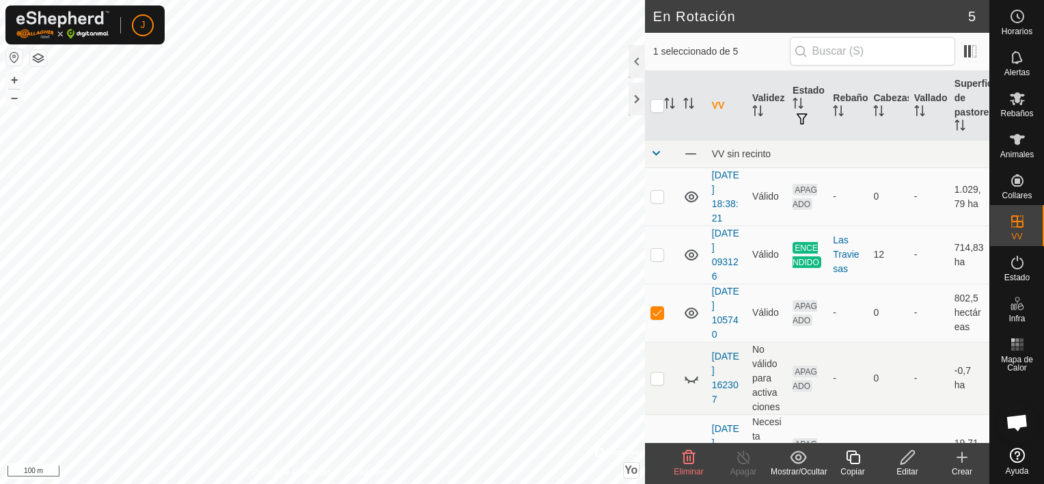
checkbox input "false"
checkbox input "true"
click at [852, 458] on icon at bounding box center [852, 457] width 17 height 16
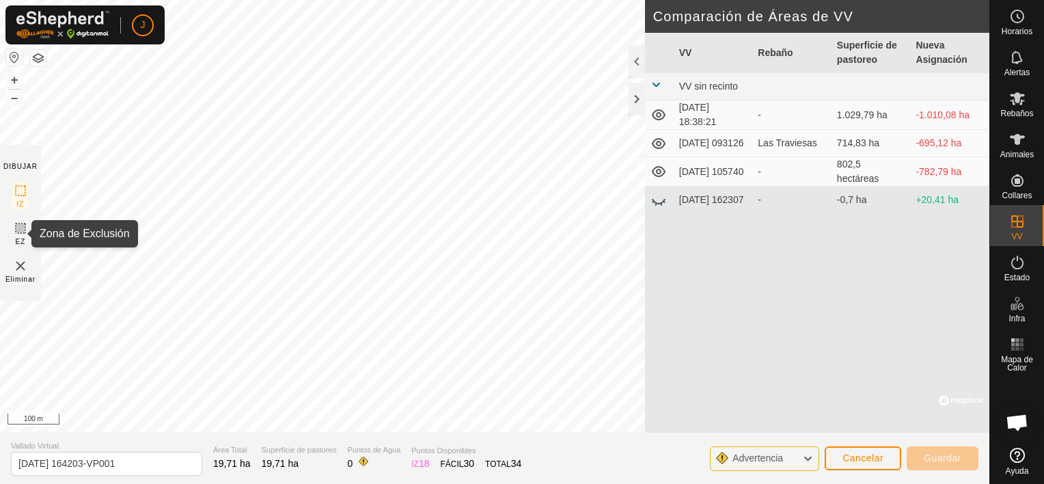
click at [20, 223] on icon at bounding box center [20, 228] width 16 height 16
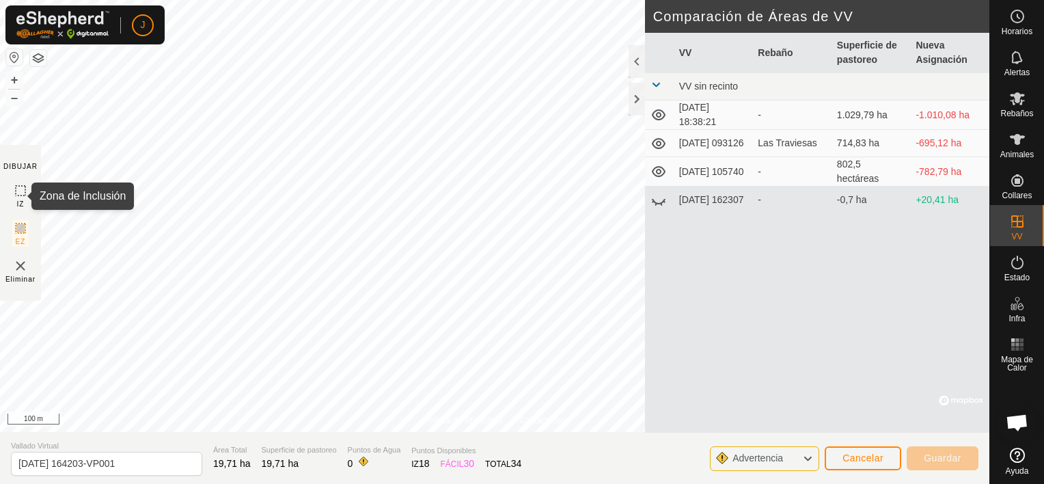
click at [14, 189] on icon at bounding box center [20, 190] width 16 height 16
click at [858, 454] on span "Cancelar" at bounding box center [862, 457] width 41 height 11
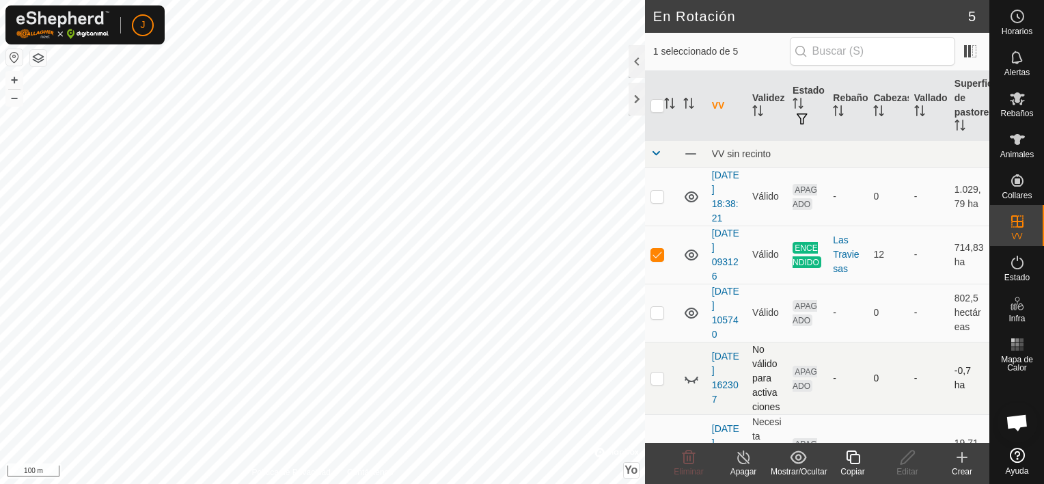
checkbox input "false"
checkbox input "true"
checkbox input "false"
click at [858, 456] on icon at bounding box center [853, 457] width 14 height 14
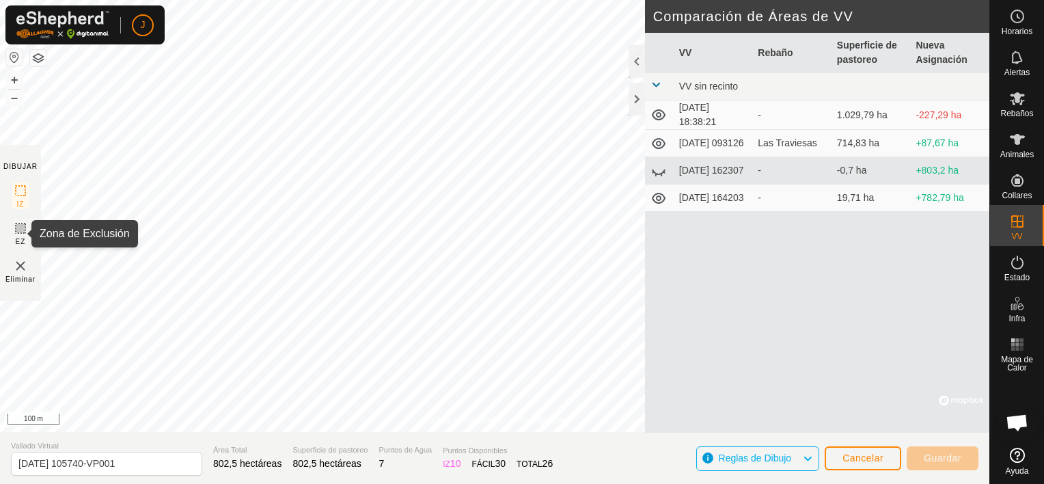
click at [19, 231] on icon at bounding box center [20, 228] width 16 height 16
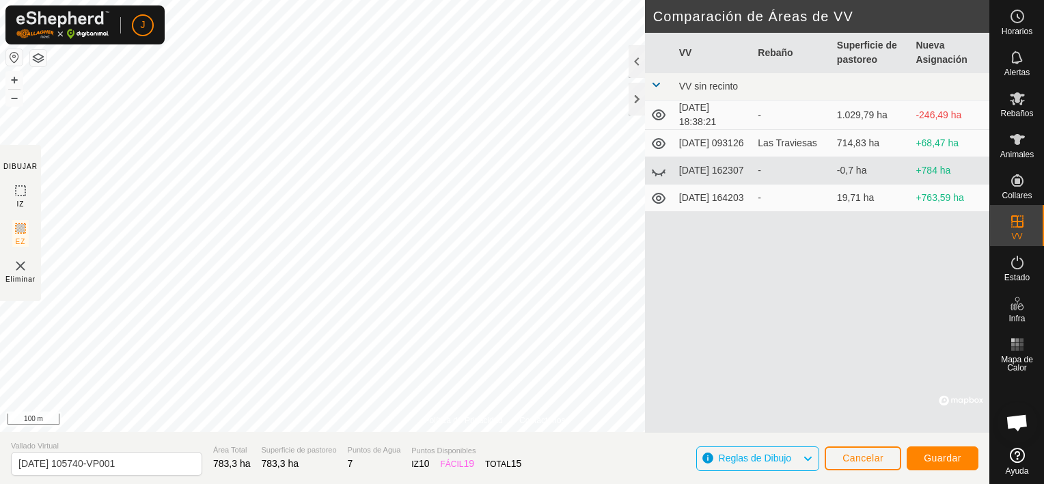
click at [951, 471] on div "Guardar" at bounding box center [942, 457] width 72 height 33
click at [945, 459] on span "Guardar" at bounding box center [942, 457] width 38 height 11
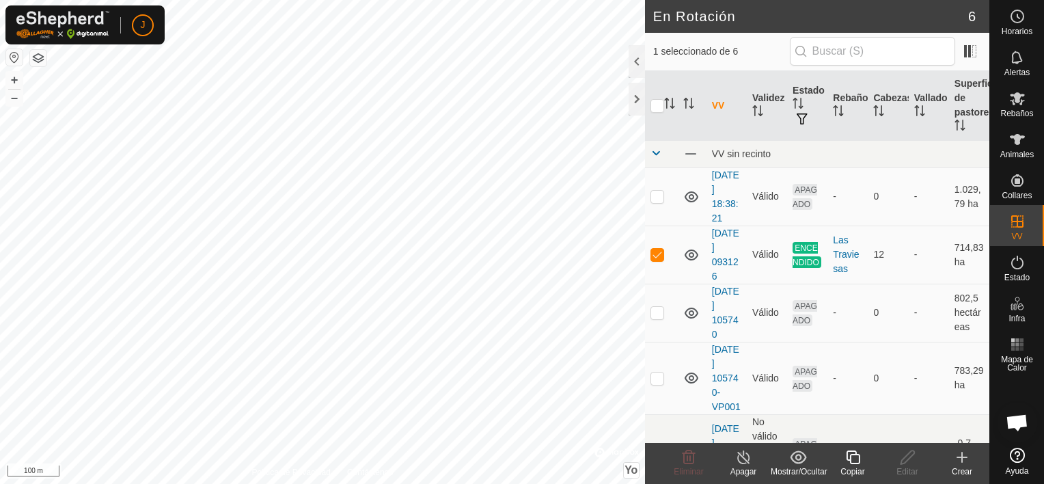
checkbox input "false"
checkbox input "true"
checkbox input "false"
checkbox input "true"
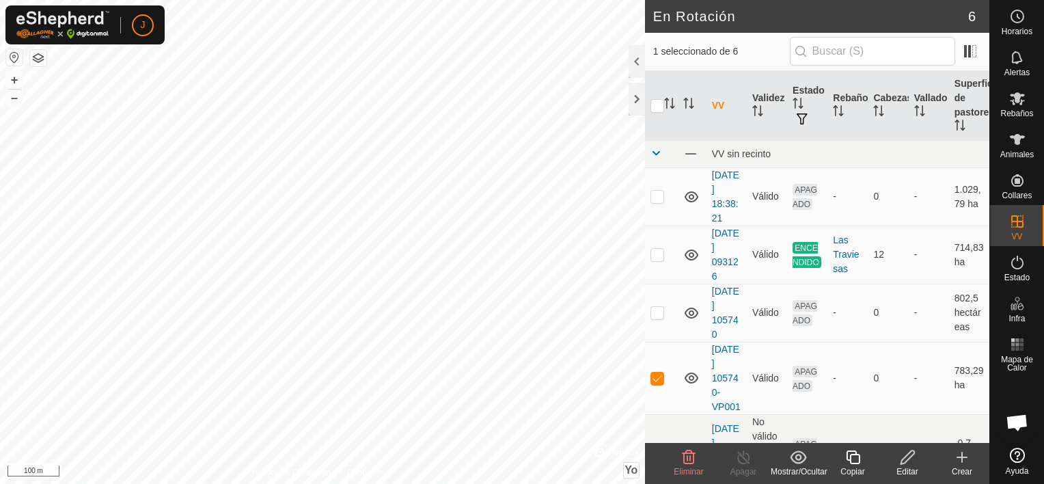
checkbox input "false"
checkbox input "true"
checkbox input "false"
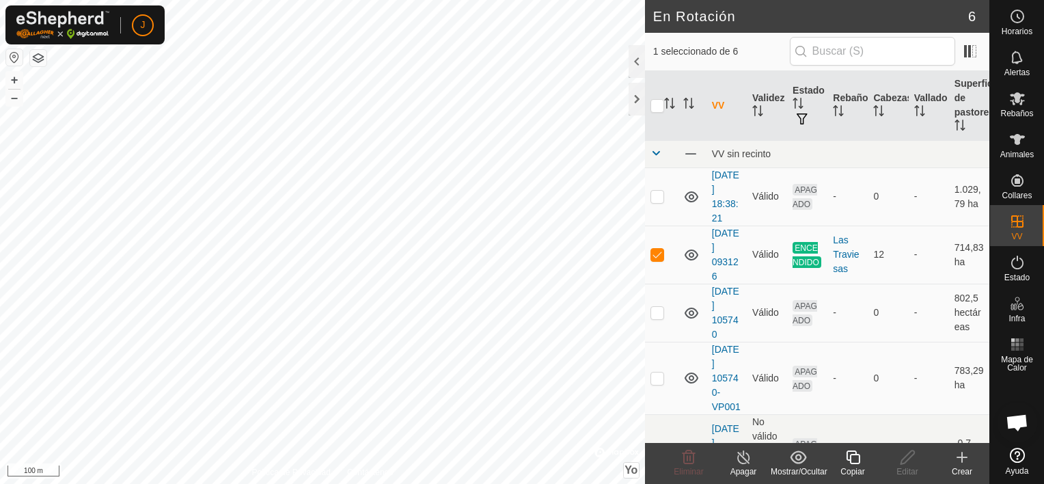
checkbox input "true"
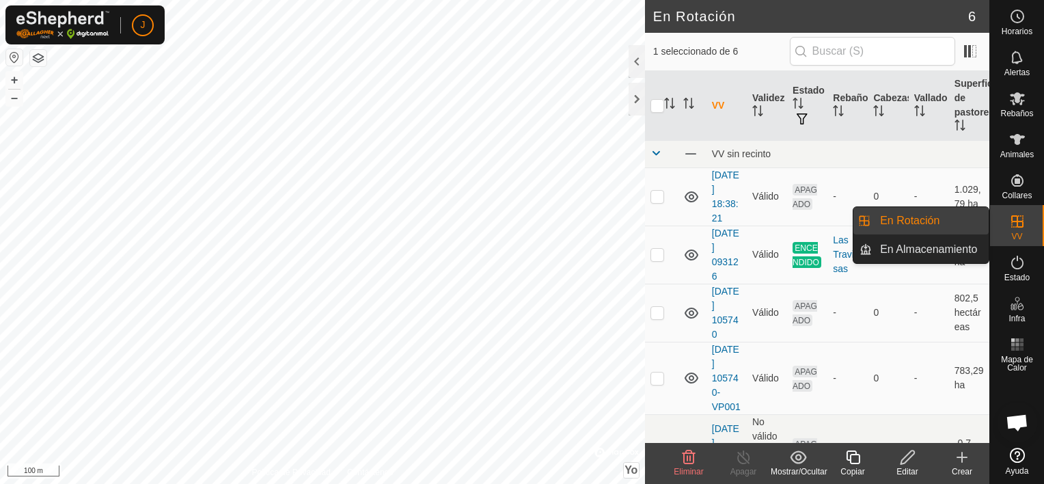
click at [942, 224] on link "En Rotación" at bounding box center [930, 220] width 117 height 27
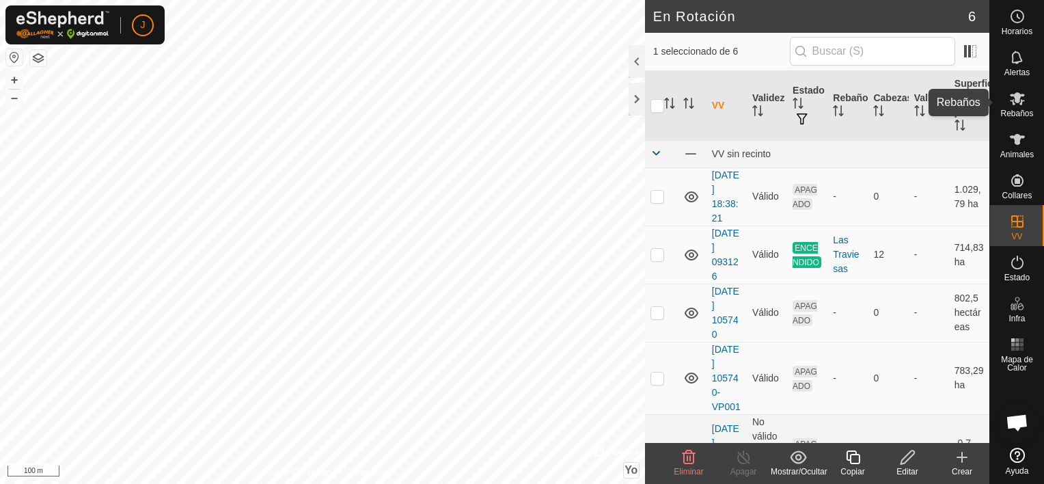
click at [1025, 98] on es-mob-svg-icon at bounding box center [1017, 98] width 25 height 22
checkbox input "true"
checkbox input "false"
checkbox input "true"
checkbox input "false"
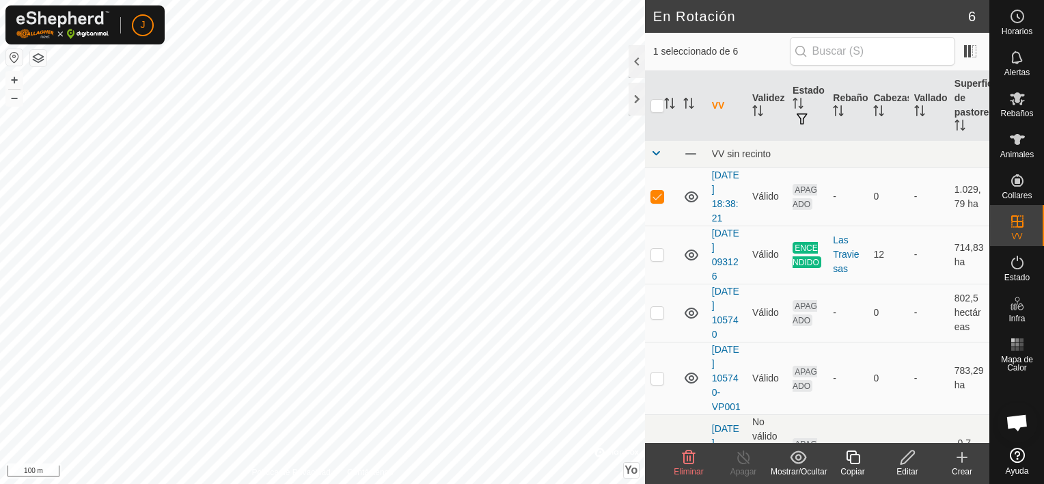
checkbox input "false"
checkbox input "true"
click at [908, 455] on icon at bounding box center [907, 457] width 17 height 16
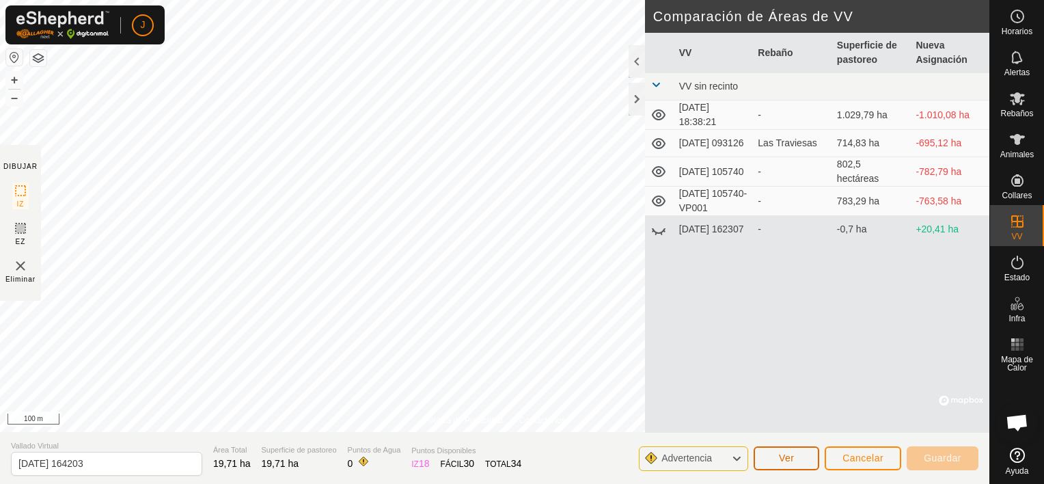
click at [805, 458] on button "Ver" at bounding box center [786, 458] width 66 height 24
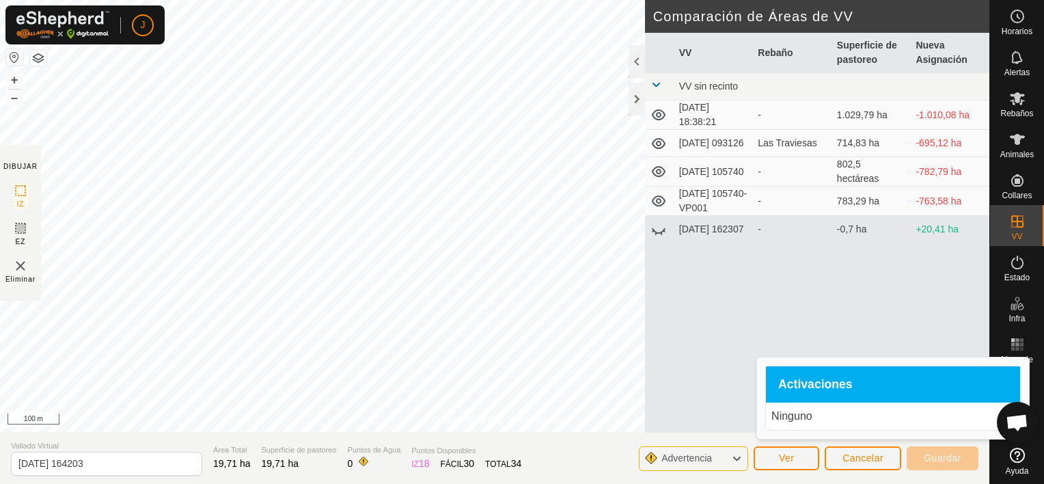
click at [805, 378] on span "Activaciones" at bounding box center [815, 384] width 74 height 12
click at [804, 417] on p "Ninguno" at bounding box center [892, 416] width 243 height 16
click at [738, 454] on icon at bounding box center [736, 458] width 11 height 18
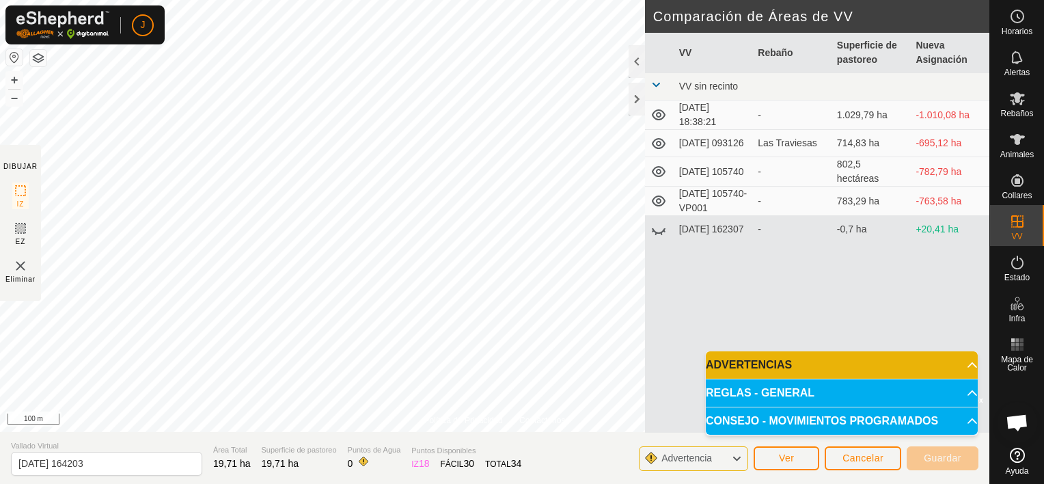
click at [799, 415] on p-accordion-header "CONSEJO - MOVIMIENTOS PROGRAMADOS" at bounding box center [842, 420] width 272 height 27
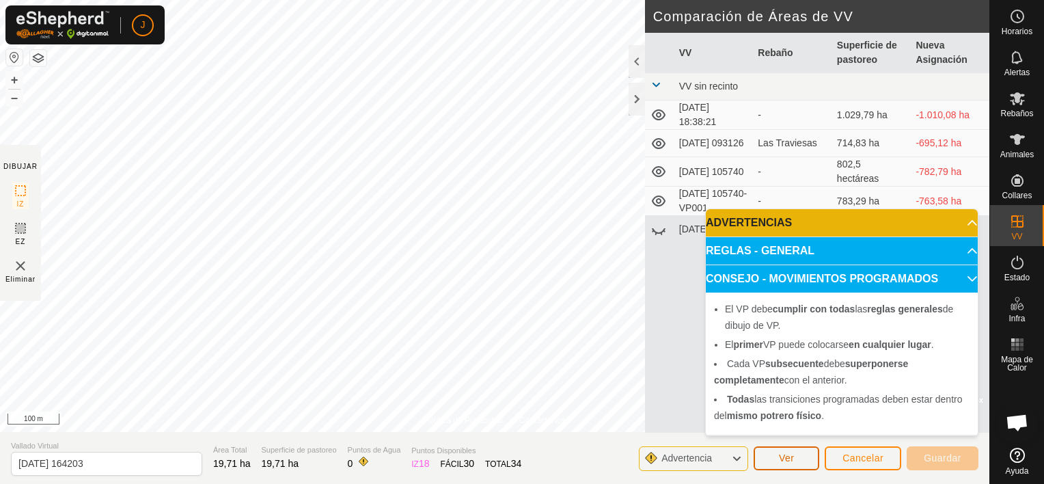
click at [803, 466] on button "Ver" at bounding box center [786, 458] width 66 height 24
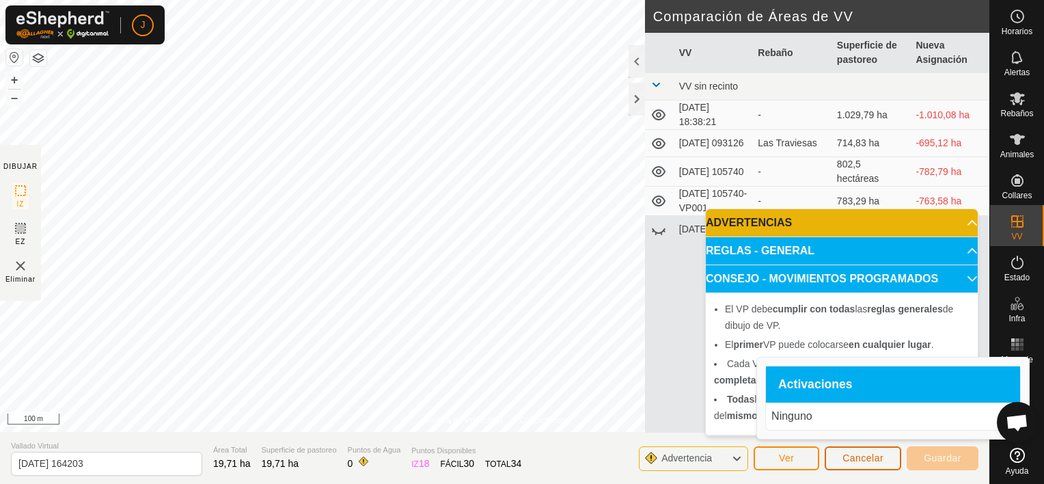
click at [857, 452] on span "Cancelar" at bounding box center [862, 457] width 41 height 11
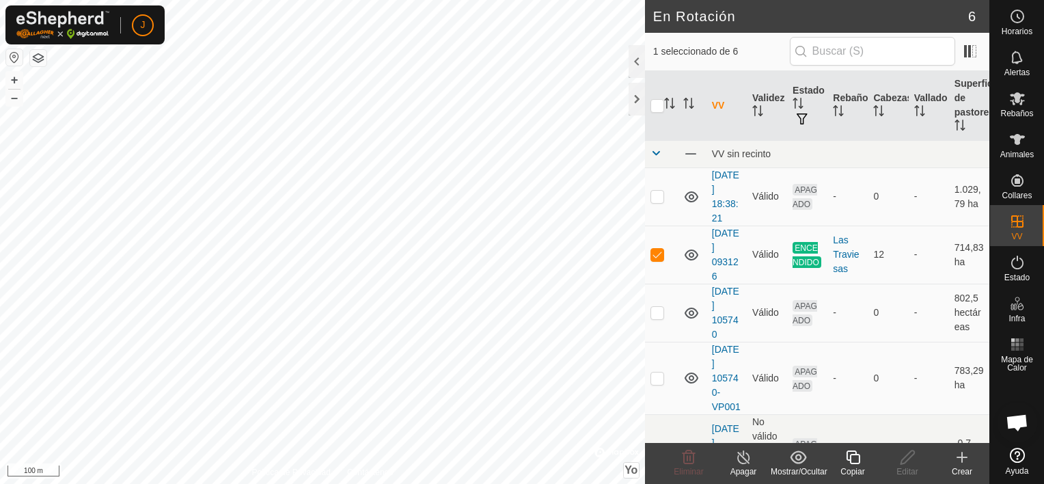
checkbox input "false"
checkbox input "true"
checkbox input "false"
click at [1027, 152] on span "Animales" at bounding box center [1016, 154] width 33 height 8
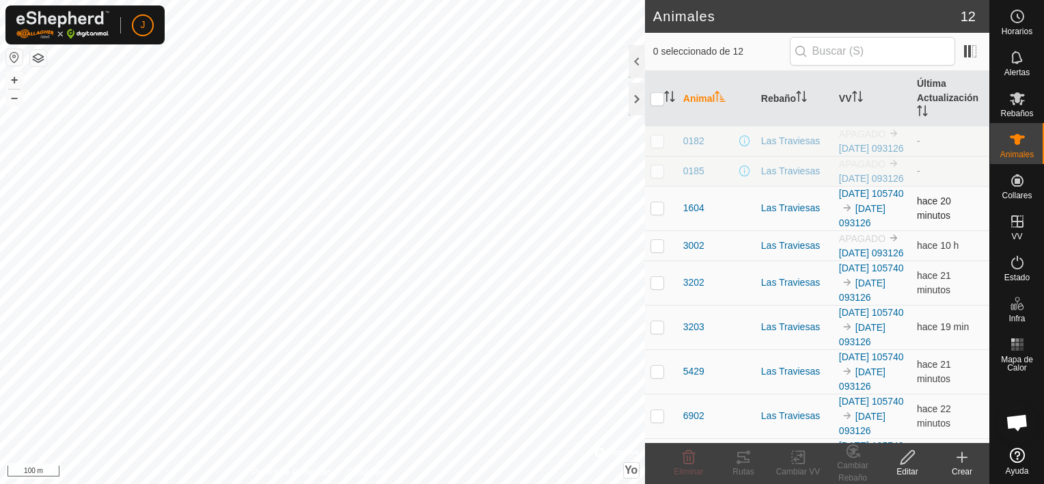
click at [653, 213] on p-checkbox at bounding box center [657, 207] width 14 height 11
checkbox input "true"
click at [656, 251] on p-checkbox at bounding box center [657, 245] width 14 height 11
checkbox input "true"
click at [649, 305] on td at bounding box center [661, 282] width 33 height 44
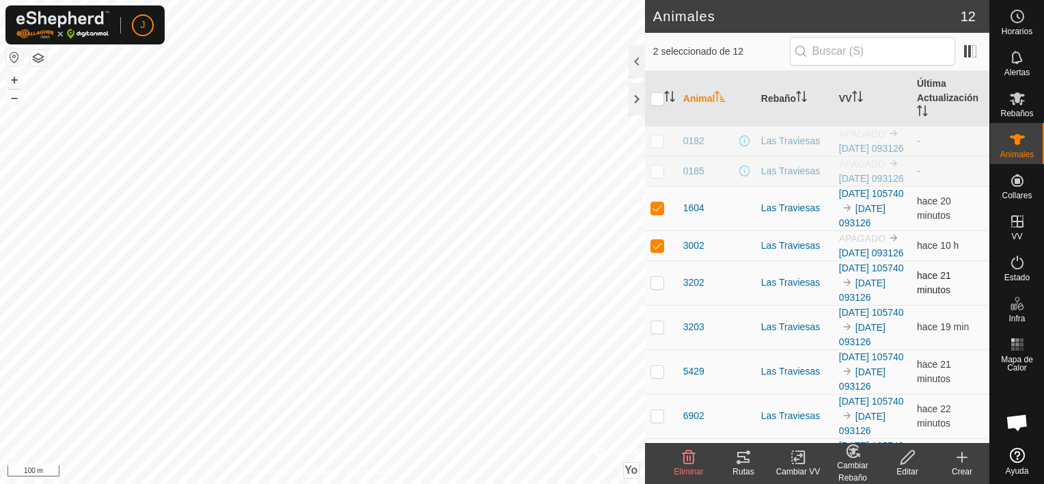
checkbox input "true"
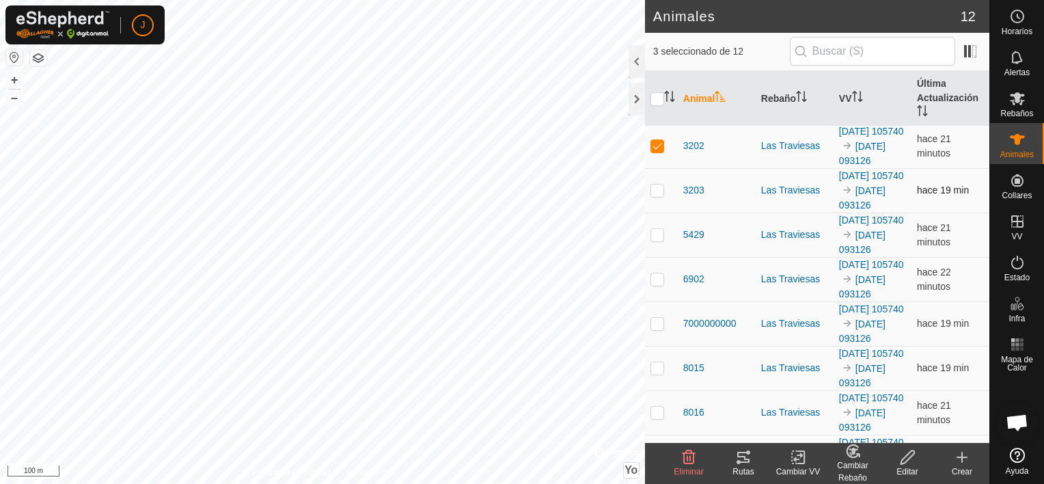
click at [655, 195] on p-checkbox at bounding box center [657, 189] width 14 height 11
checkbox input "true"
click at [663, 240] on p-checkbox at bounding box center [657, 234] width 14 height 11
checkbox input "true"
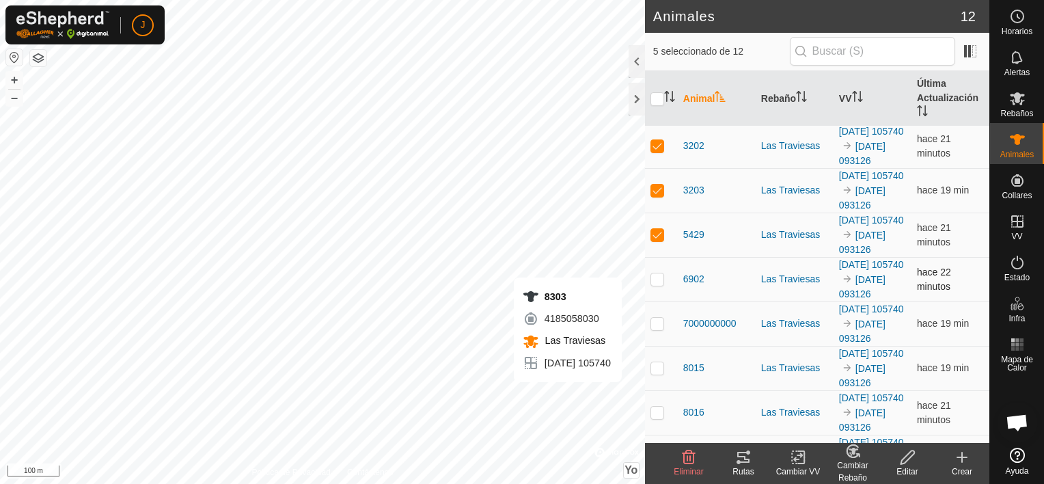
click at [664, 301] on td at bounding box center [661, 279] width 33 height 44
checkbox input "true"
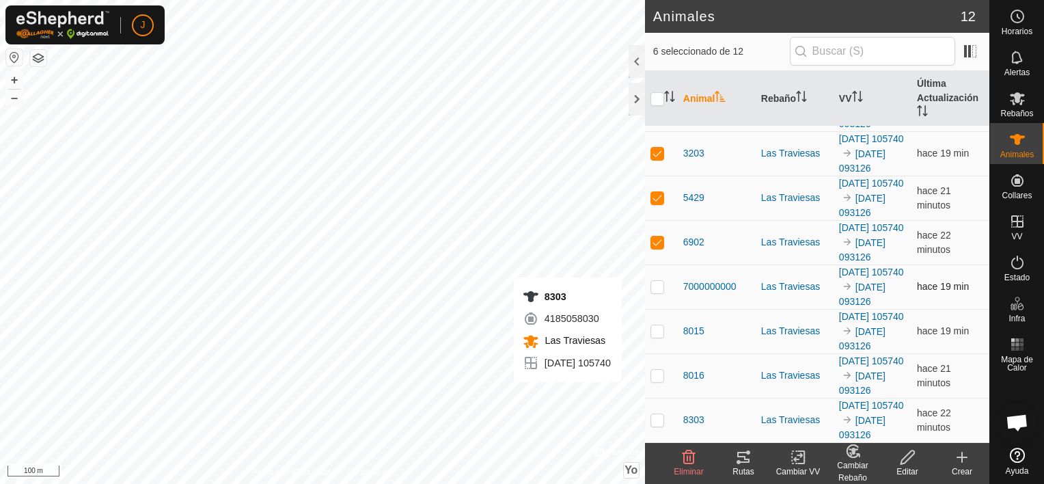
click at [656, 281] on p-checkbox at bounding box center [657, 286] width 14 height 11
checkbox input "true"
click at [660, 325] on p-checkbox at bounding box center [657, 330] width 14 height 11
checkbox input "true"
click at [652, 370] on p-checkbox at bounding box center [657, 375] width 14 height 11
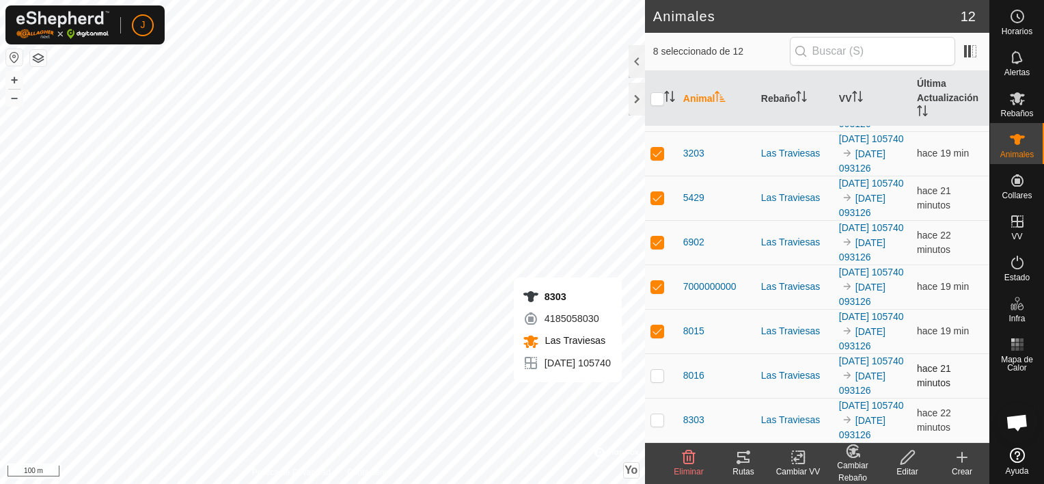
checkbox input "true"
click at [658, 414] on p-checkbox at bounding box center [657, 419] width 14 height 11
checkbox input "true"
click at [740, 463] on icon at bounding box center [743, 457] width 16 height 16
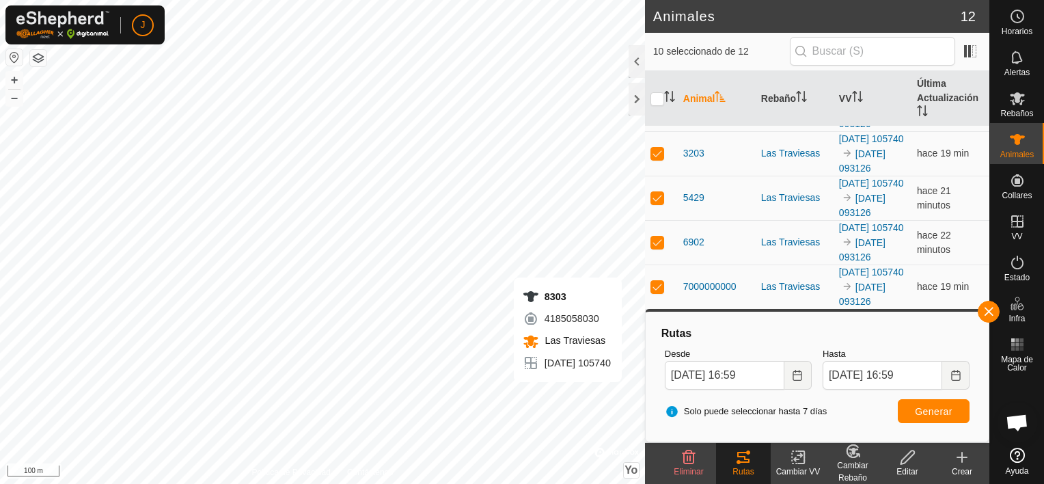
click at [803, 460] on icon at bounding box center [801, 457] width 6 height 12
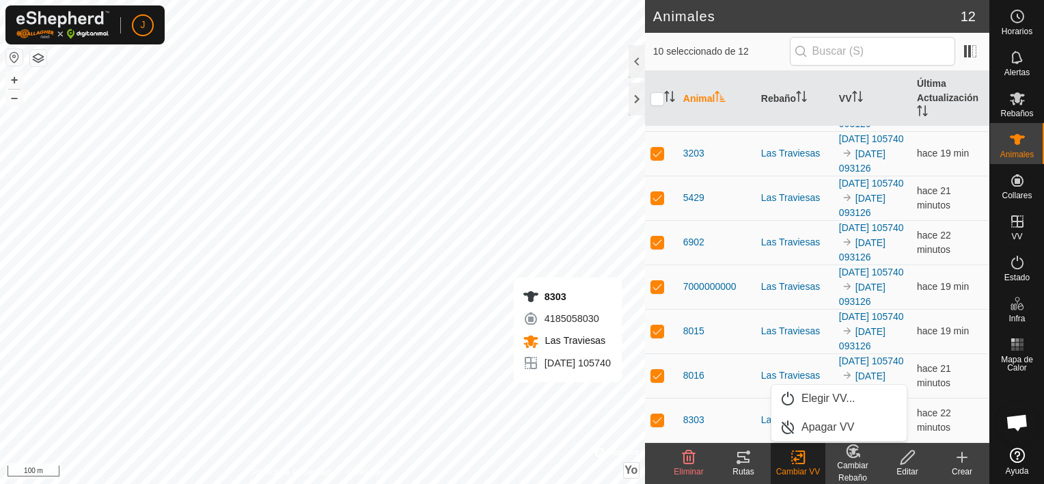
click at [850, 465] on div "Cambiar Rebaño" at bounding box center [852, 471] width 55 height 25
